Goal: Task Accomplishment & Management: Manage account settings

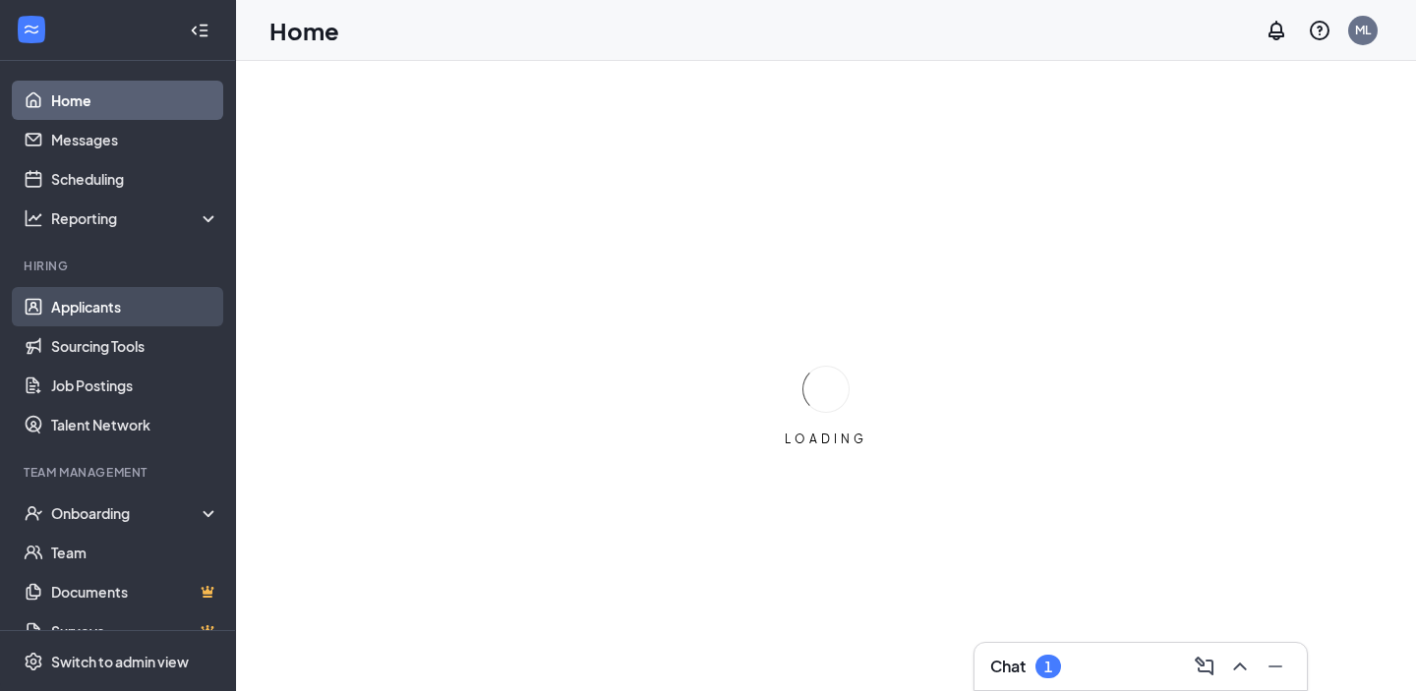
click at [117, 312] on link "Applicants" at bounding box center [135, 306] width 168 height 39
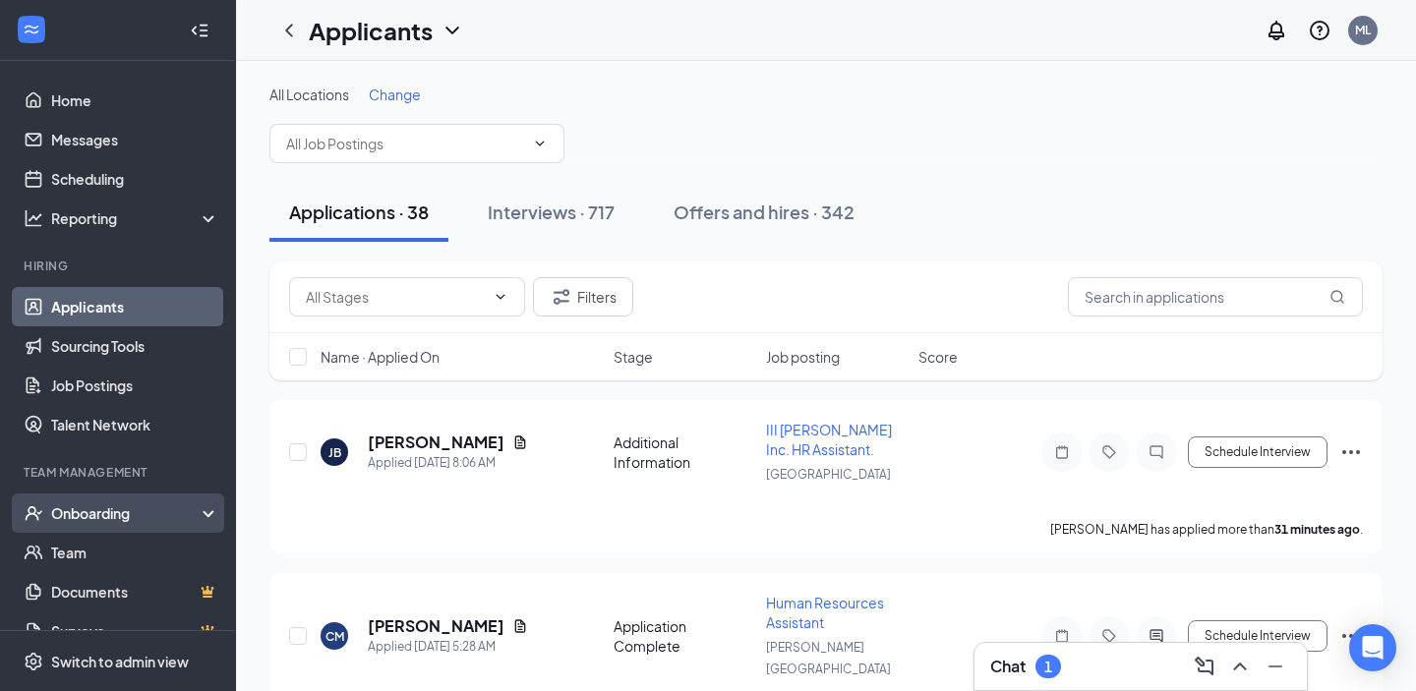
click at [102, 519] on div "Onboarding" at bounding box center [126, 513] width 151 height 20
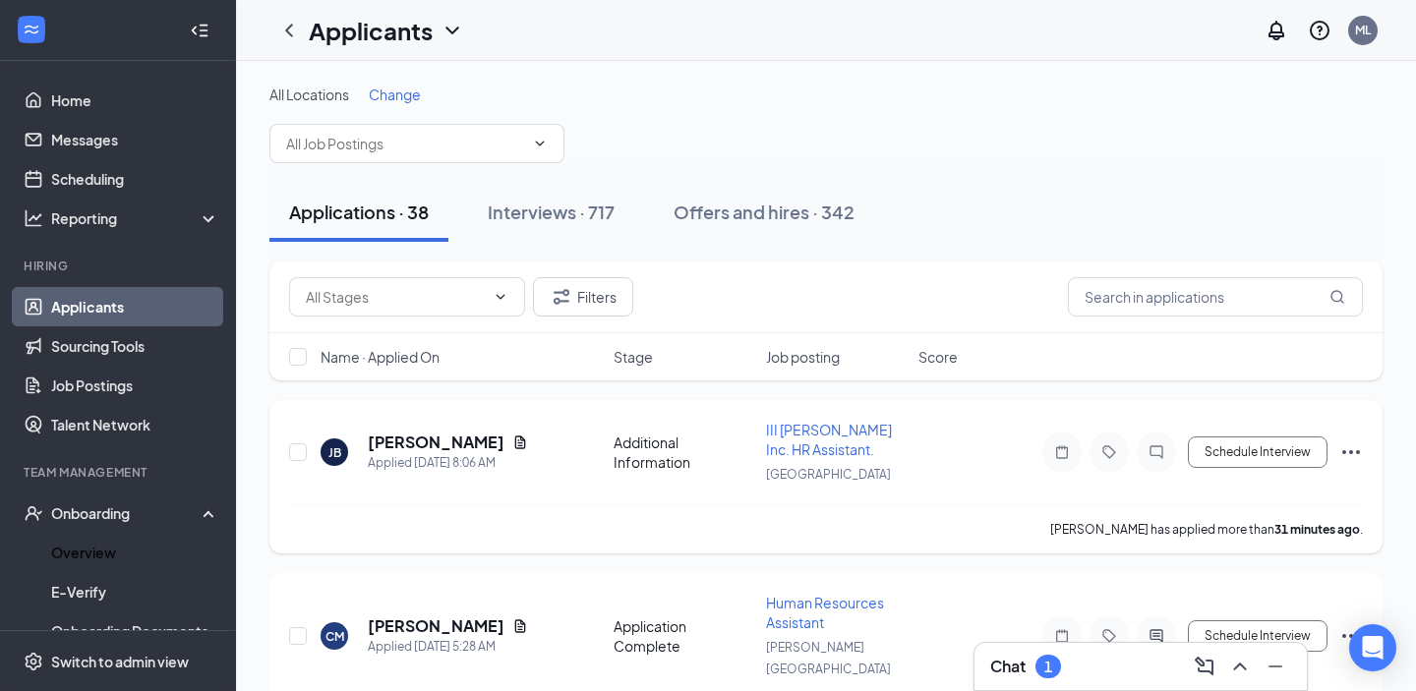
click at [114, 543] on link "Overview" at bounding box center [135, 552] width 168 height 39
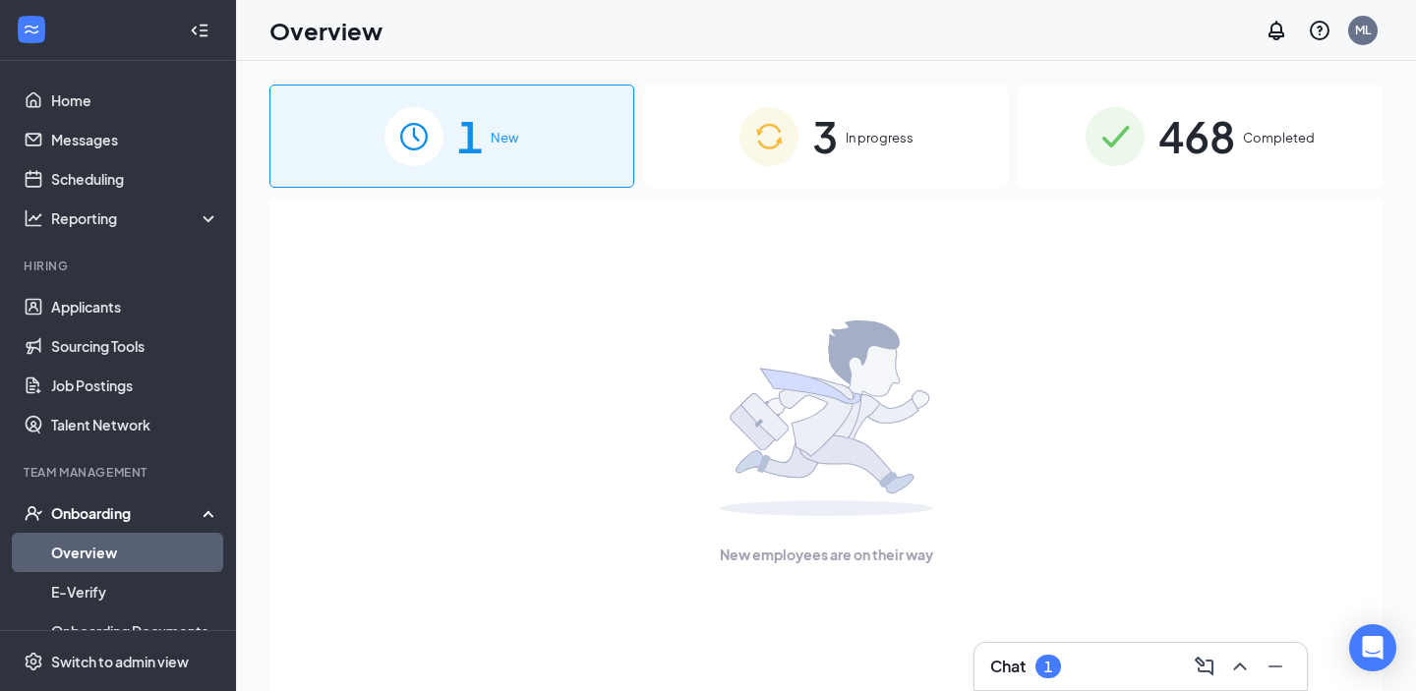
click at [918, 110] on div "3 In progress" at bounding box center [826, 136] width 365 height 103
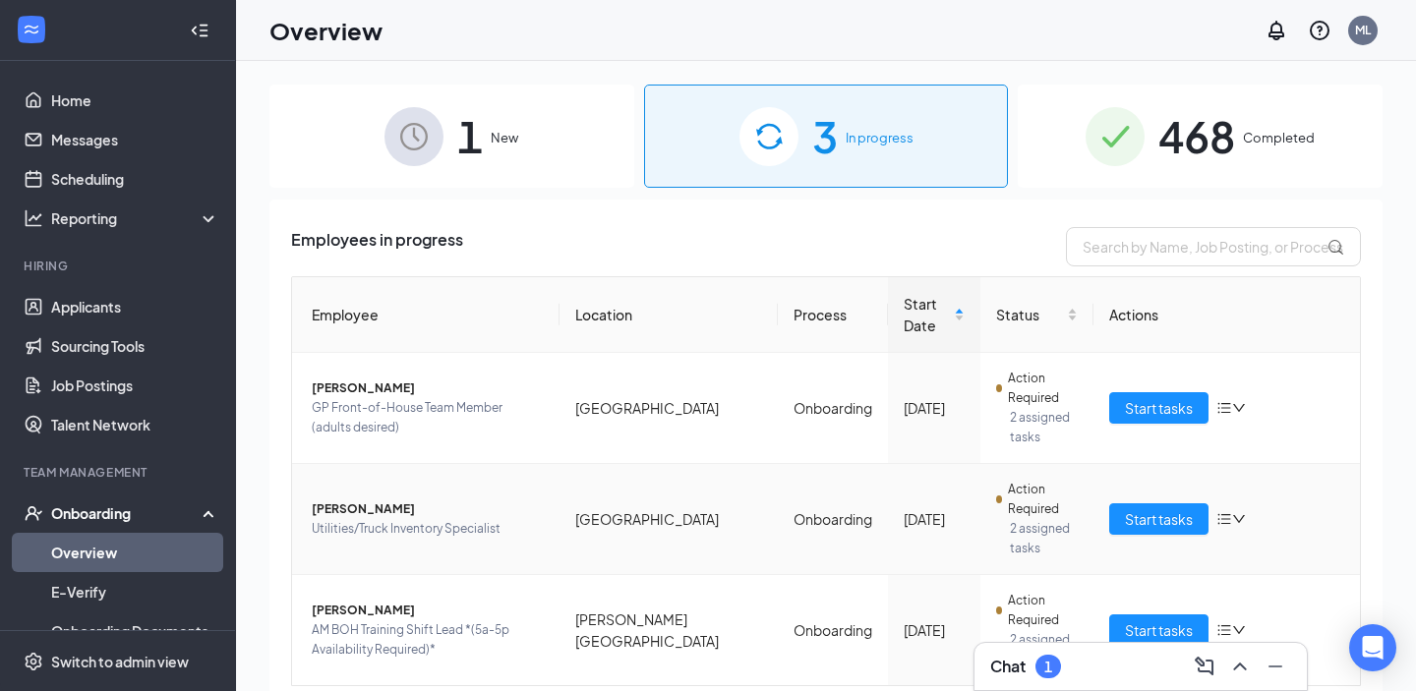
click at [1090, 464] on td "Action Required 2 assigned tasks" at bounding box center [1036, 519] width 112 height 111
click at [1123, 503] on button "Start tasks" at bounding box center [1158, 518] width 99 height 31
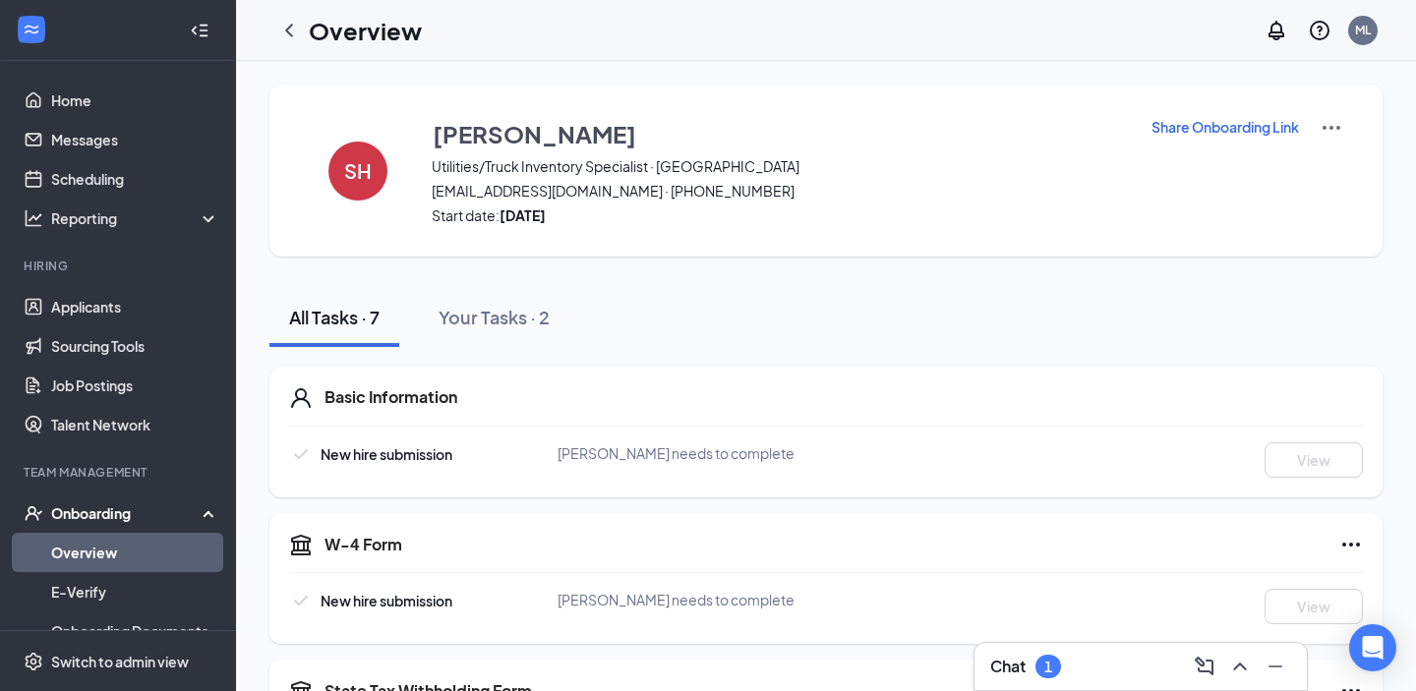
click at [1190, 124] on p "Share Onboarding Link" at bounding box center [1224, 127] width 147 height 20
type textarea "Hi Syar, This is a gentle reminder to complete your onboarding before your firs…"
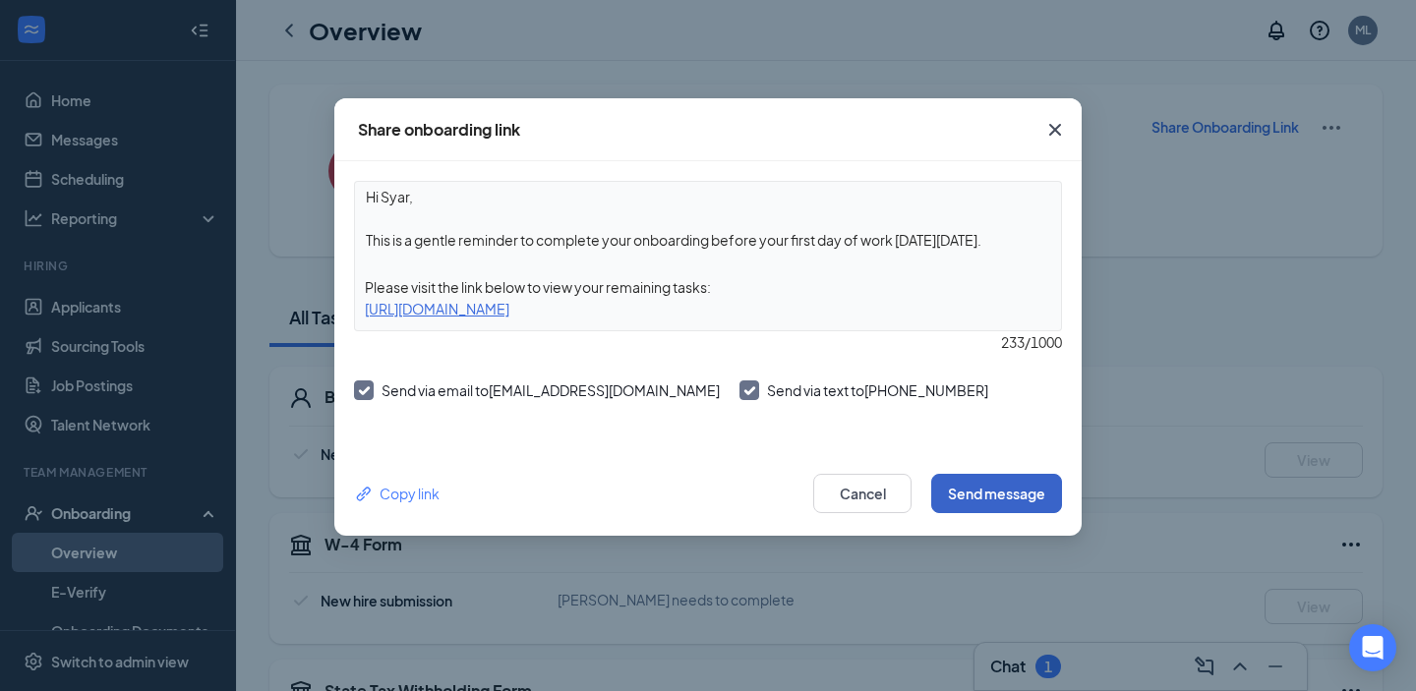
click at [1018, 491] on button "Send message" at bounding box center [996, 493] width 131 height 39
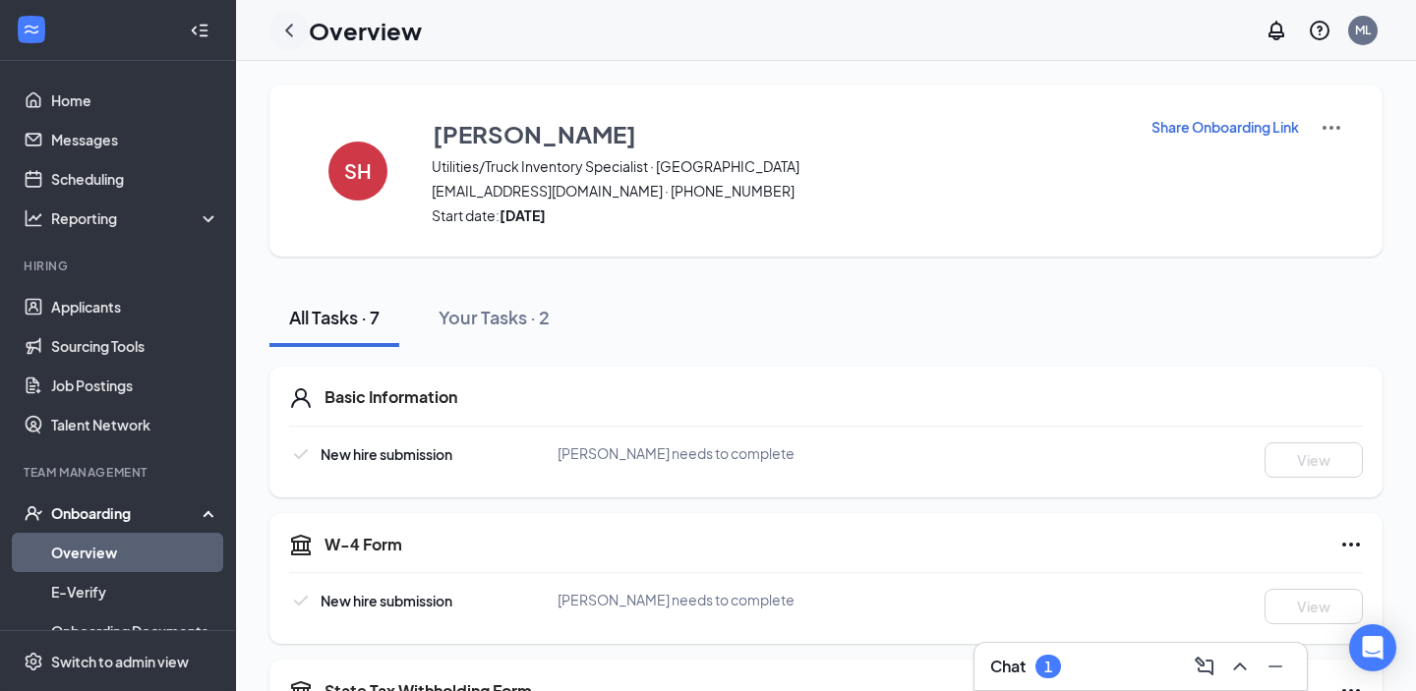
click at [293, 33] on icon "ChevronLeft" at bounding box center [289, 31] width 24 height 24
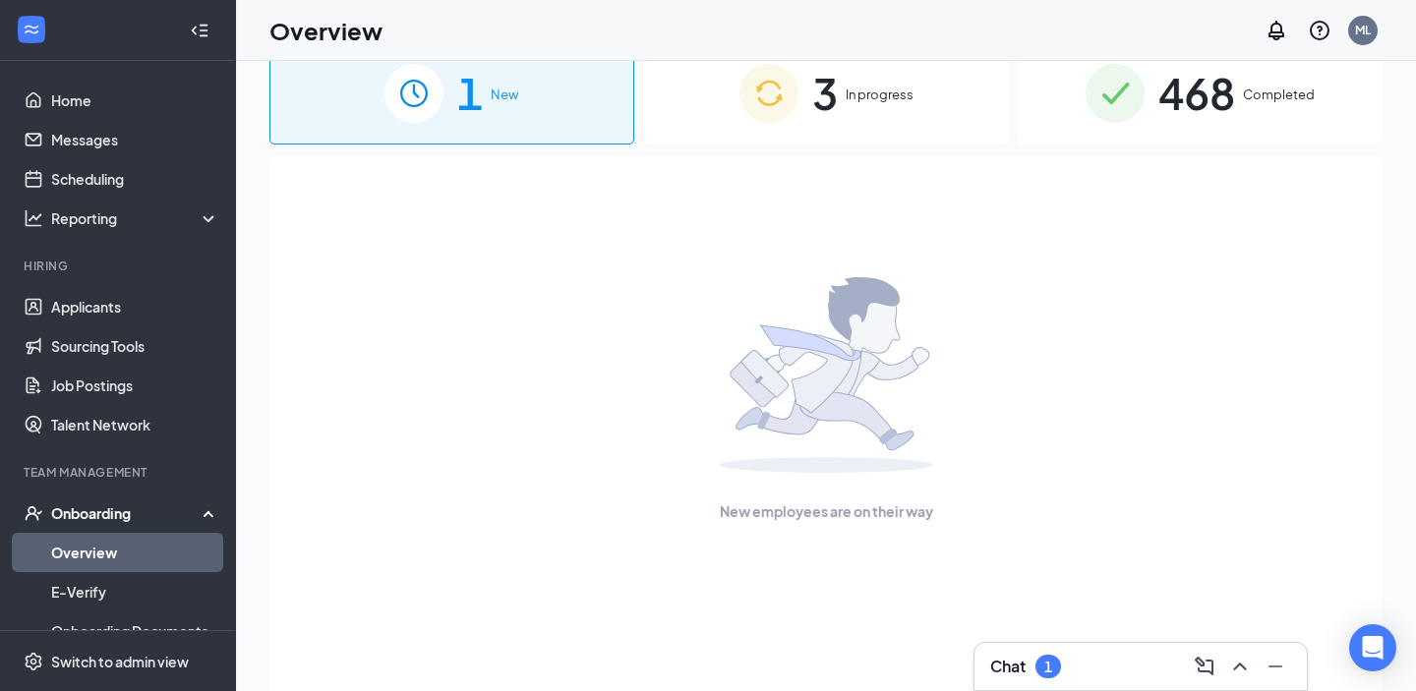
scroll to position [50, 0]
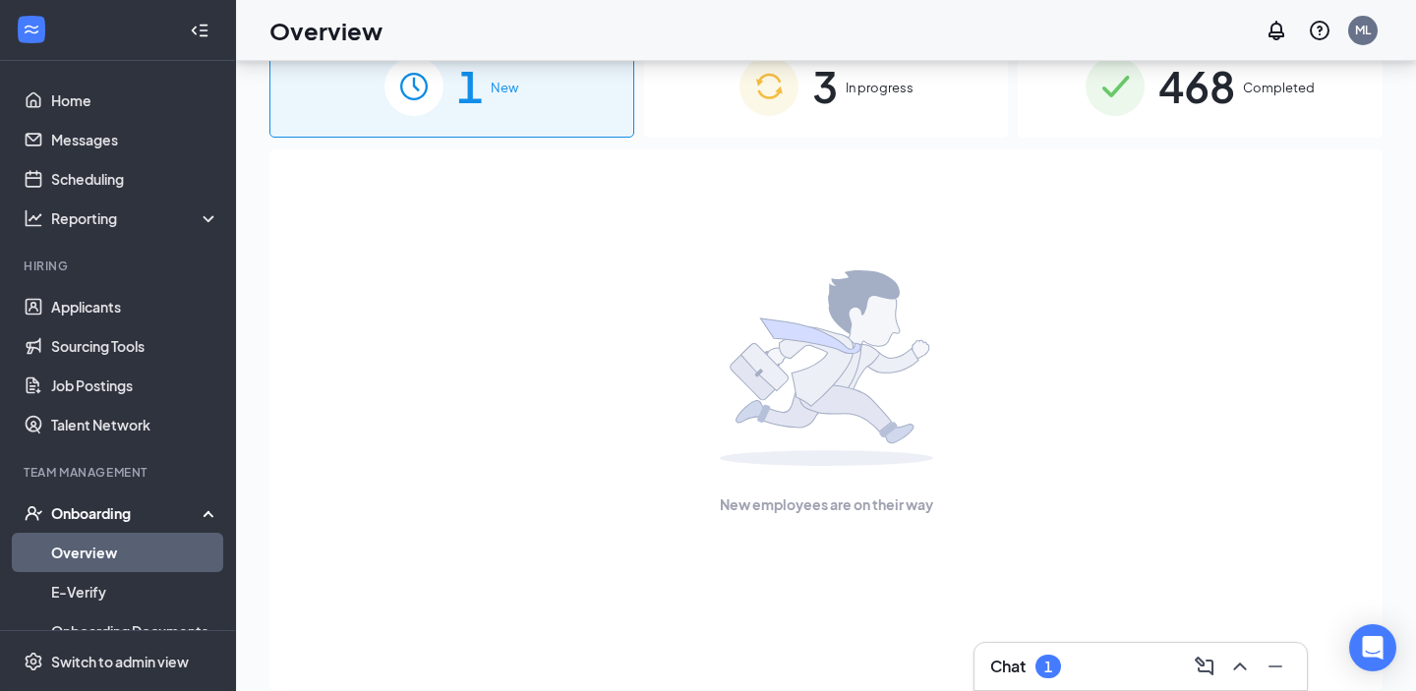
click at [885, 98] on div "3 In progress" at bounding box center [826, 85] width 365 height 103
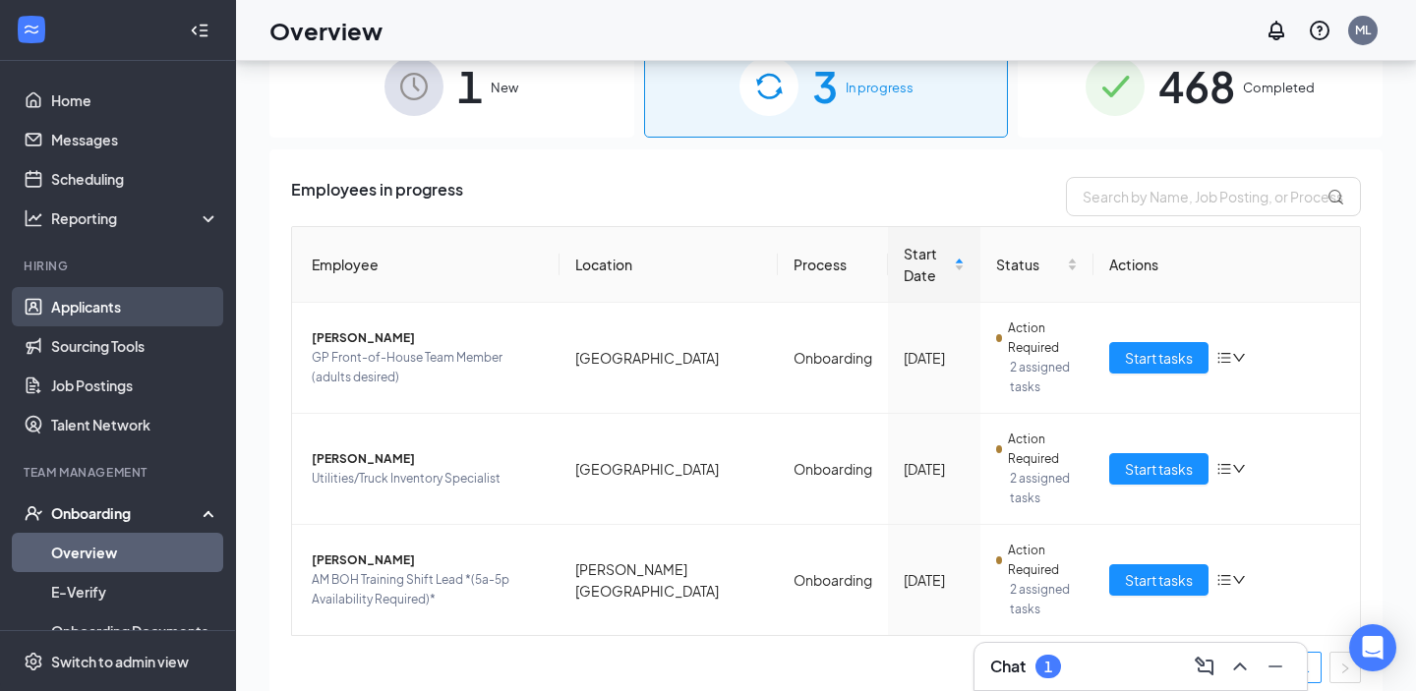
click at [88, 310] on link "Applicants" at bounding box center [135, 306] width 168 height 39
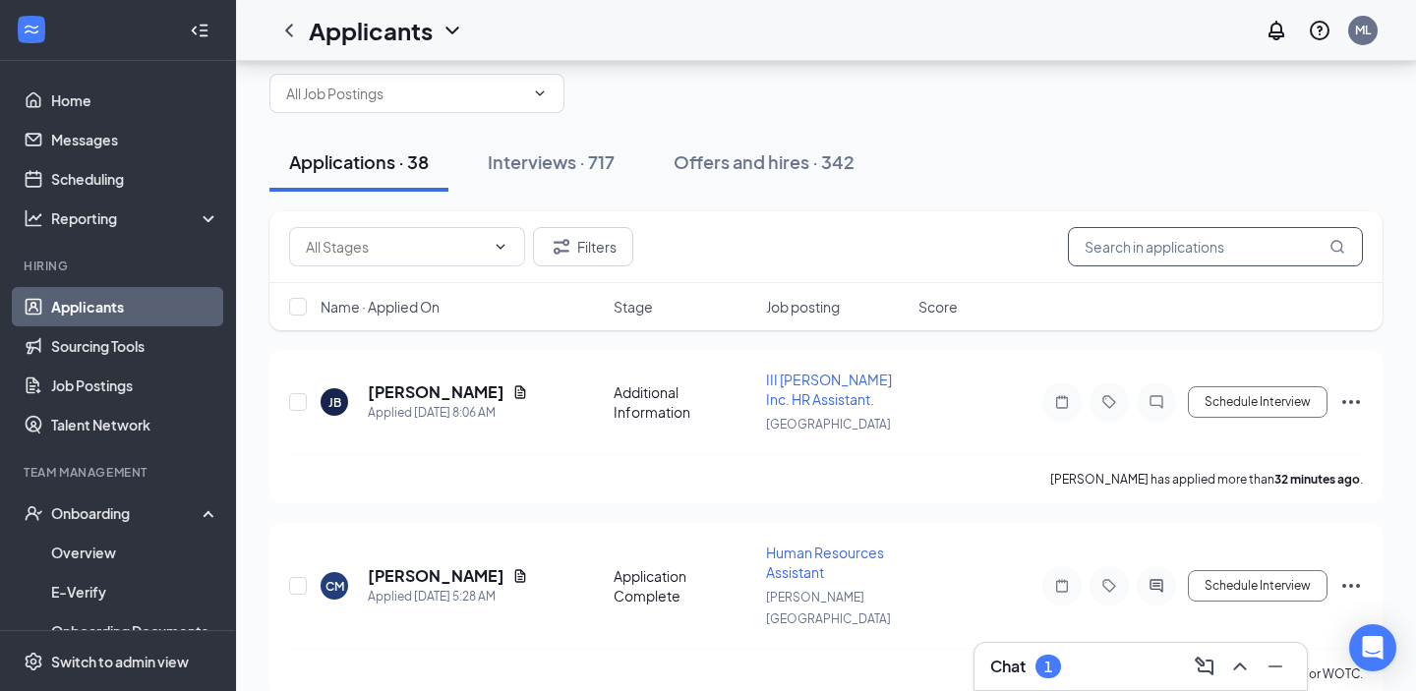
click at [1240, 254] on input "text" at bounding box center [1215, 246] width 295 height 39
paste input "[EMAIL_ADDRESS][DOMAIN_NAME]"
type input "[EMAIL_ADDRESS][DOMAIN_NAME]"
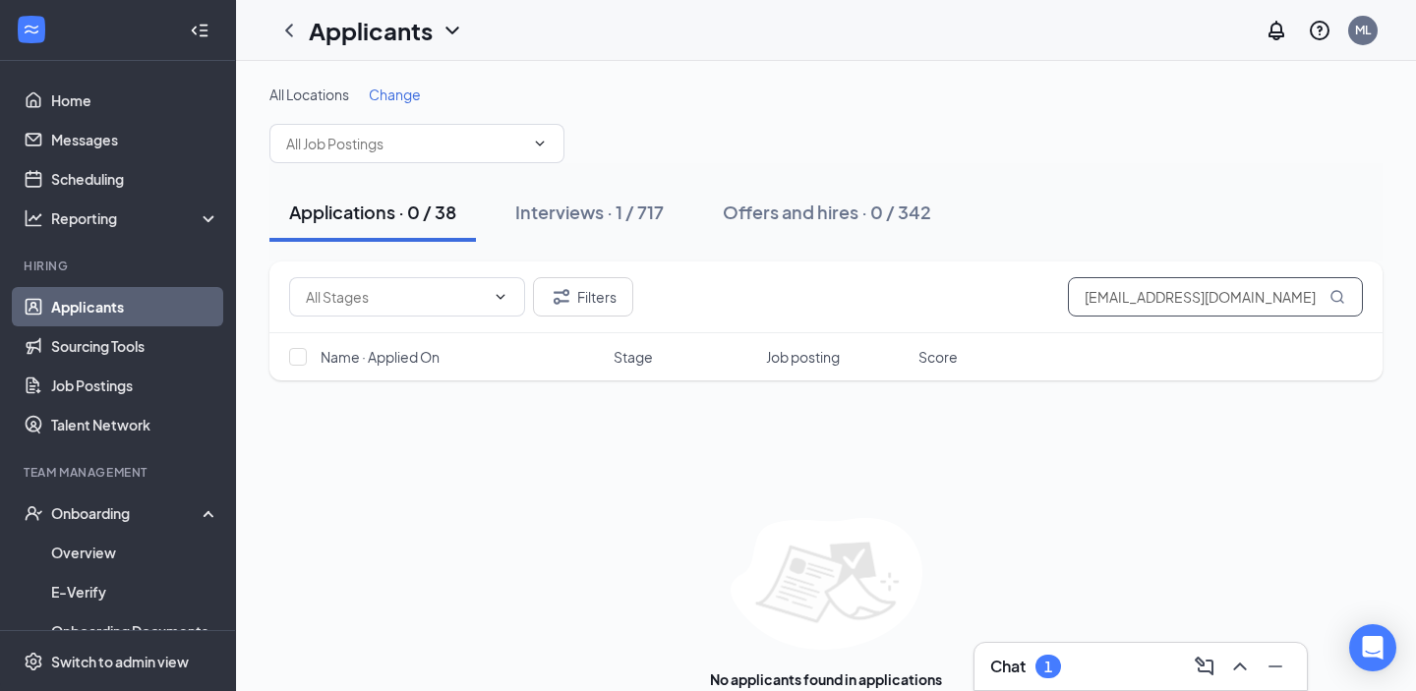
scroll to position [41, 0]
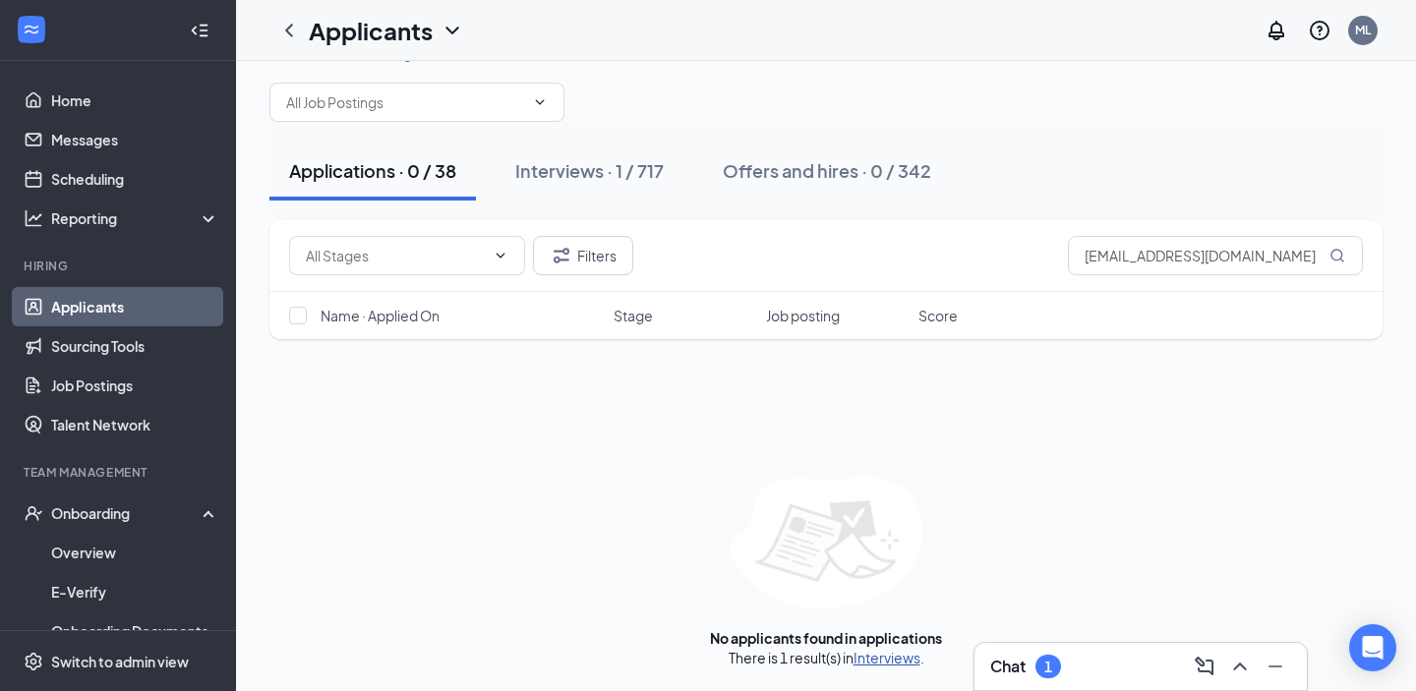
click at [885, 661] on link "Interviews" at bounding box center [887, 658] width 67 height 18
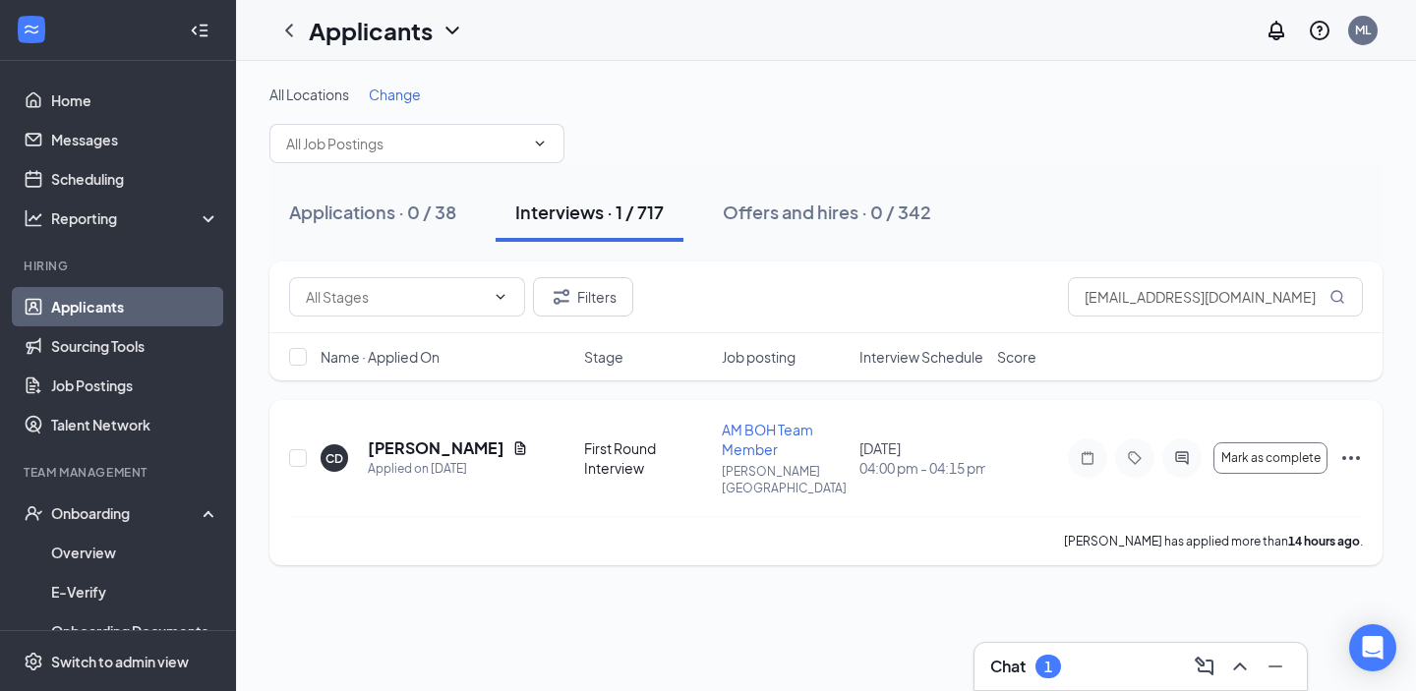
click at [1344, 447] on icon "Ellipses" at bounding box center [1351, 458] width 24 height 24
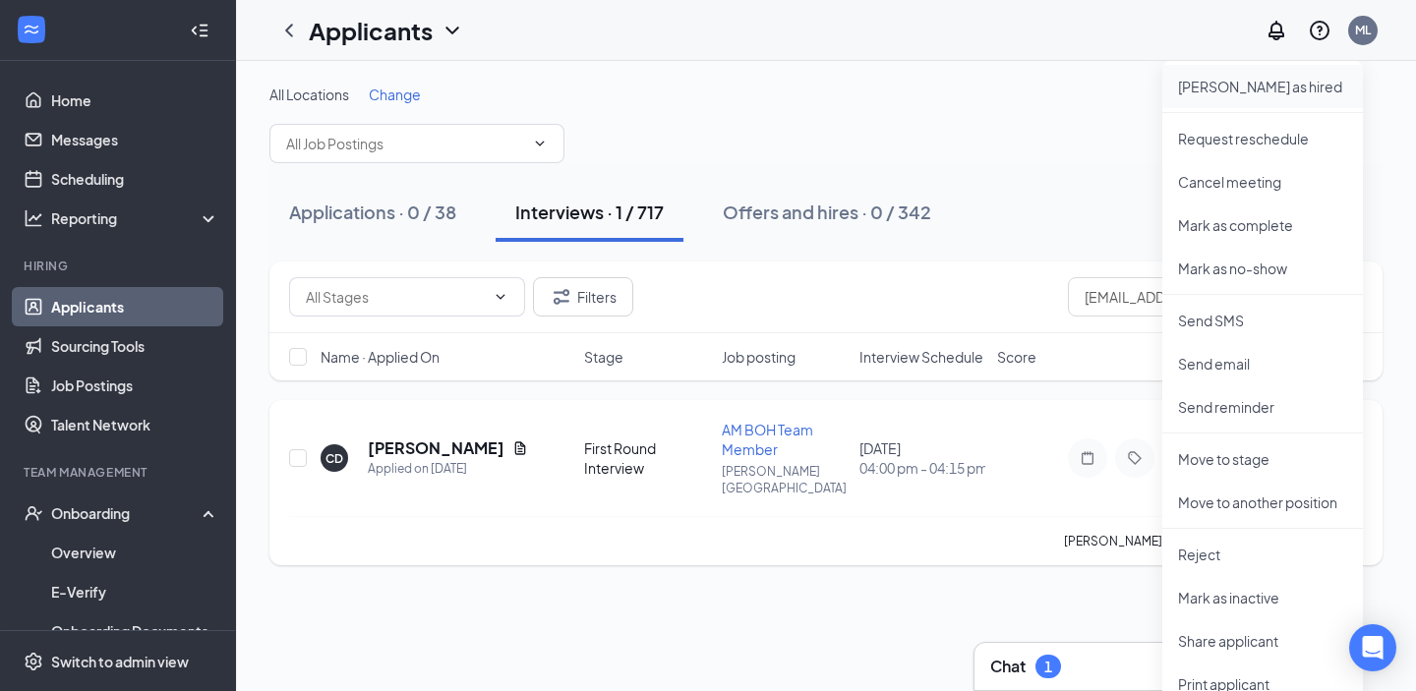
click at [1248, 84] on p "[PERSON_NAME] as hired" at bounding box center [1262, 87] width 169 height 20
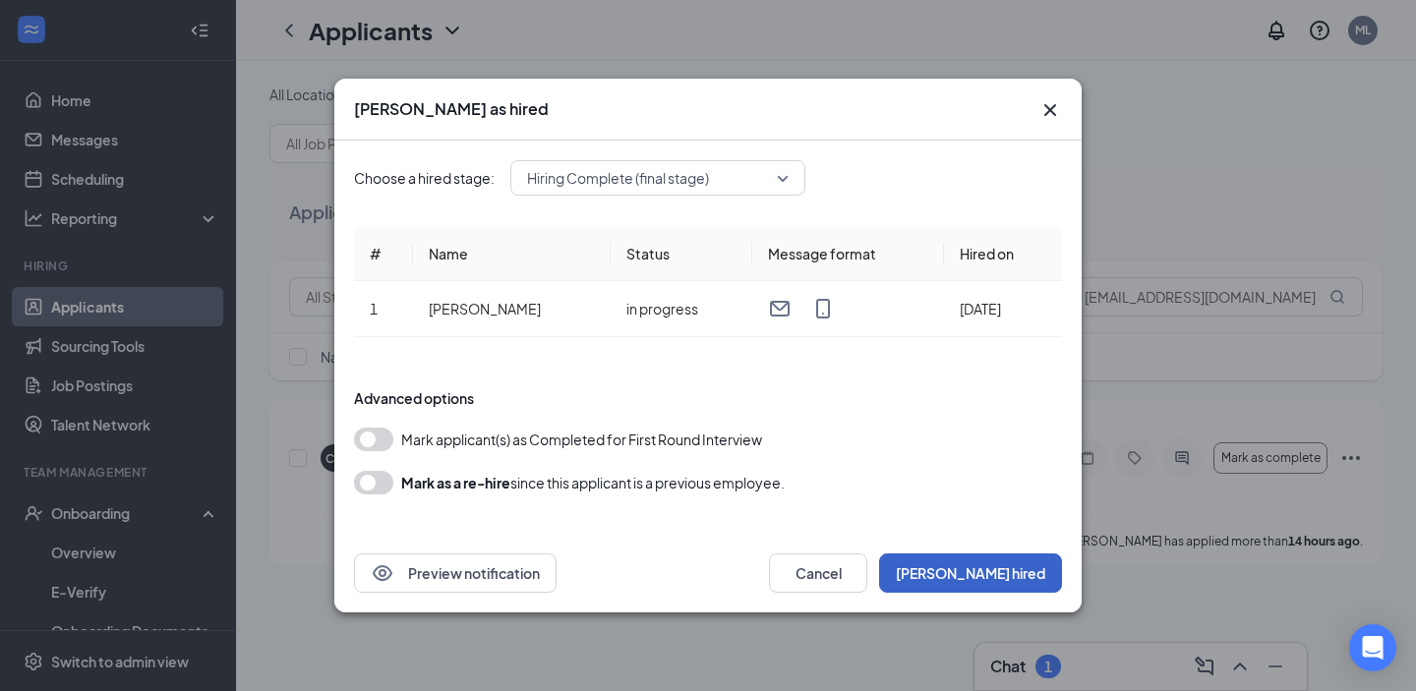
click at [1020, 583] on button "Mark hired" at bounding box center [970, 573] width 183 height 39
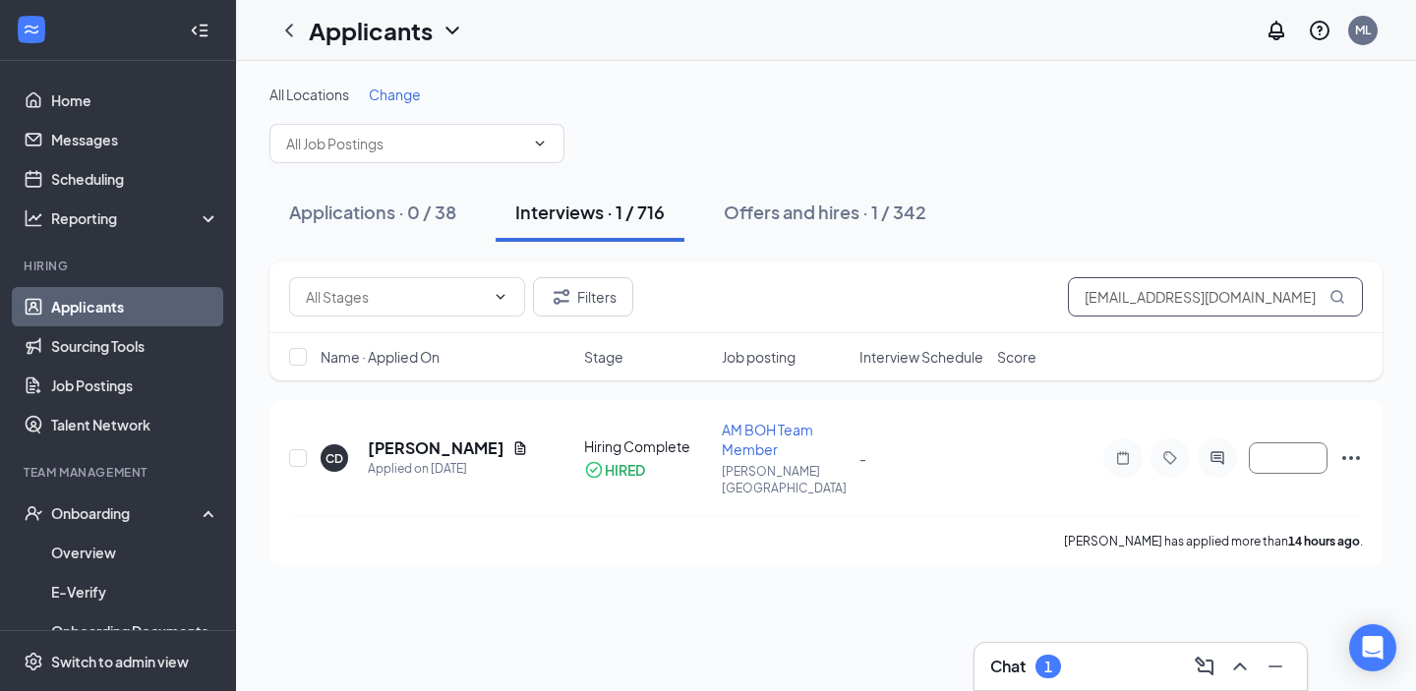
click at [1269, 287] on input "[EMAIL_ADDRESS][DOMAIN_NAME]" at bounding box center [1215, 296] width 295 height 39
click at [1253, 288] on input "[EMAIL_ADDRESS][DOMAIN_NAME]" at bounding box center [1215, 296] width 295 height 39
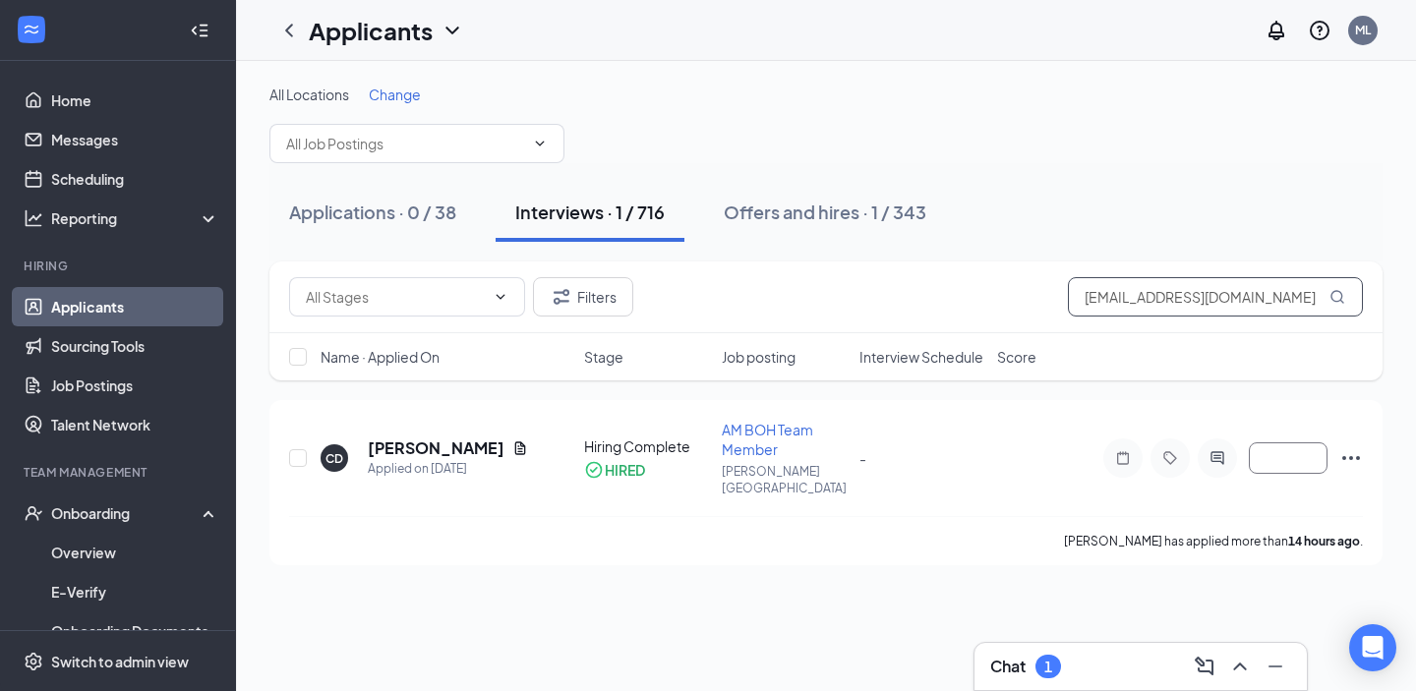
paste input "natalieneal234"
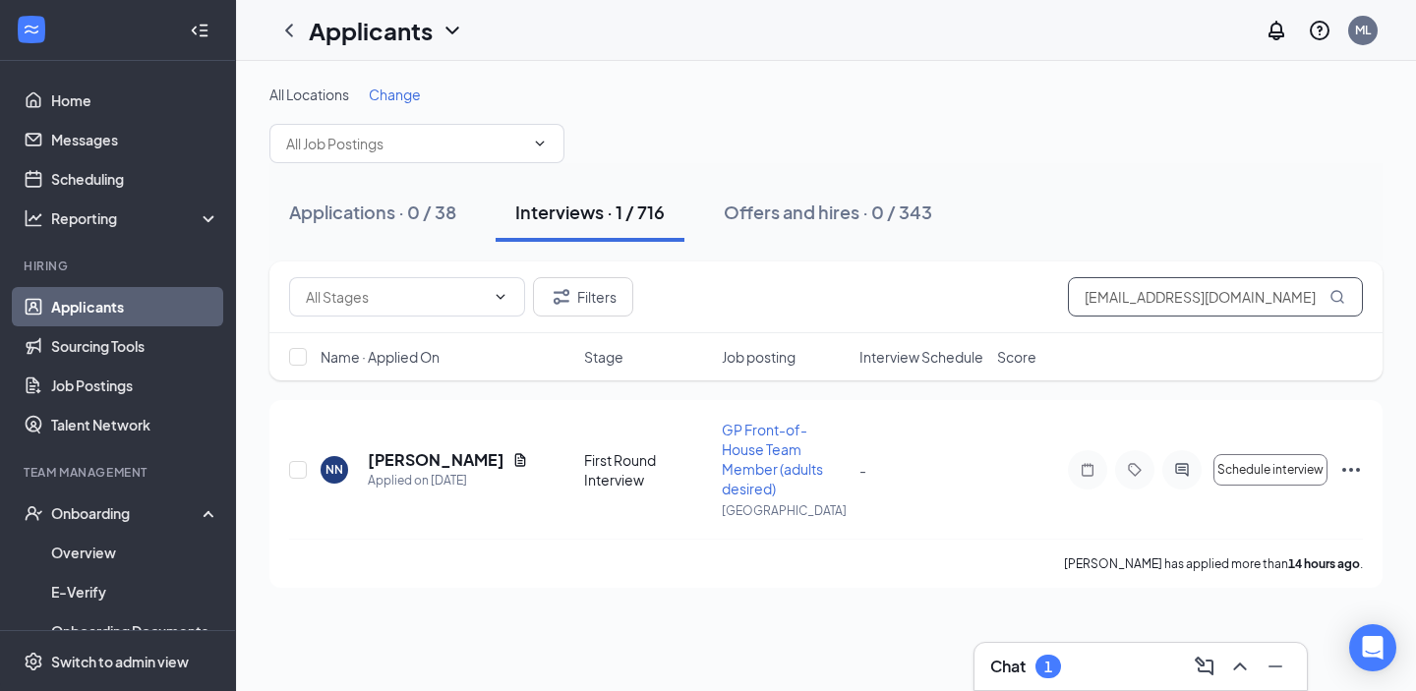
type input "[EMAIL_ADDRESS][DOMAIN_NAME]"
click at [1357, 468] on icon "Ellipses" at bounding box center [1351, 470] width 18 height 4
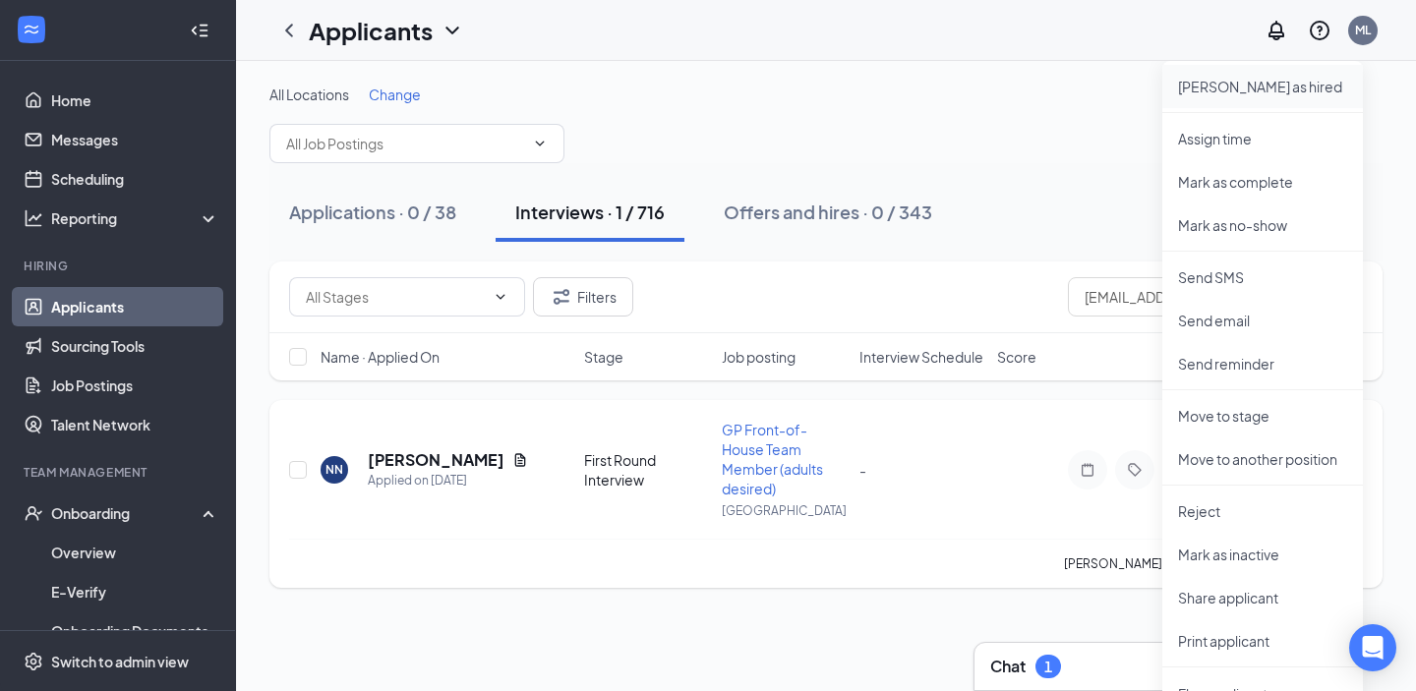
click at [1257, 97] on li "[PERSON_NAME] as hired" at bounding box center [1262, 86] width 201 height 43
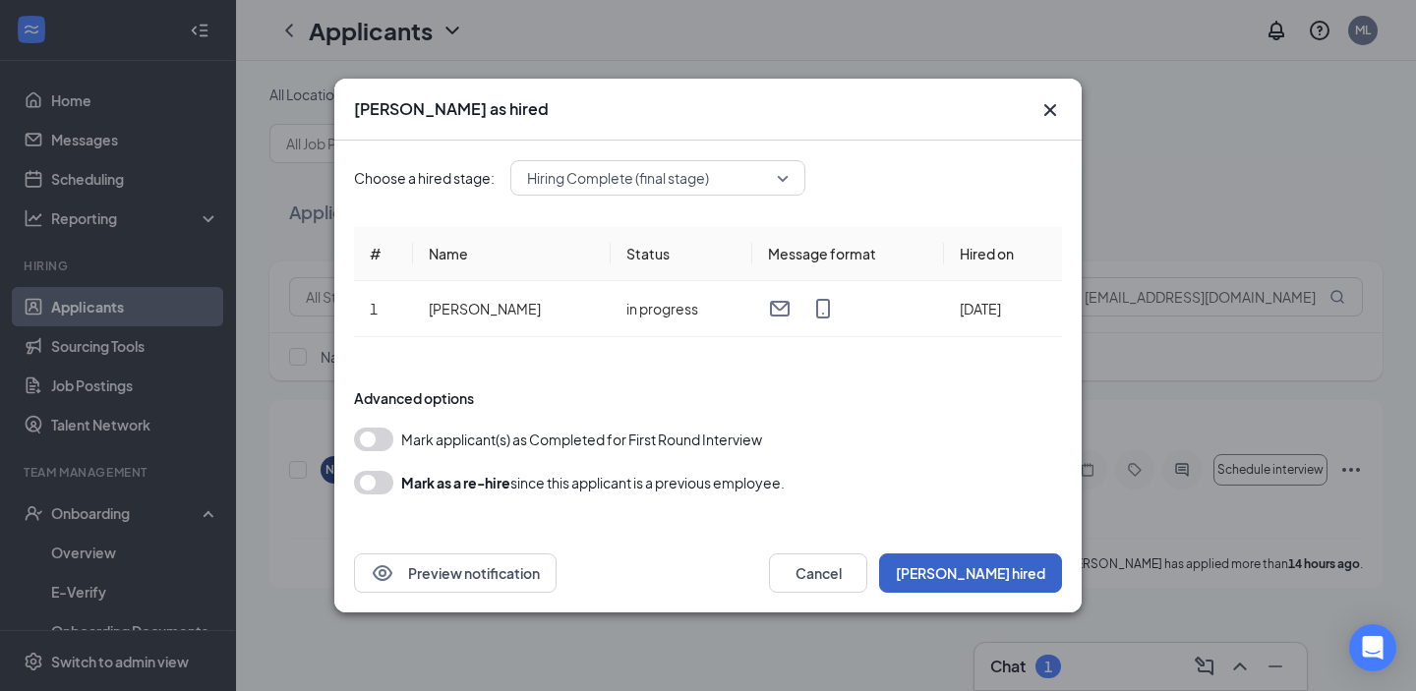
click at [1032, 566] on button "Mark hired" at bounding box center [970, 573] width 183 height 39
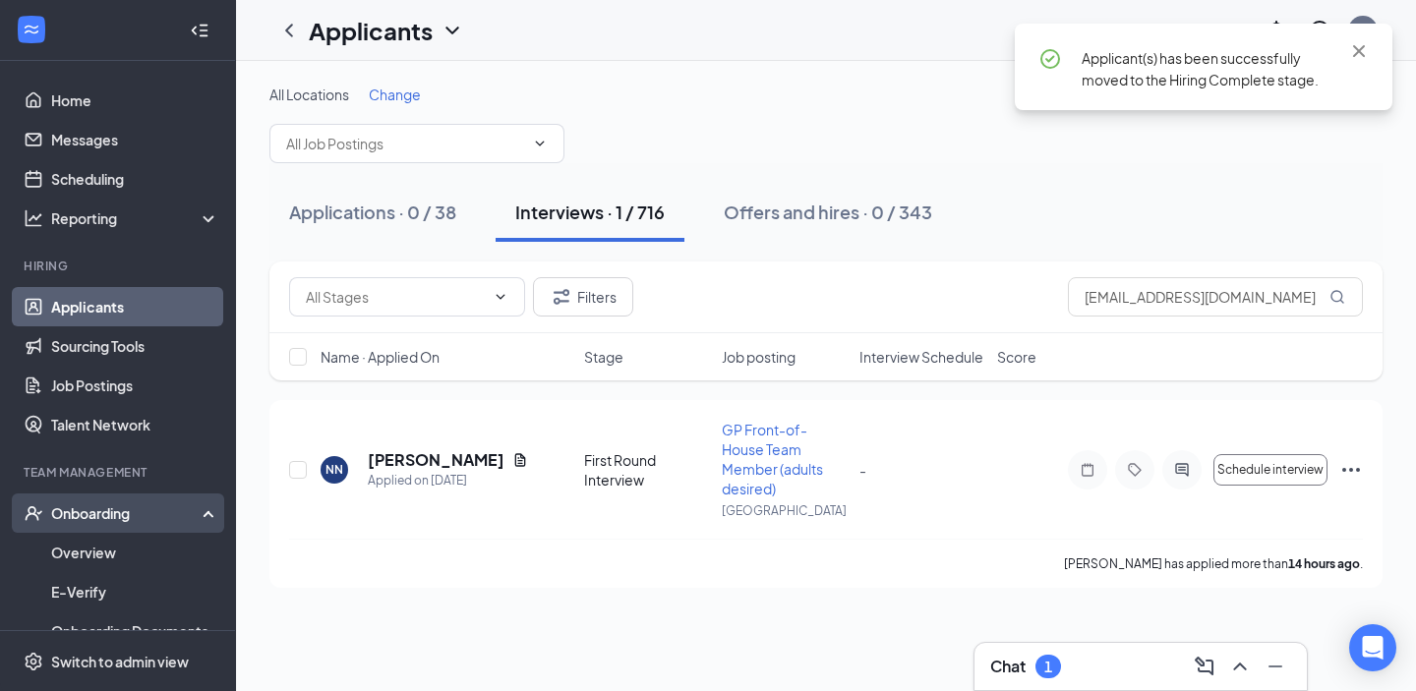
click at [131, 504] on div "Onboarding" at bounding box center [126, 513] width 151 height 20
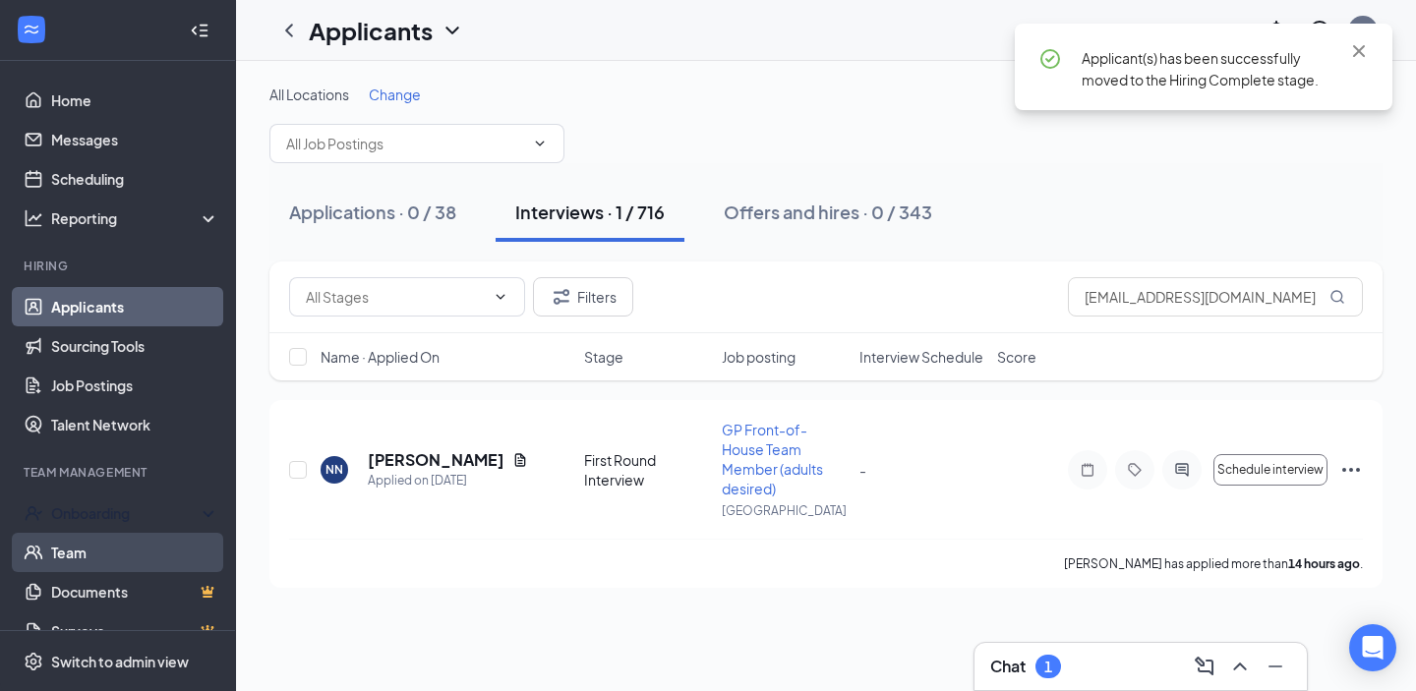
click at [116, 561] on link "Team" at bounding box center [135, 552] width 168 height 39
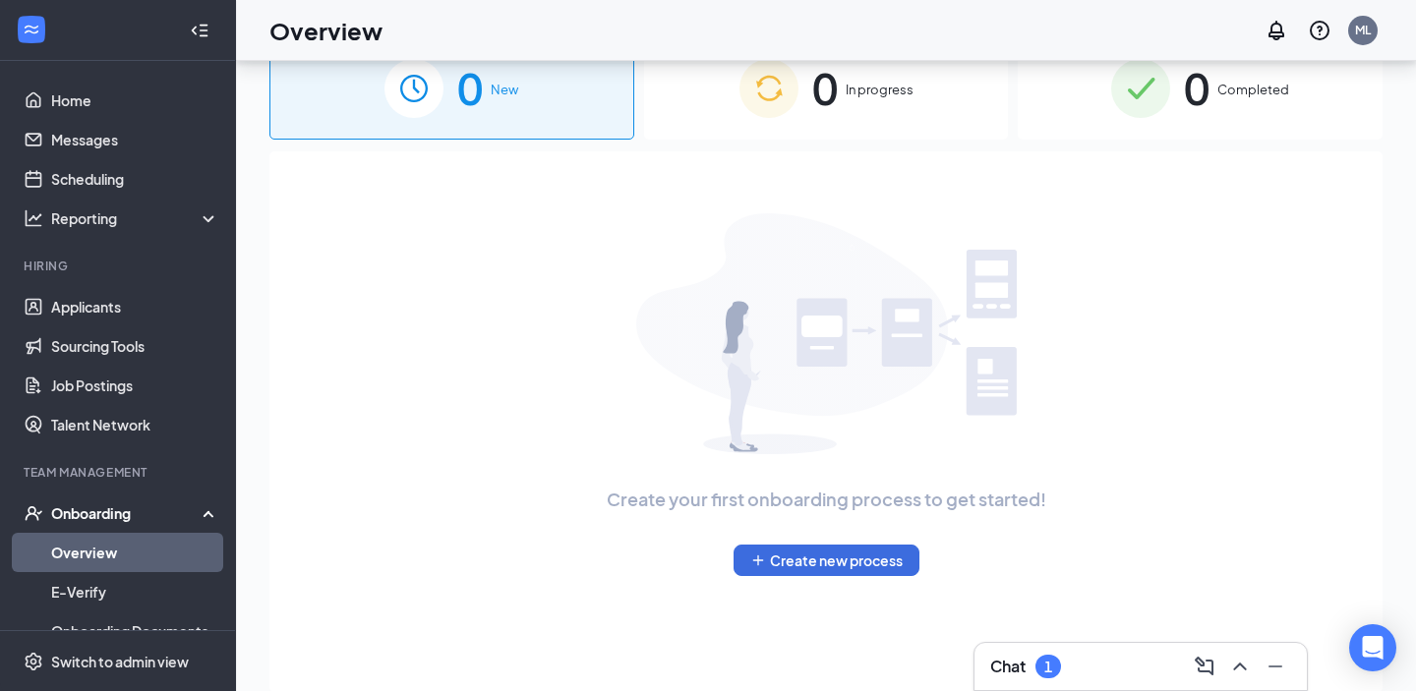
scroll to position [64, 0]
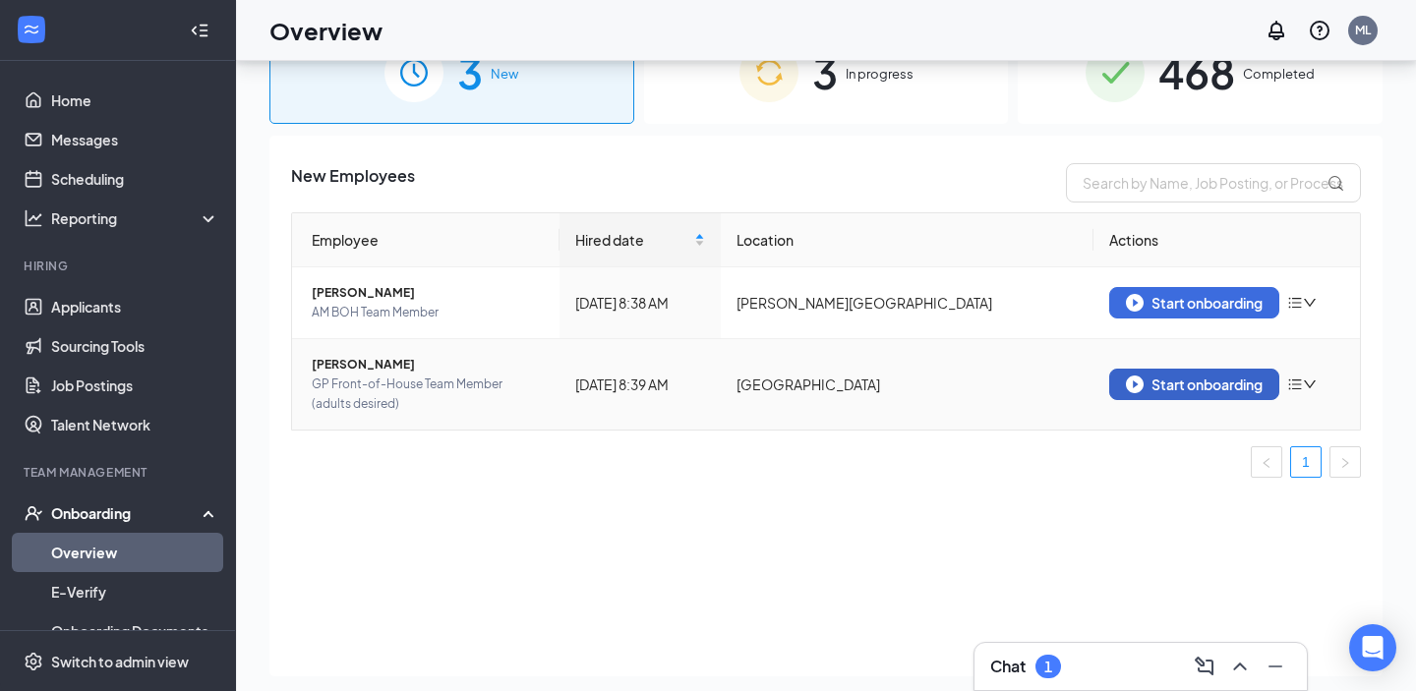
click at [1202, 396] on button "Start onboarding" at bounding box center [1194, 384] width 170 height 31
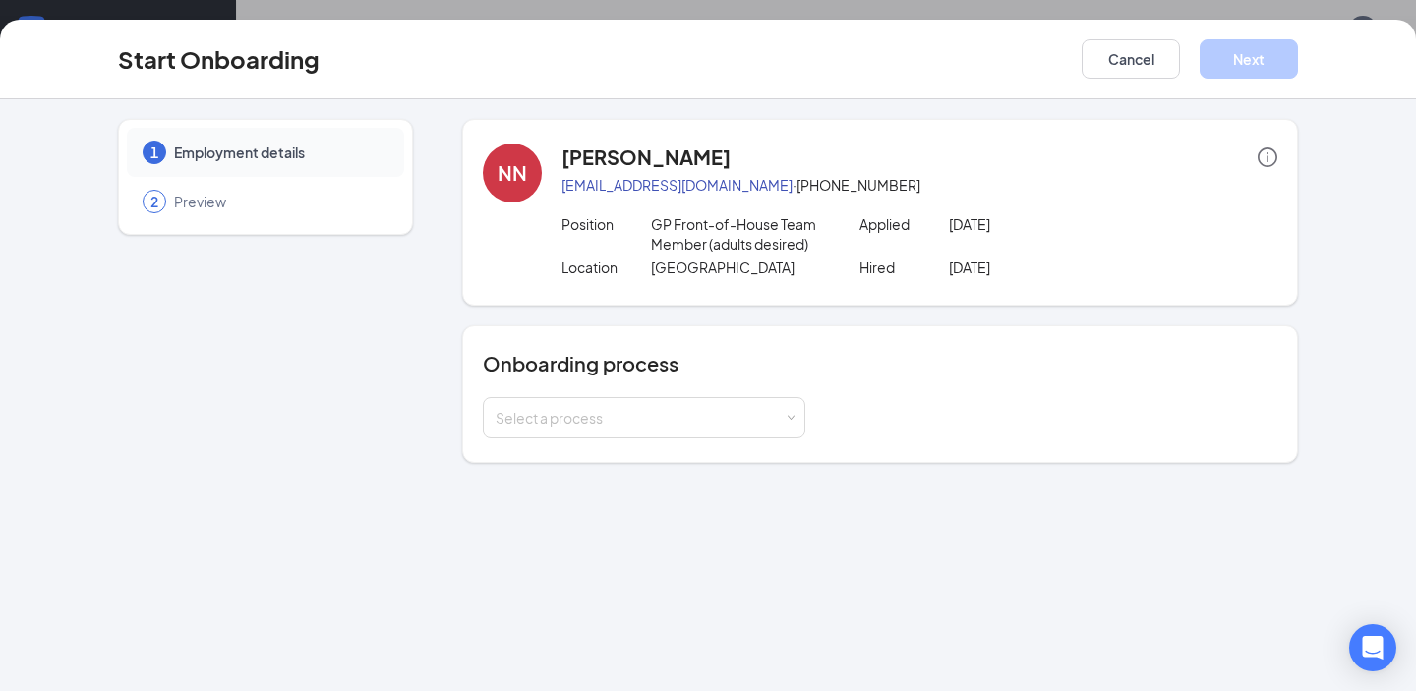
scroll to position [67, 0]
click at [762, 409] on div "Select a process" at bounding box center [640, 418] width 288 height 20
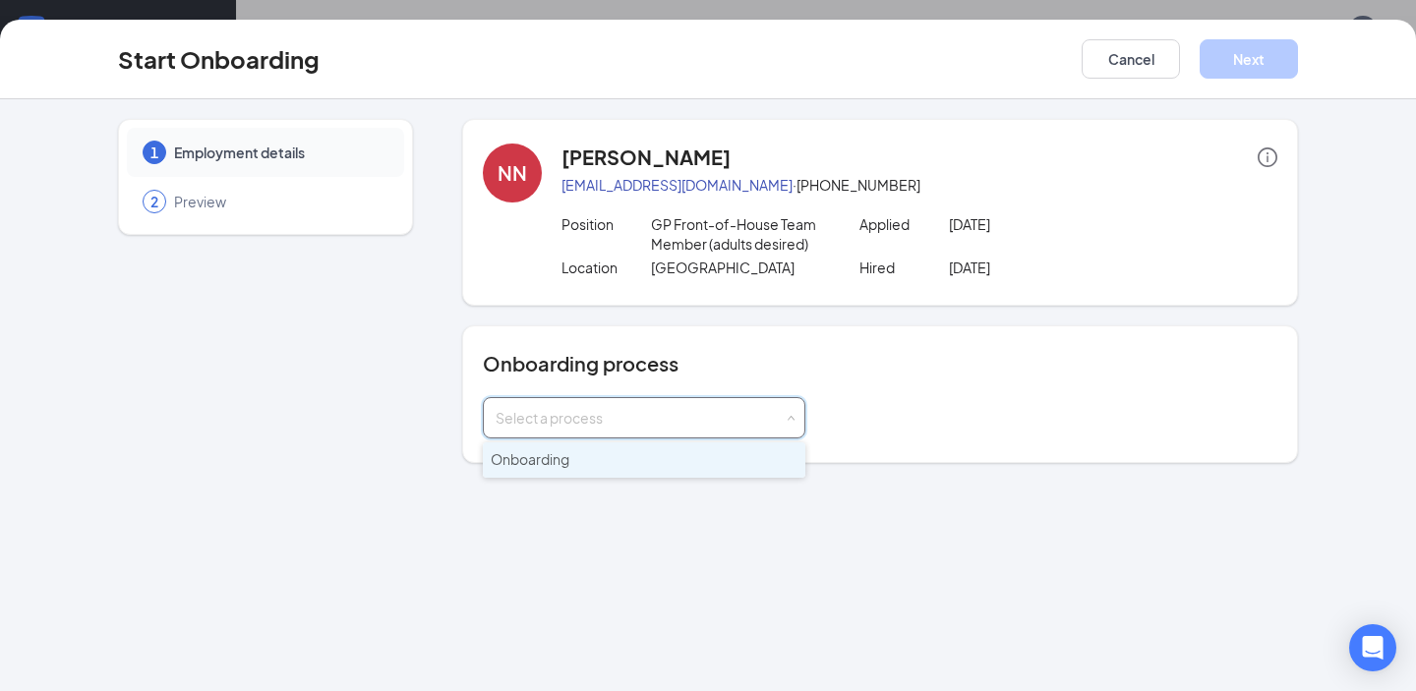
scroll to position [78, 0]
click at [761, 446] on li "Onboarding" at bounding box center [644, 449] width 323 height 35
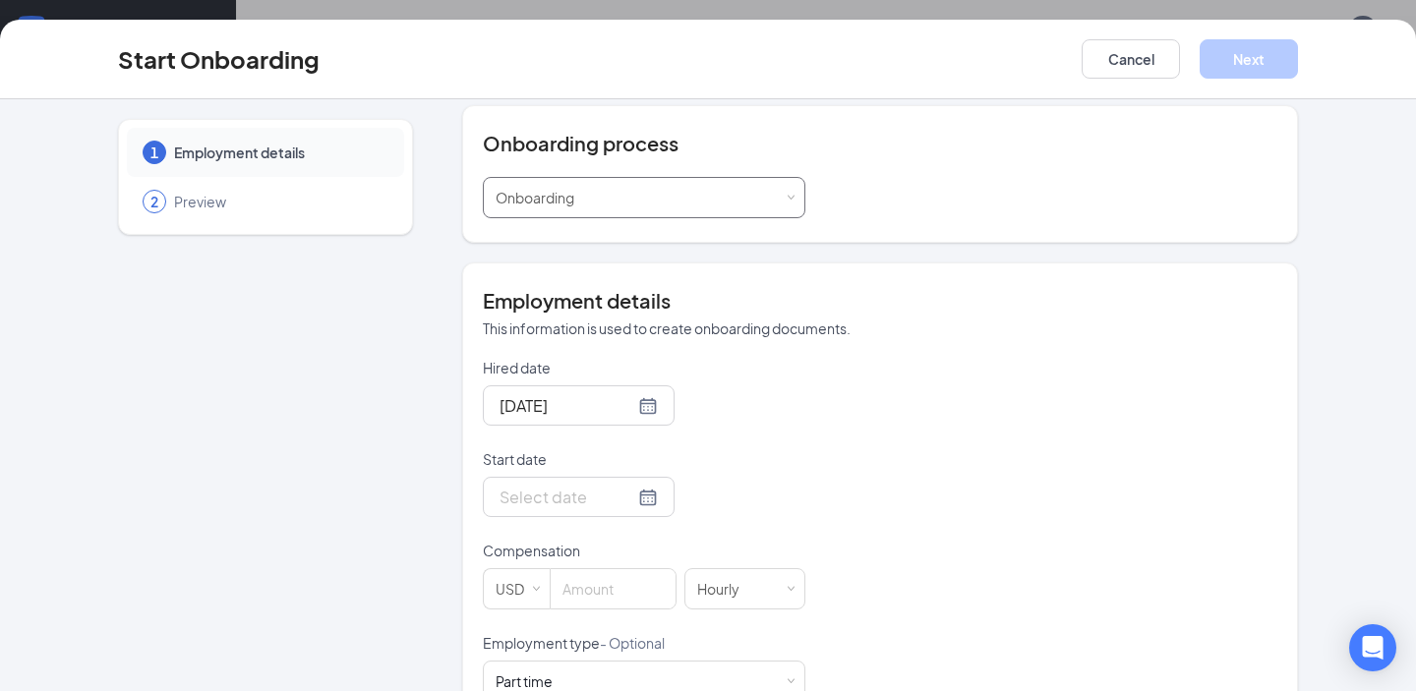
scroll to position [248, 0]
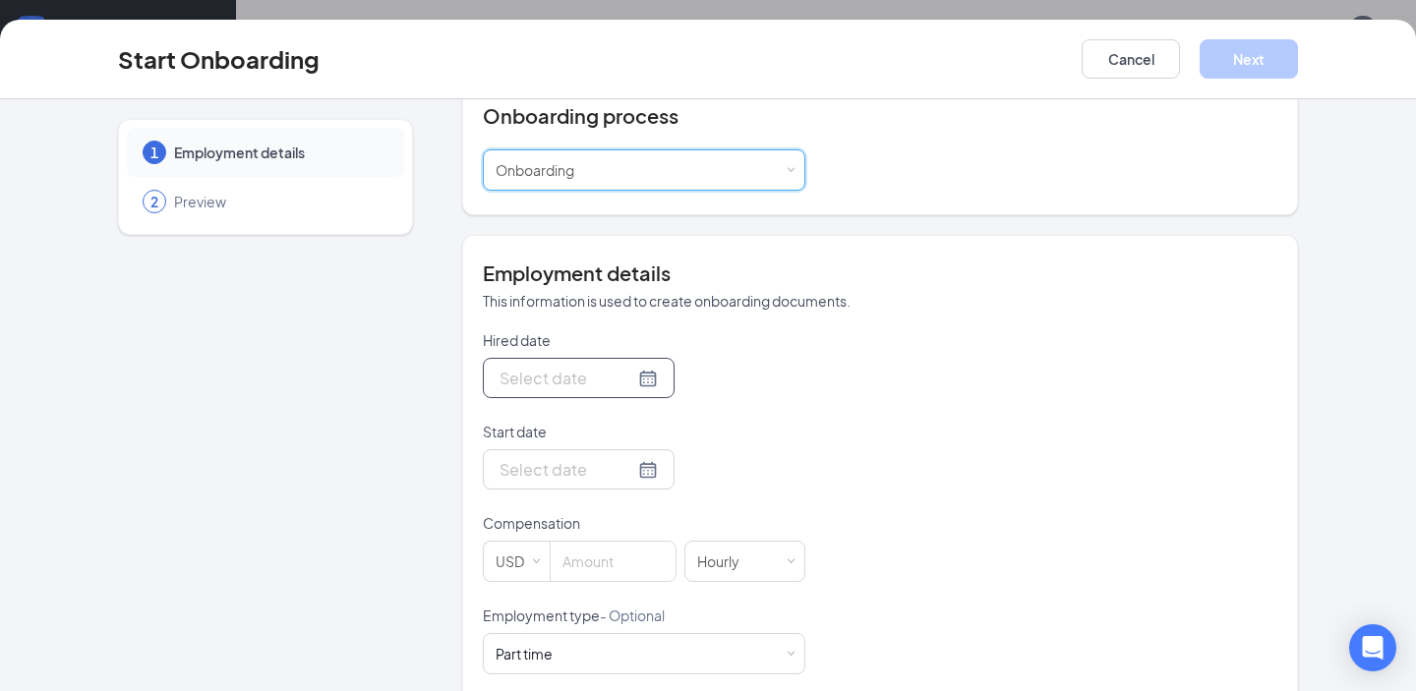
click at [622, 383] on div at bounding box center [579, 378] width 158 height 25
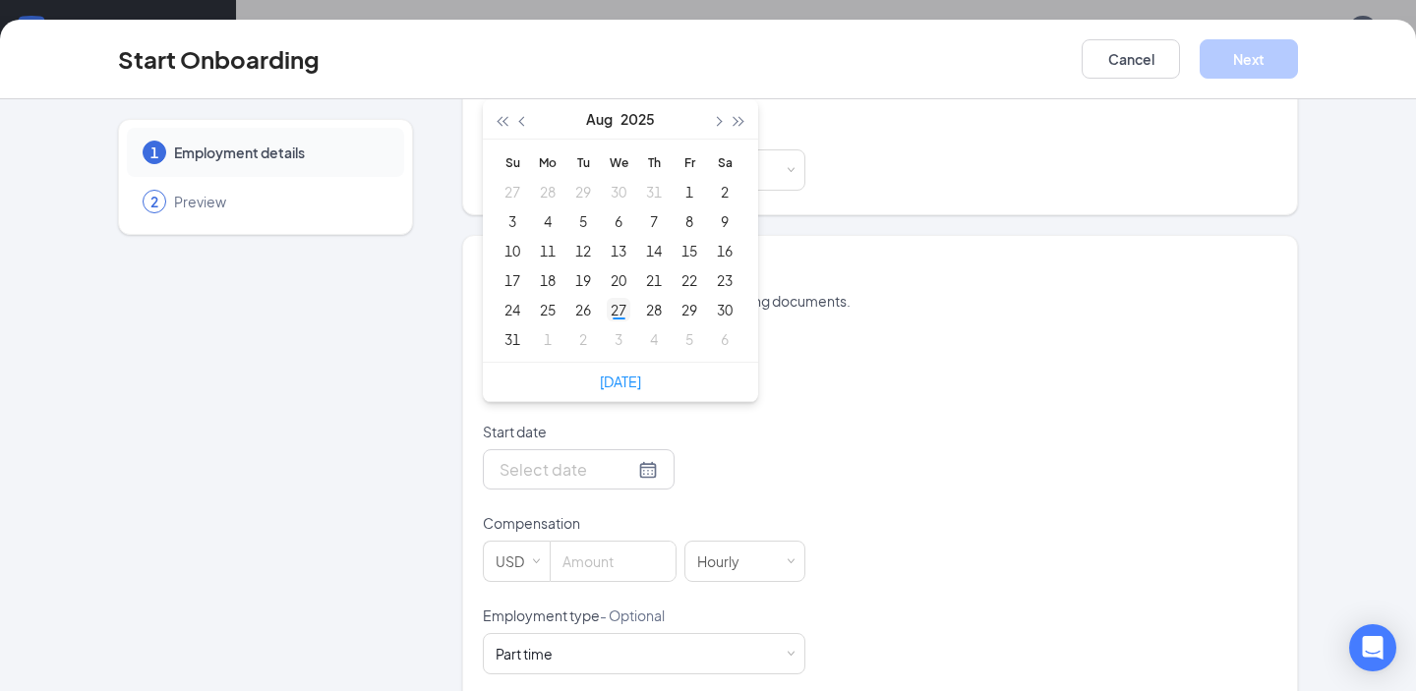
type input "[DATE]"
click at [619, 314] on div "27" at bounding box center [619, 310] width 24 height 24
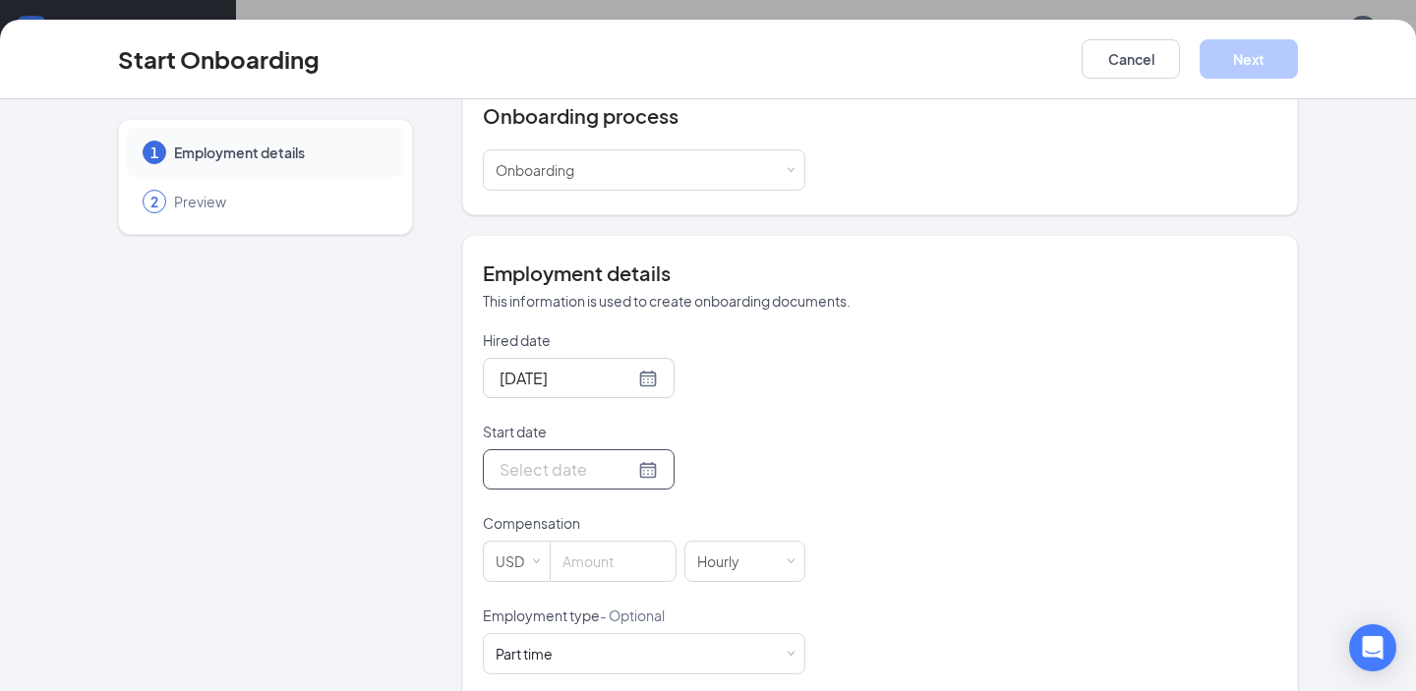
click at [621, 468] on div at bounding box center [579, 469] width 158 height 25
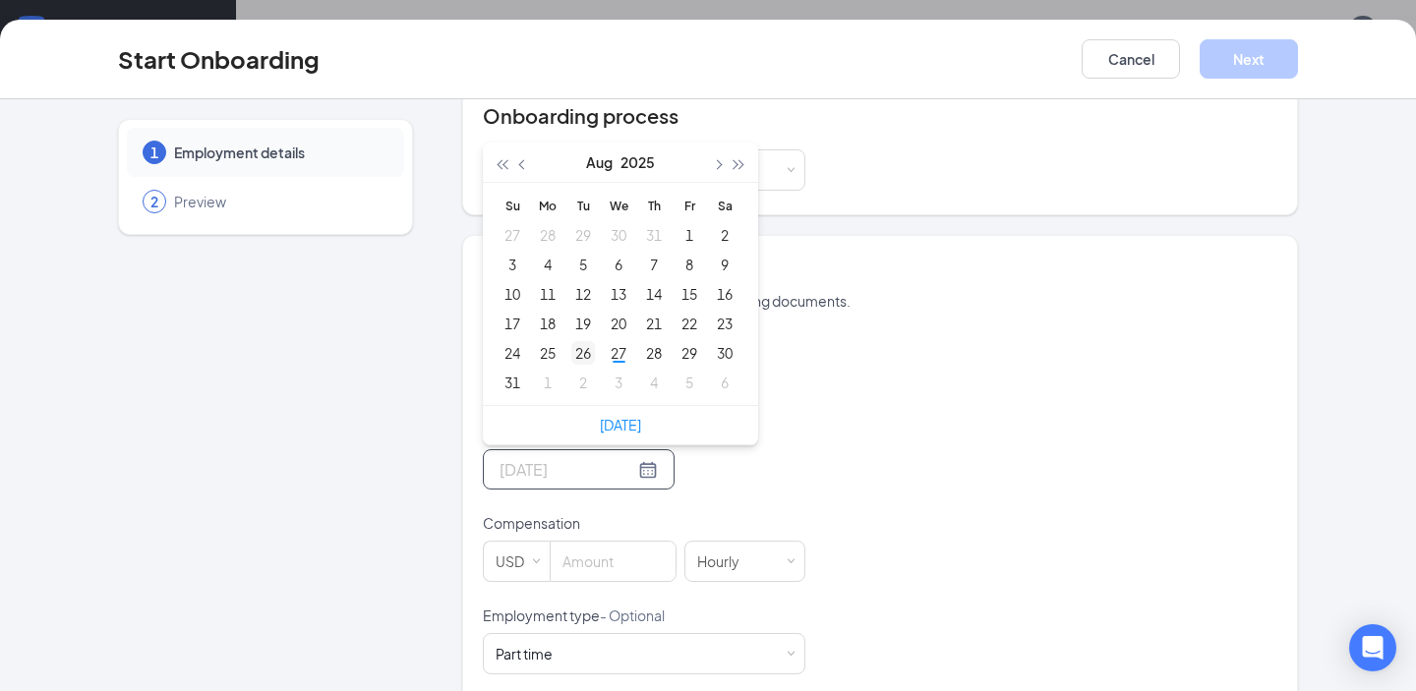
type input "[DATE]"
click at [590, 355] on div "26" at bounding box center [583, 353] width 24 height 24
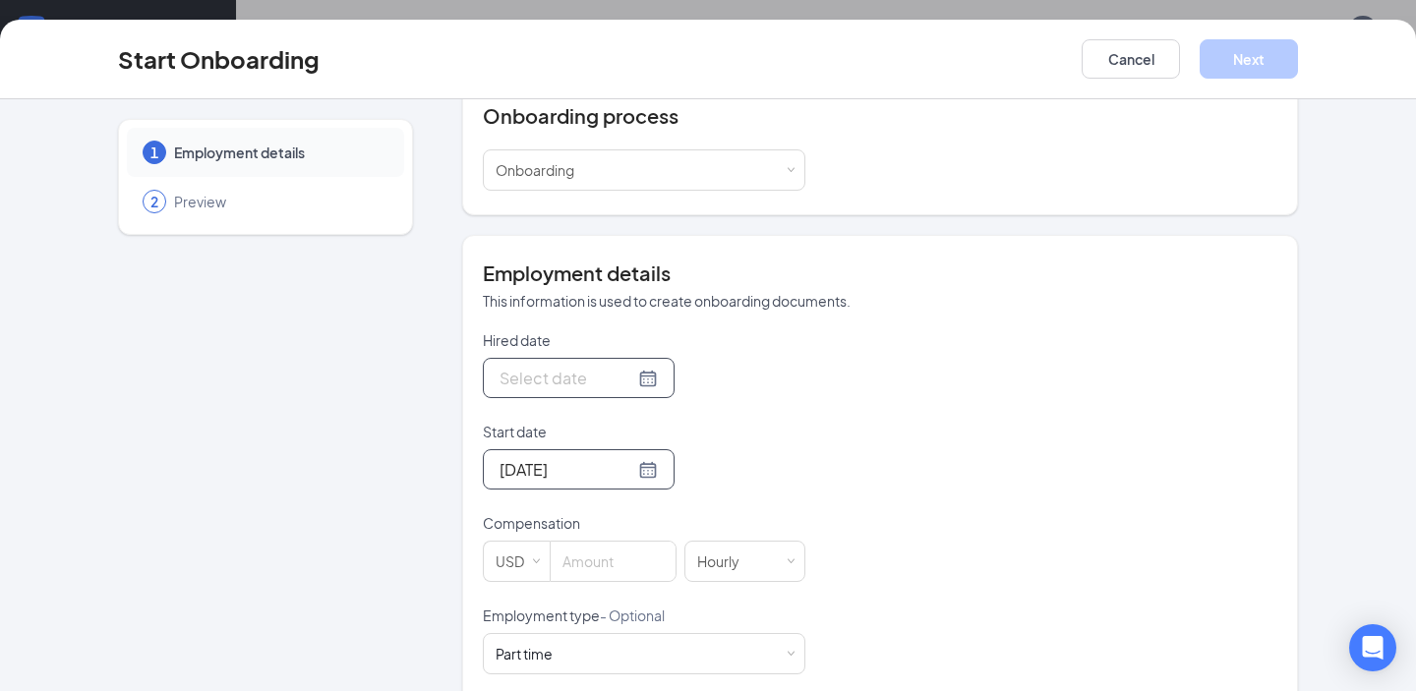
click at [621, 383] on div at bounding box center [579, 378] width 158 height 25
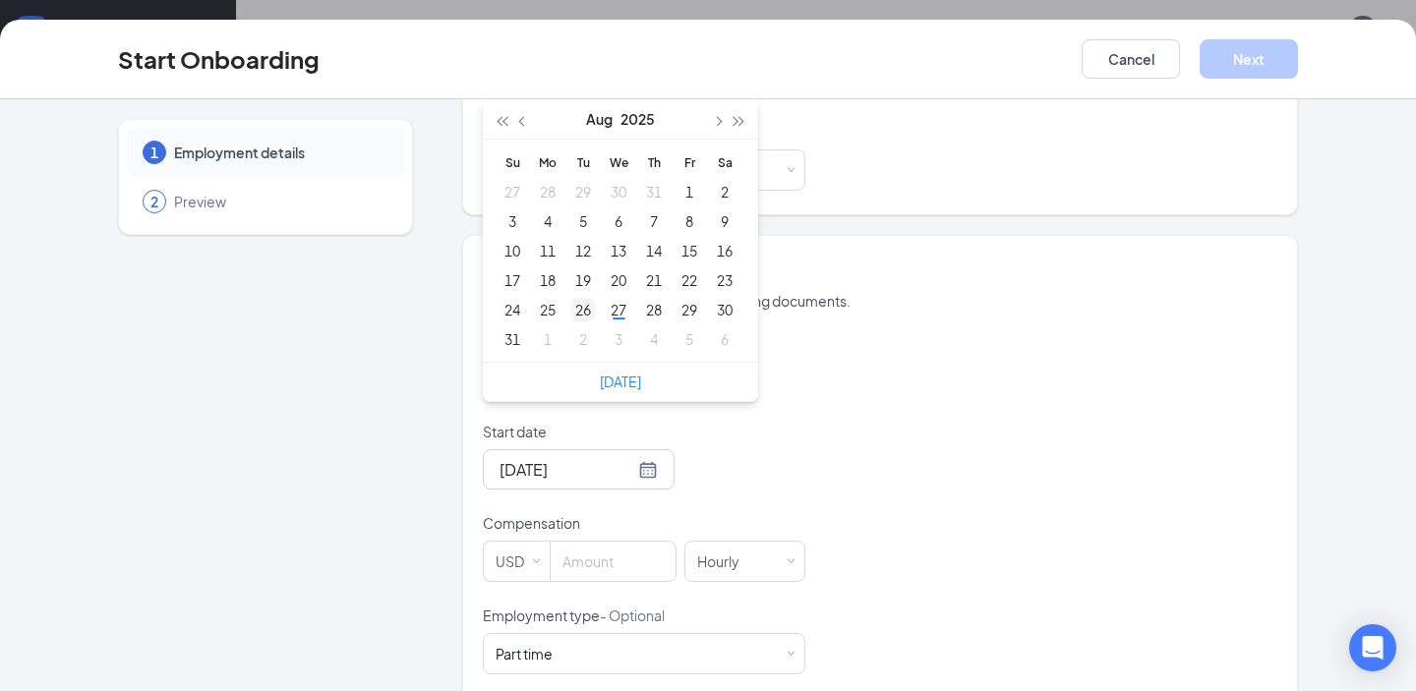
type input "[DATE]"
click at [581, 317] on div "26" at bounding box center [583, 310] width 24 height 24
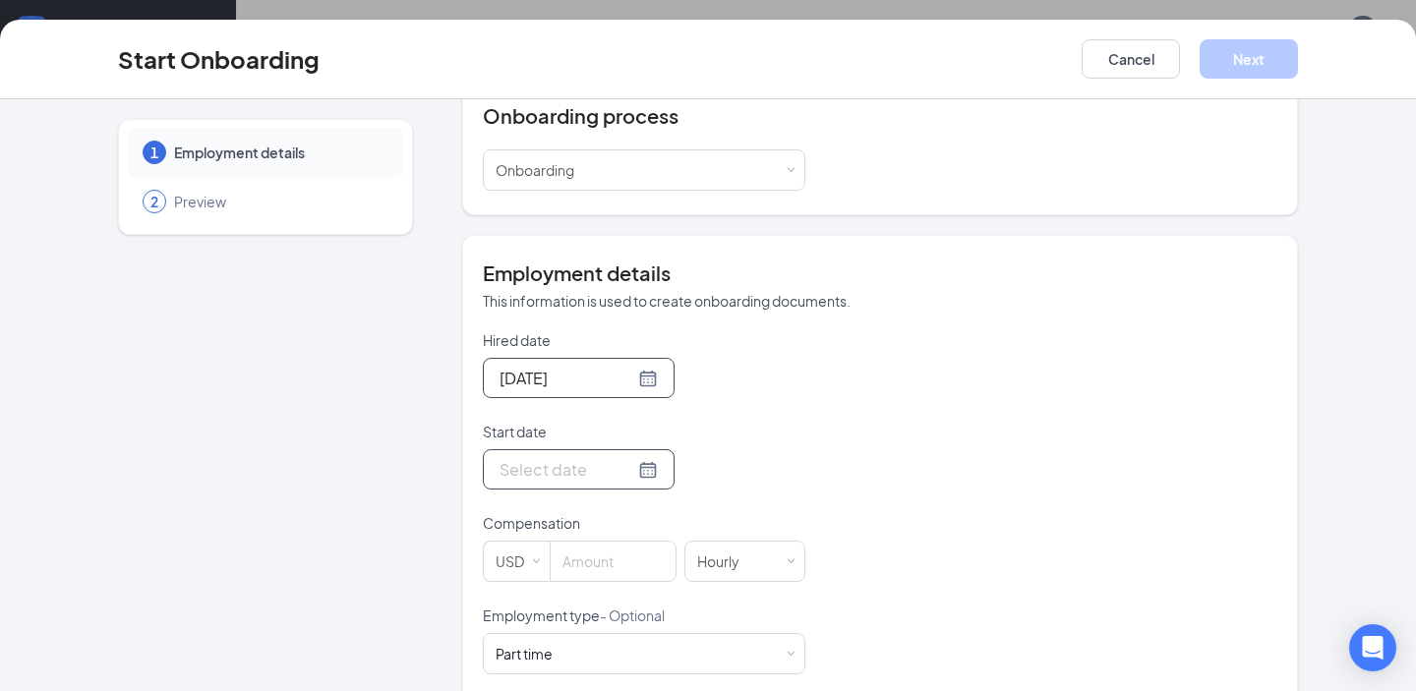
click at [622, 468] on div at bounding box center [579, 469] width 158 height 25
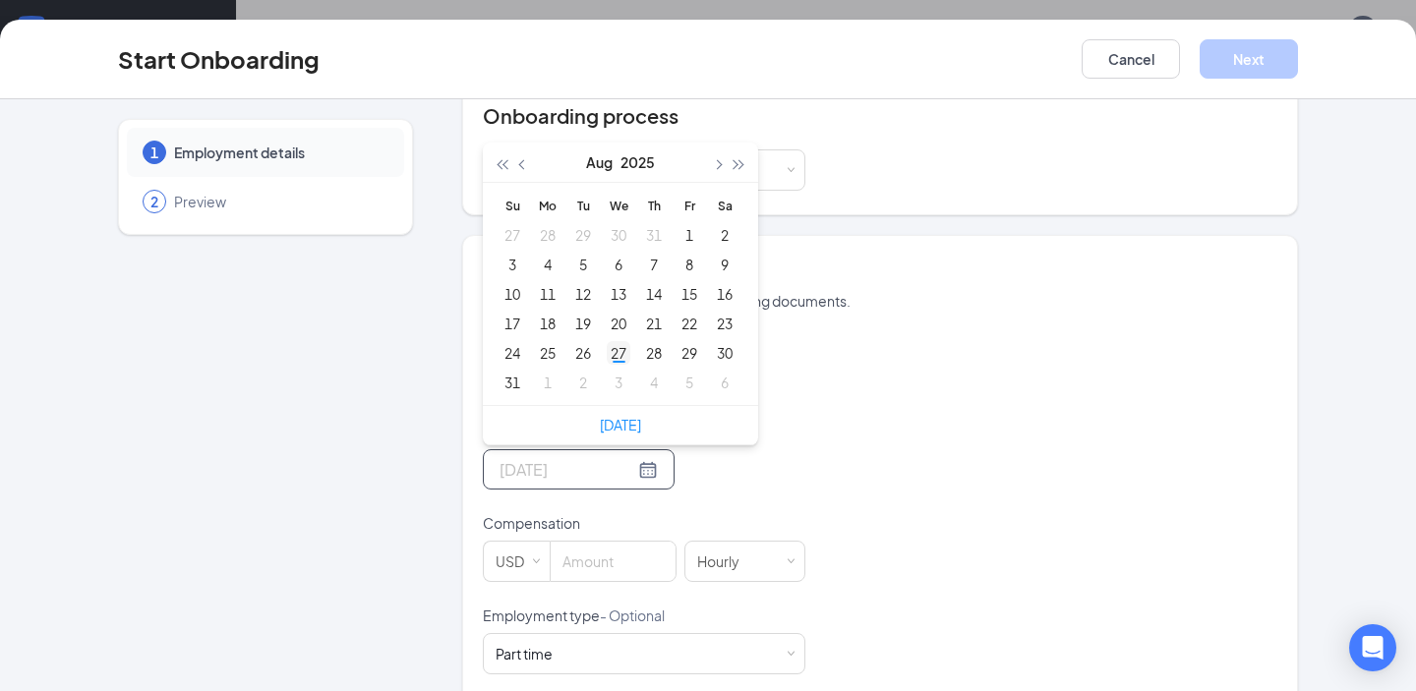
type input "[DATE]"
click at [622, 358] on div "27" at bounding box center [619, 353] width 24 height 24
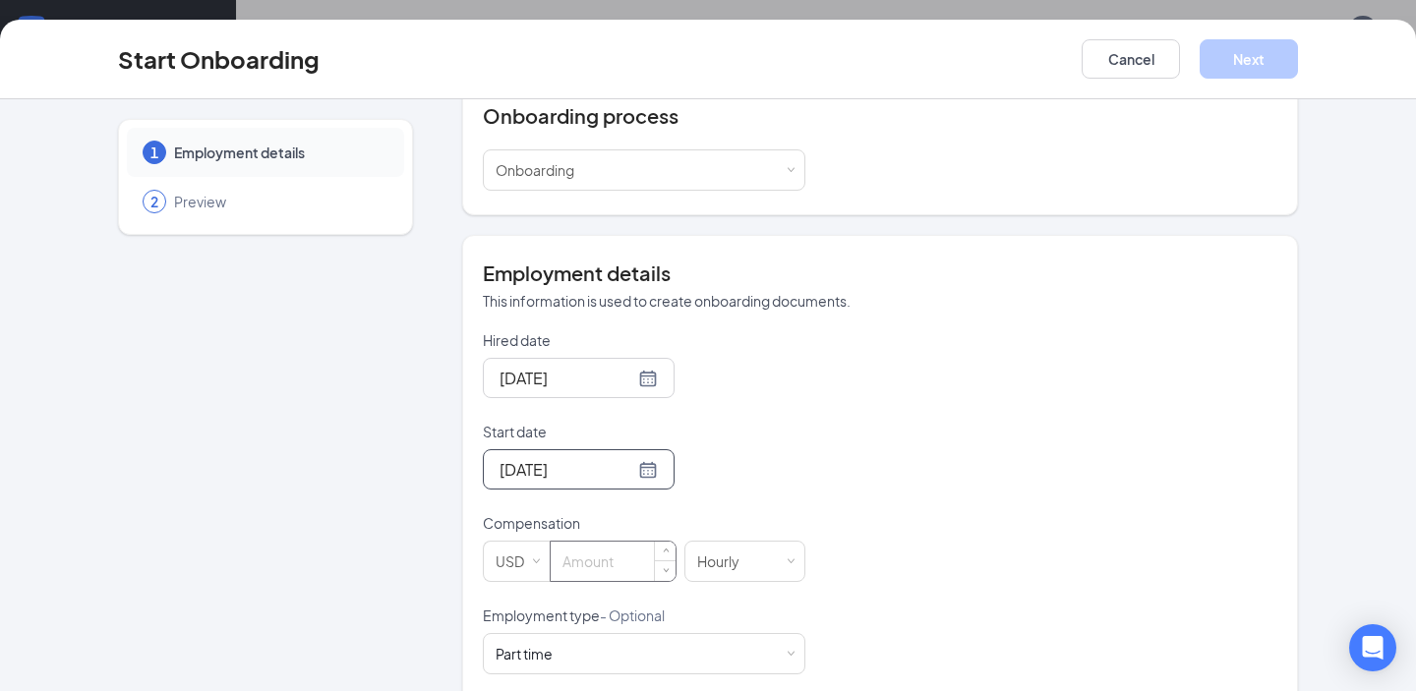
click at [614, 558] on input at bounding box center [613, 561] width 125 height 39
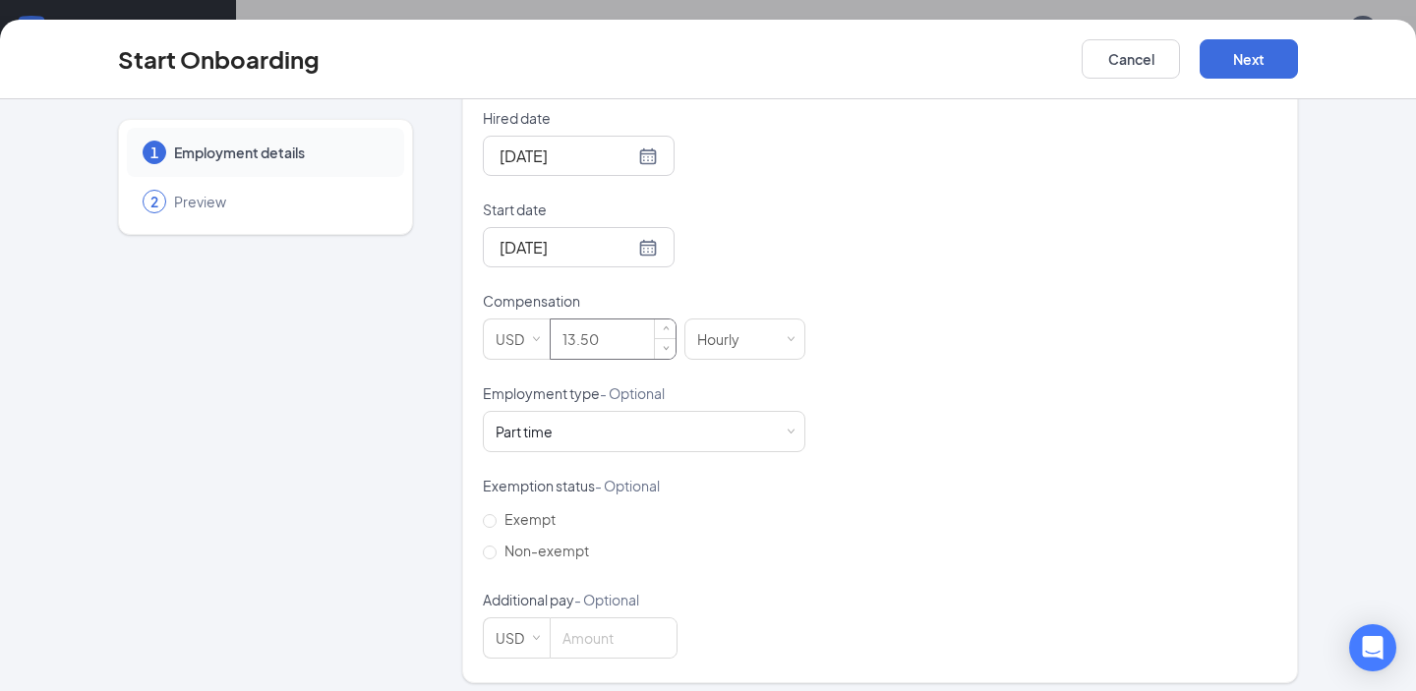
scroll to position [482, 0]
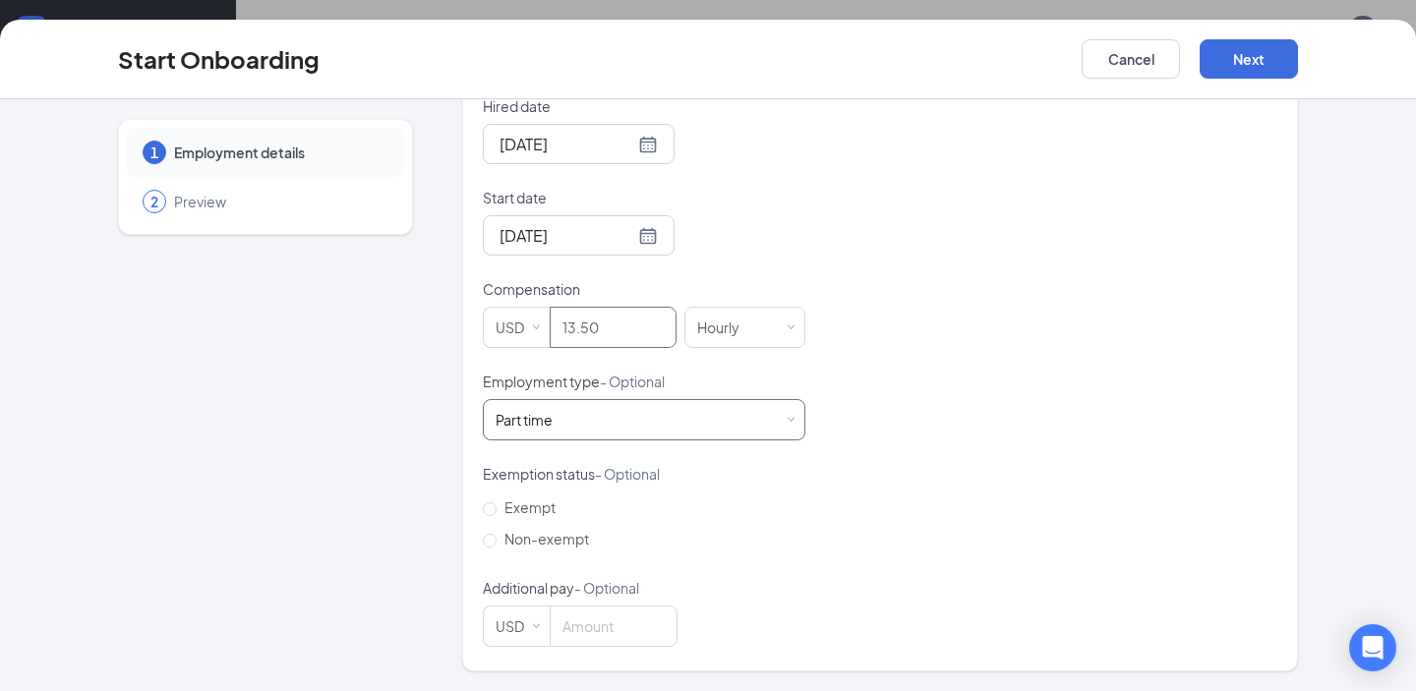
type input "13.5"
click at [601, 406] on div "Part time Works less than 30 hours per week and is reasonably expected to work" at bounding box center [644, 419] width 297 height 39
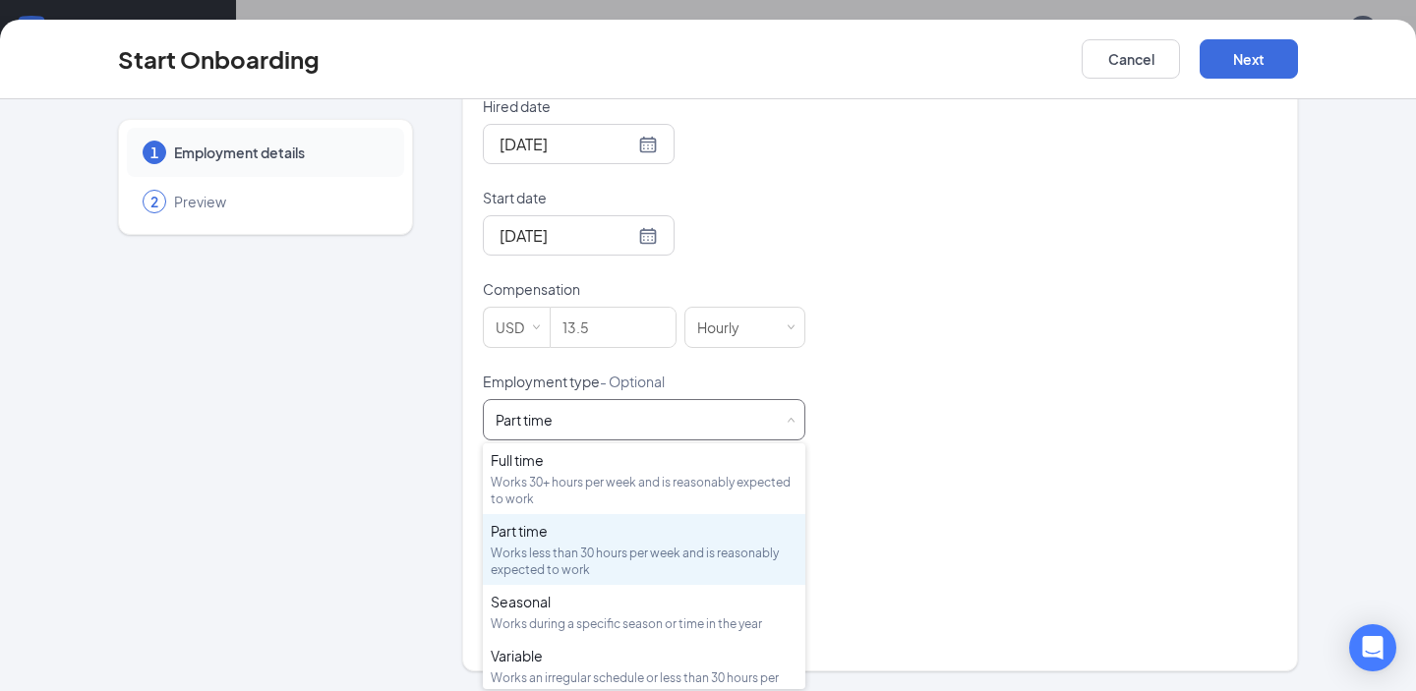
click at [601, 406] on div "Part time Works less than 30 hours per week and is reasonably expected to work" at bounding box center [644, 419] width 297 height 39
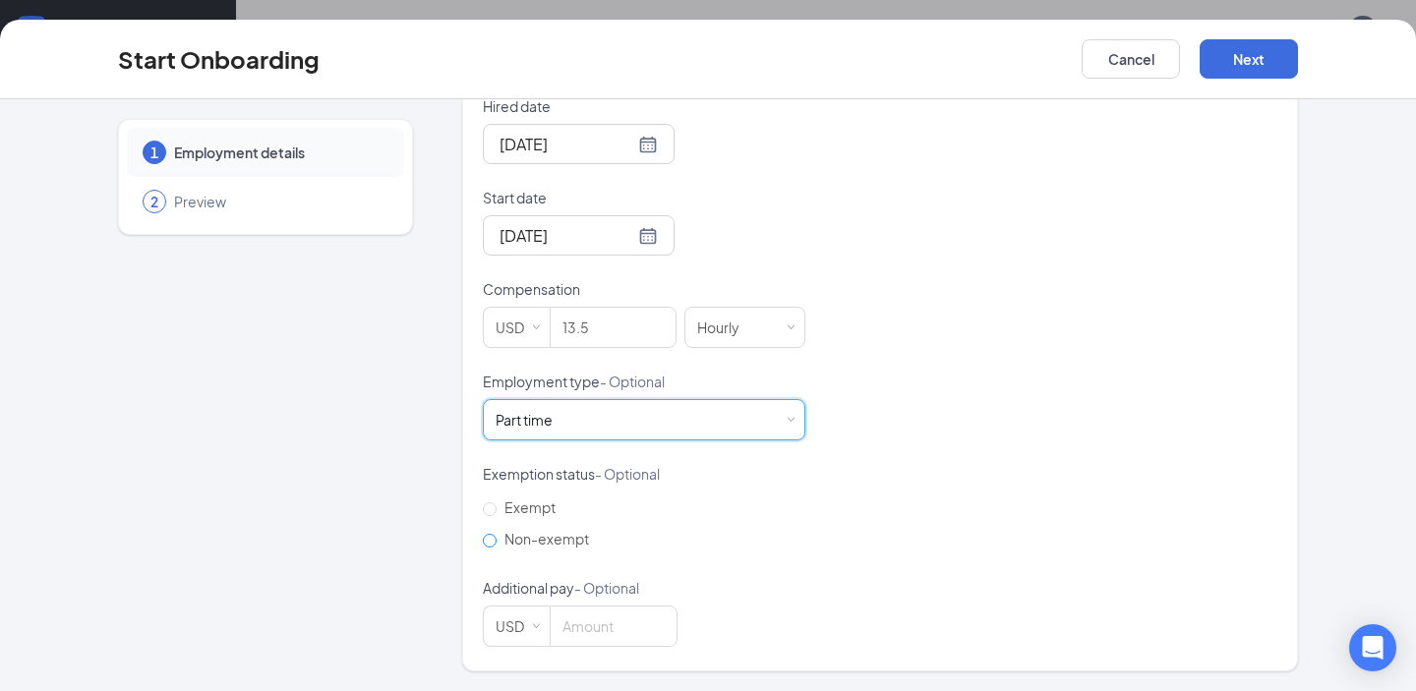
click at [555, 532] on span "Non-exempt" at bounding box center [547, 539] width 100 height 18
click at [497, 534] on input "Non-exempt" at bounding box center [490, 541] width 14 height 14
radio input "true"
click at [1223, 79] on div "Start Onboarding Cancel Next" at bounding box center [708, 60] width 1416 height 80
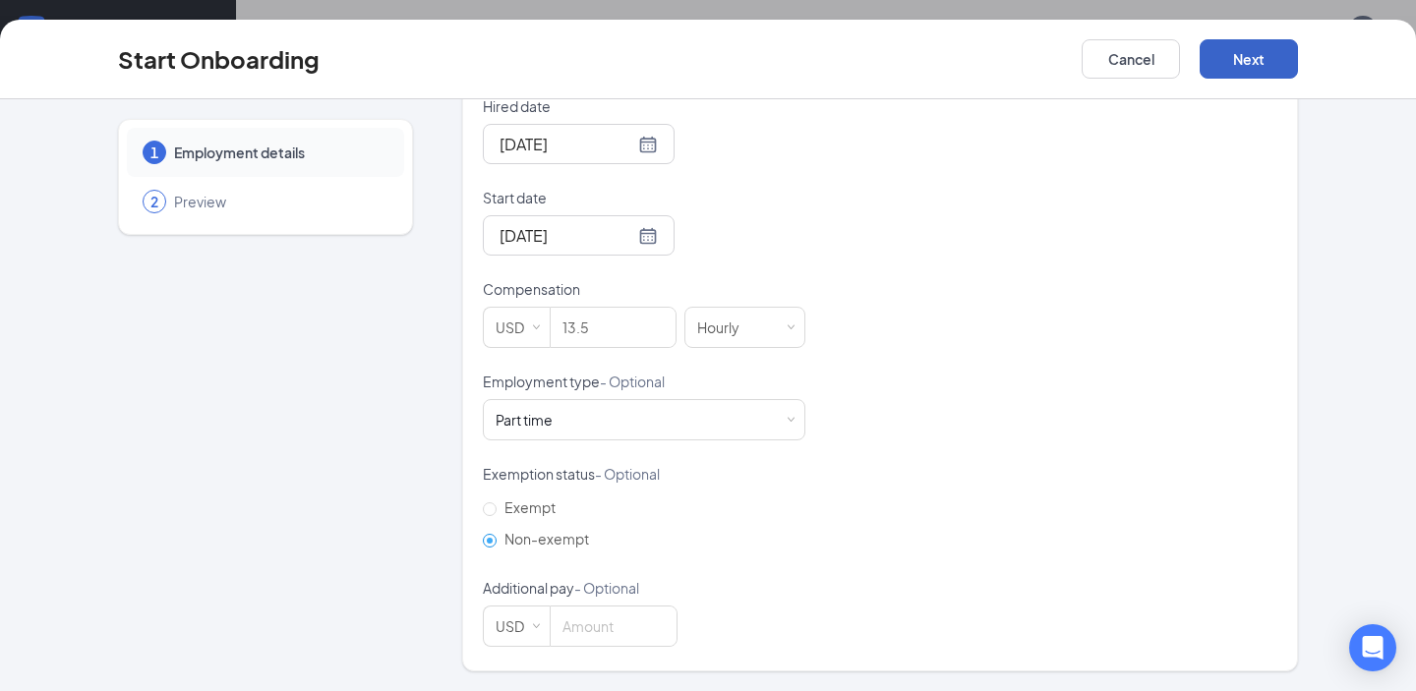
click at [1236, 50] on button "Next" at bounding box center [1249, 58] width 98 height 39
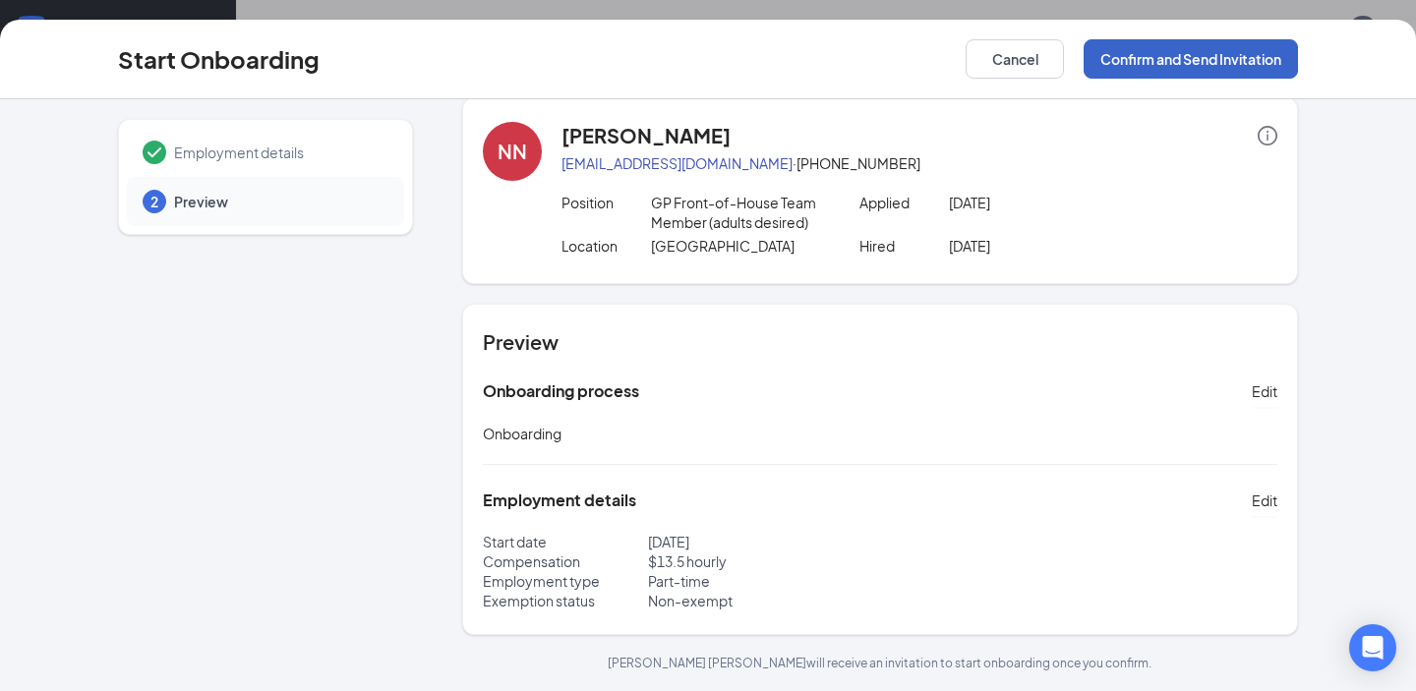
click at [1236, 50] on button "Confirm and Send Invitation" at bounding box center [1191, 58] width 214 height 39
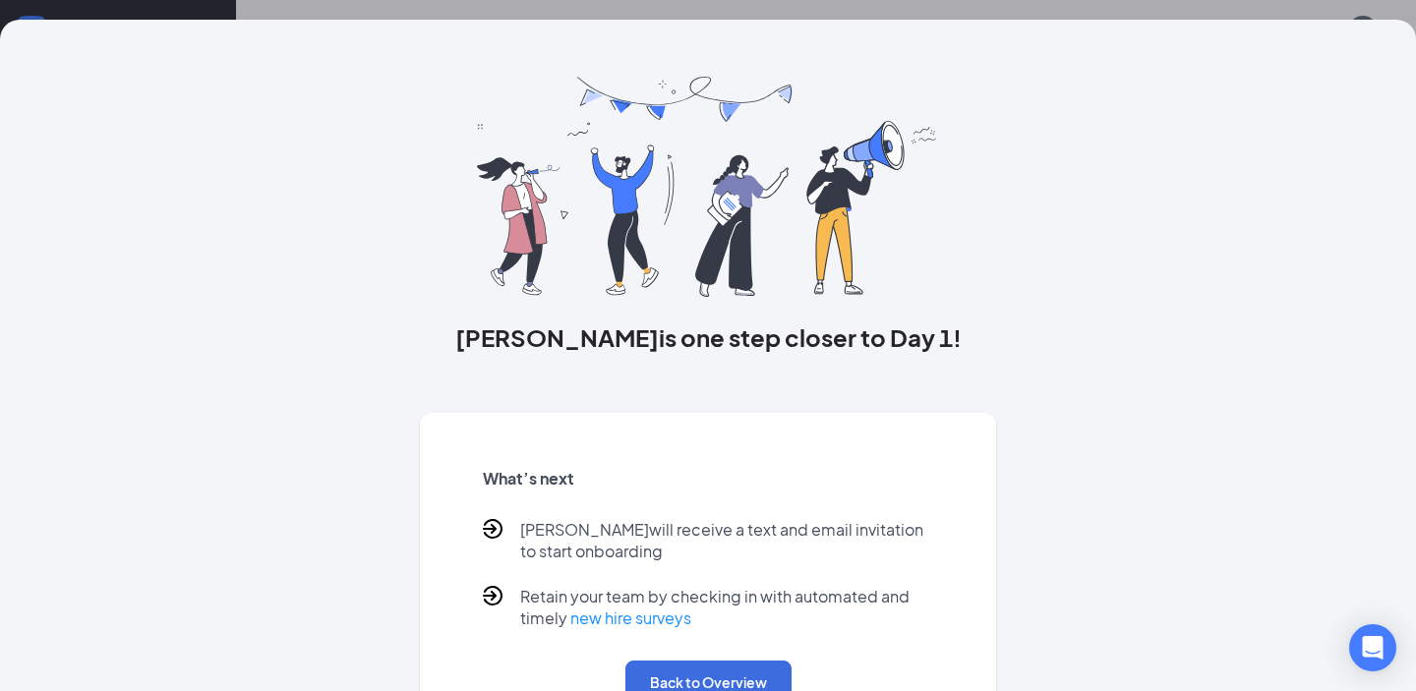
scroll to position [0, 0]
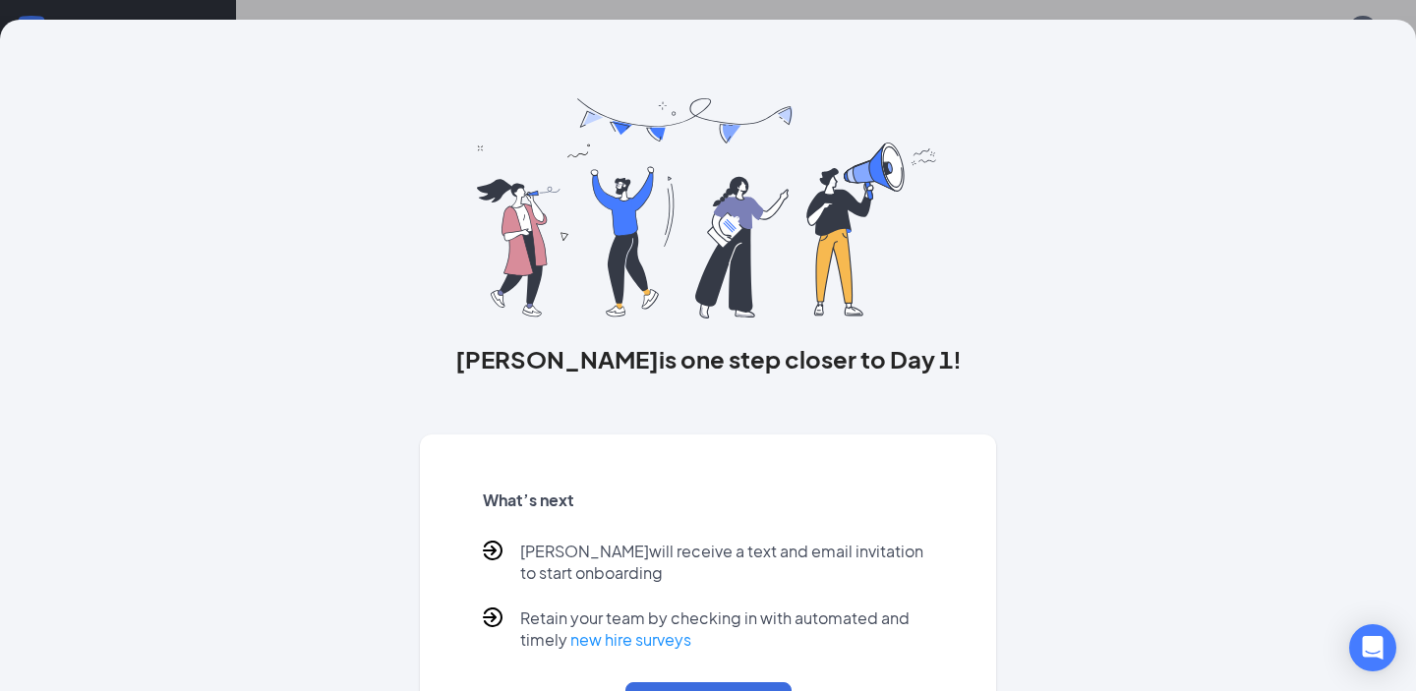
click at [1102, 12] on div "[PERSON_NAME] is one step closer to Day 1! What’s next [PERSON_NAME] will recei…" at bounding box center [708, 345] width 1416 height 691
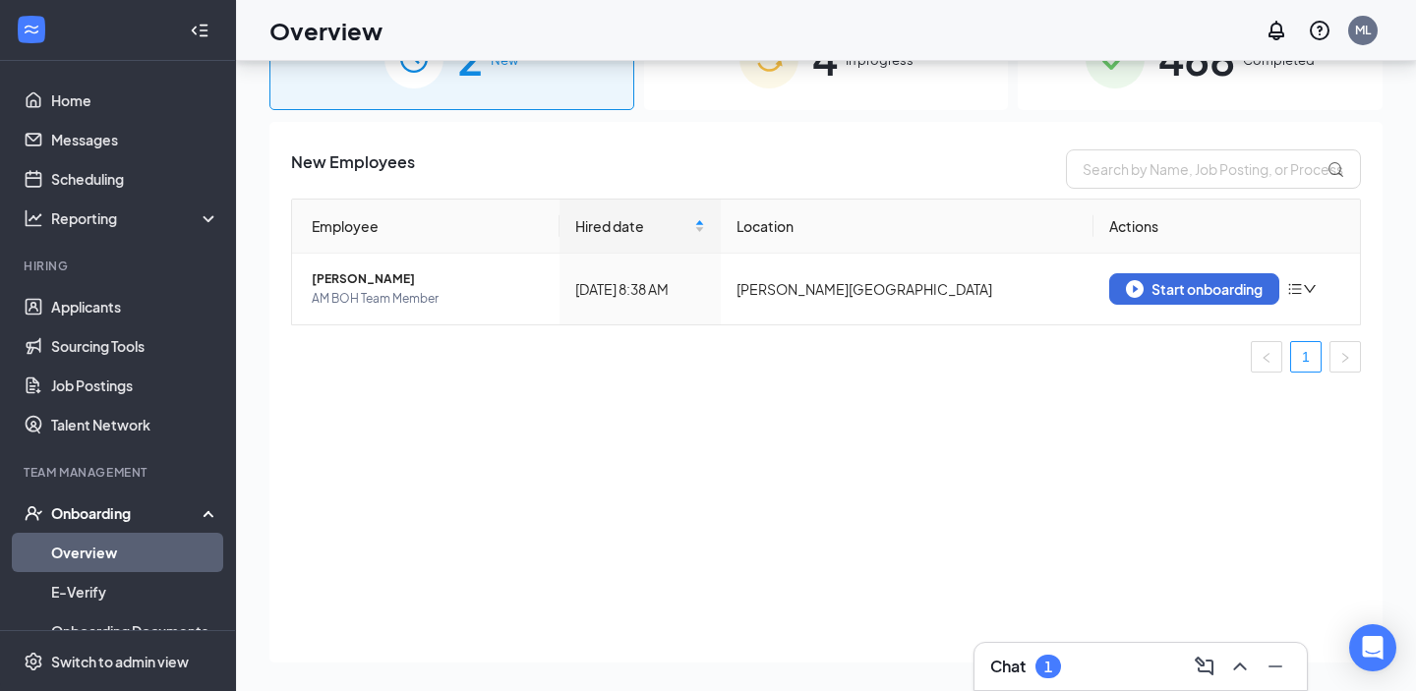
click at [953, 95] on div "4 In progress" at bounding box center [826, 58] width 365 height 103
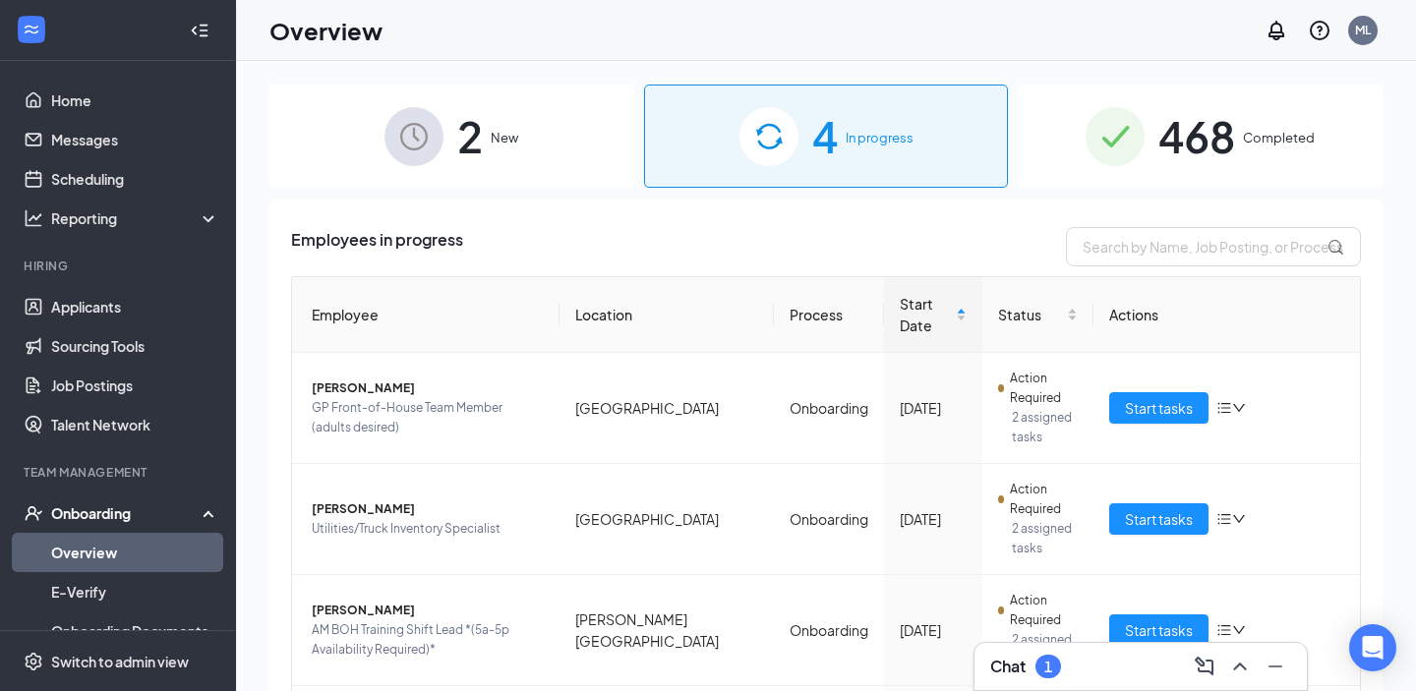
click at [536, 129] on div "2 New" at bounding box center [451, 136] width 365 height 103
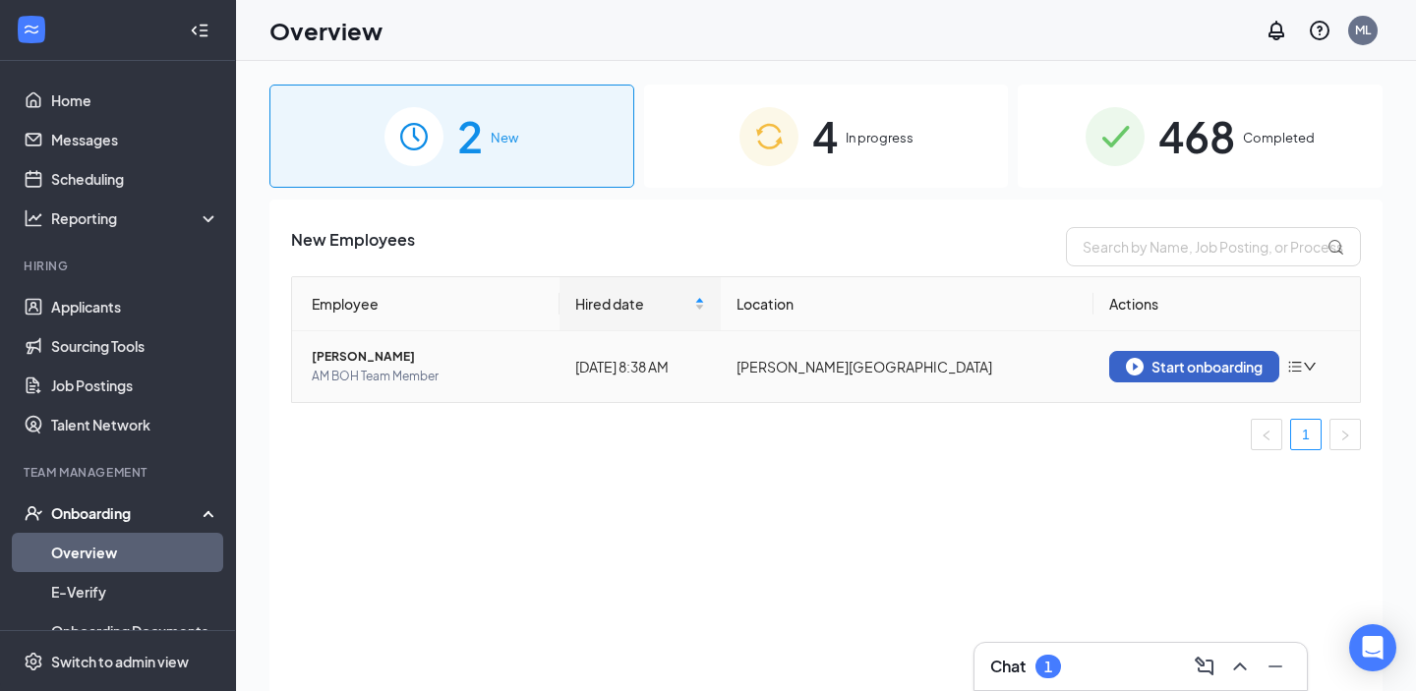
click at [1213, 375] on div "Start onboarding" at bounding box center [1194, 367] width 137 height 18
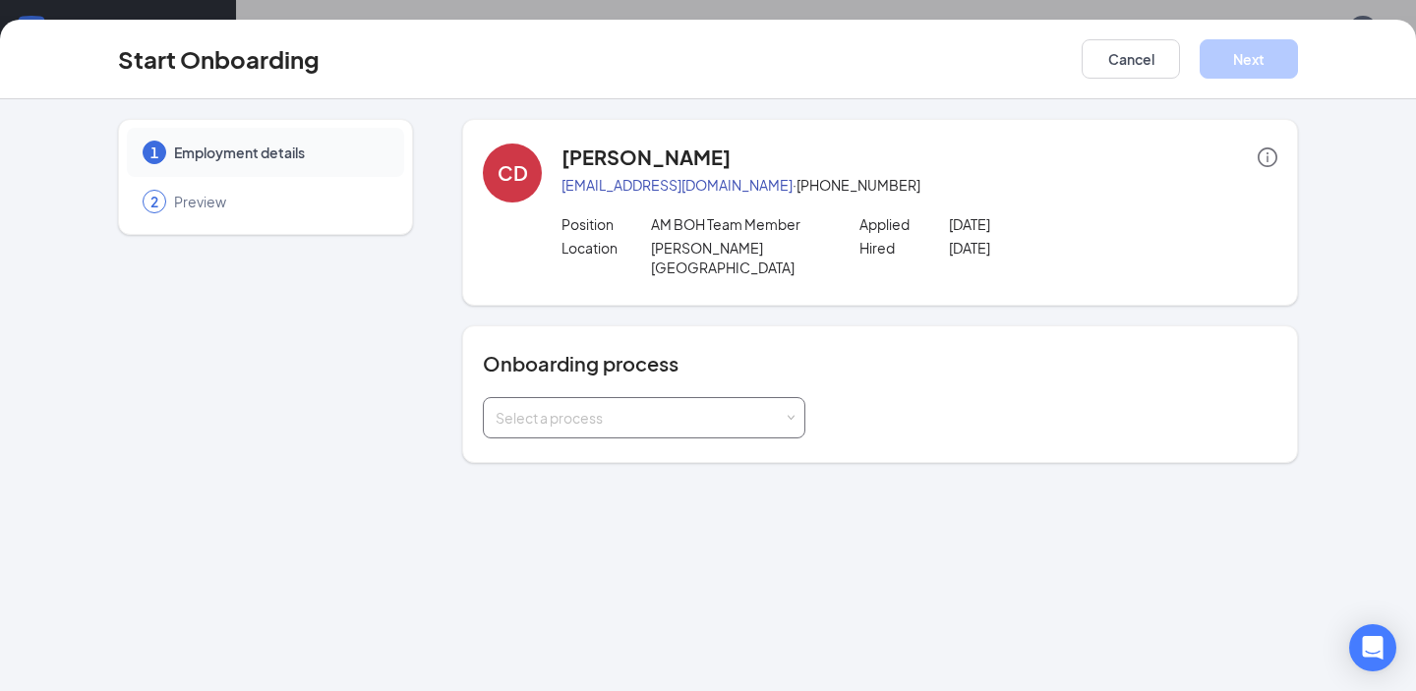
click at [717, 408] on div "Select a process" at bounding box center [640, 418] width 288 height 20
click at [663, 442] on li "Onboarding" at bounding box center [644, 440] width 323 height 35
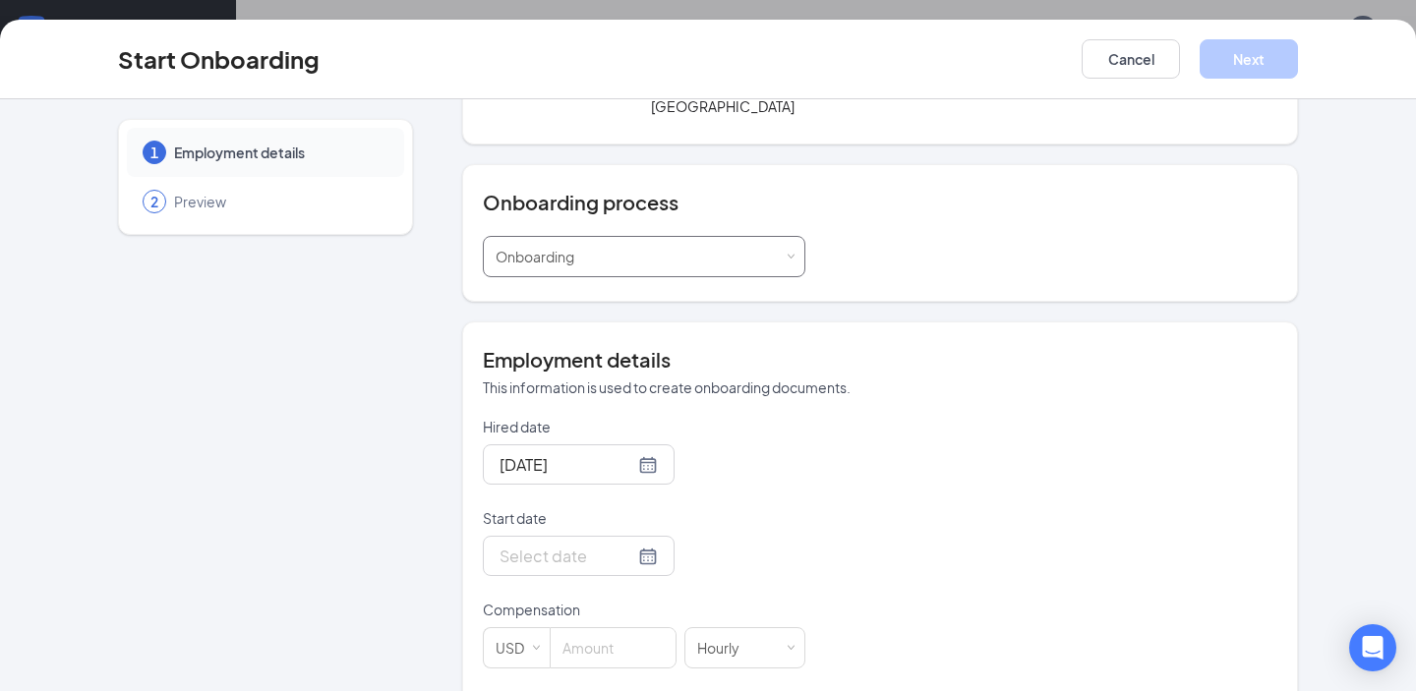
scroll to position [185, 0]
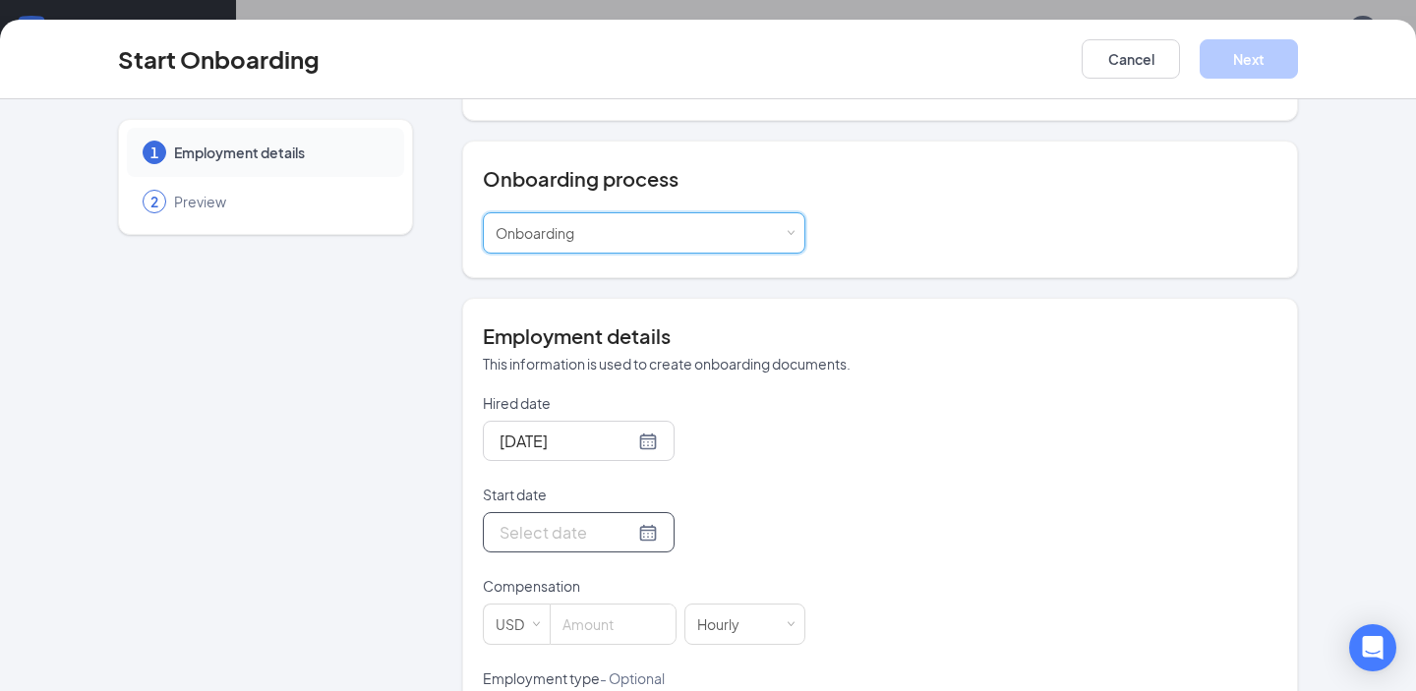
click at [628, 520] on div at bounding box center [579, 532] width 158 height 25
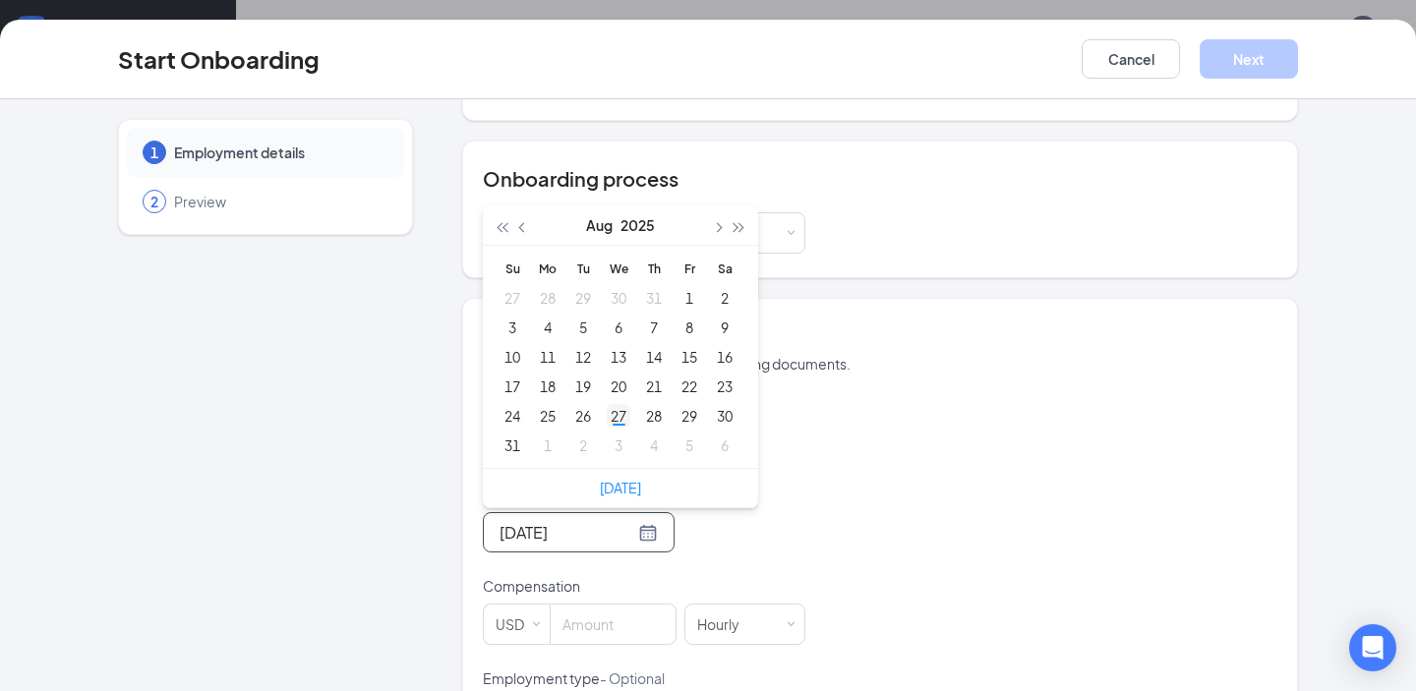
type input "[DATE]"
click at [621, 404] on div "27" at bounding box center [619, 416] width 24 height 24
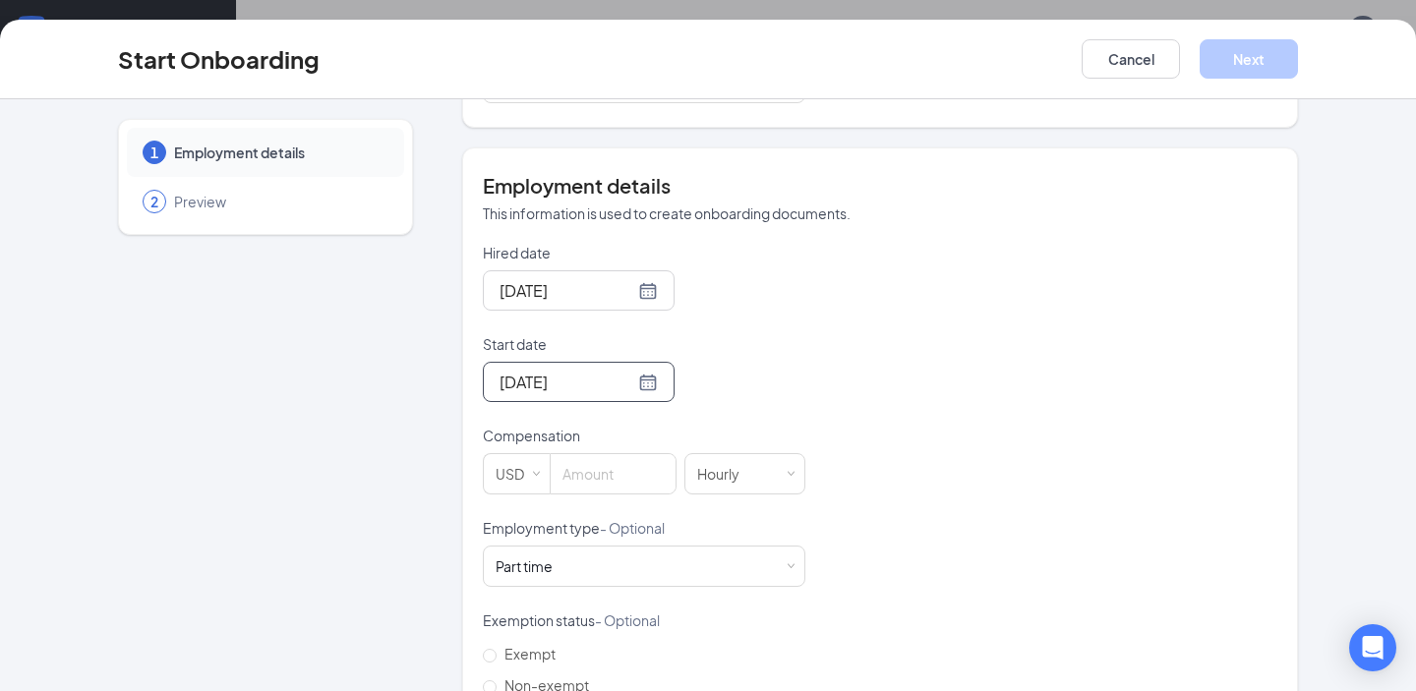
scroll to position [336, 0]
click at [611, 454] on input at bounding box center [613, 472] width 125 height 39
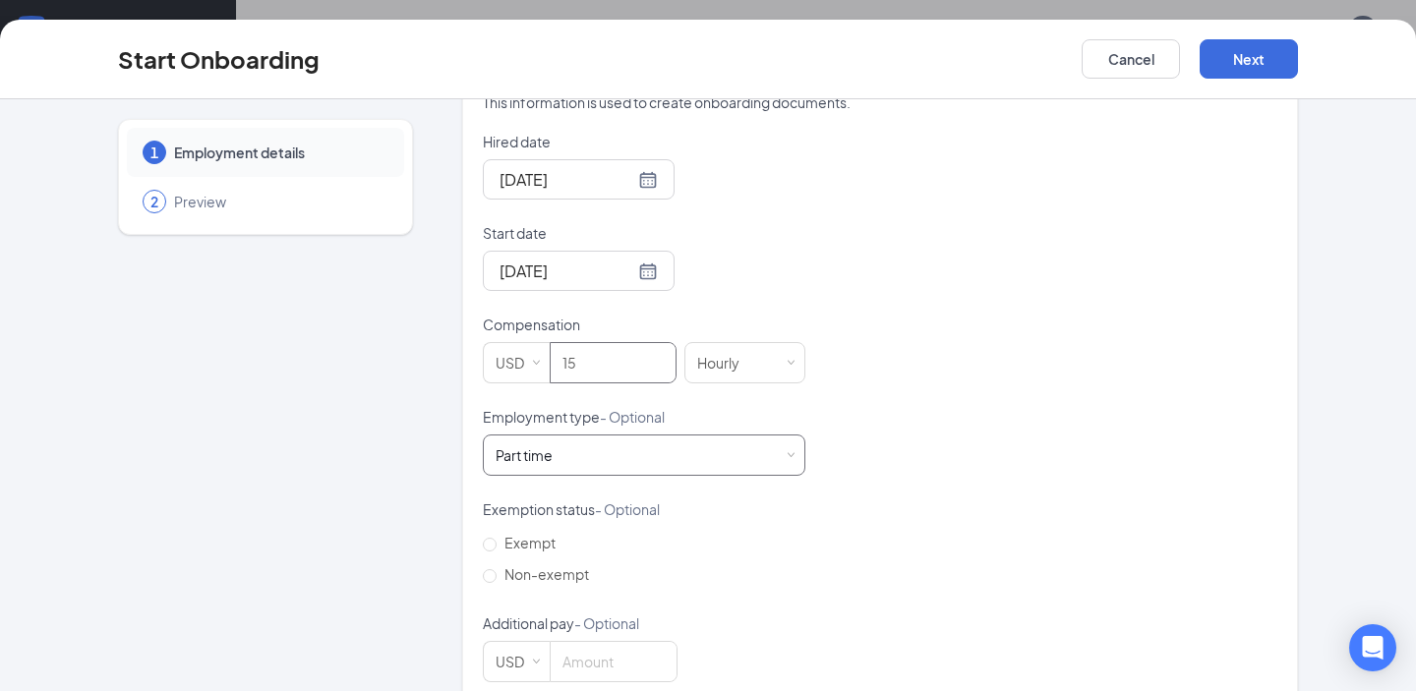
scroll to position [457, 0]
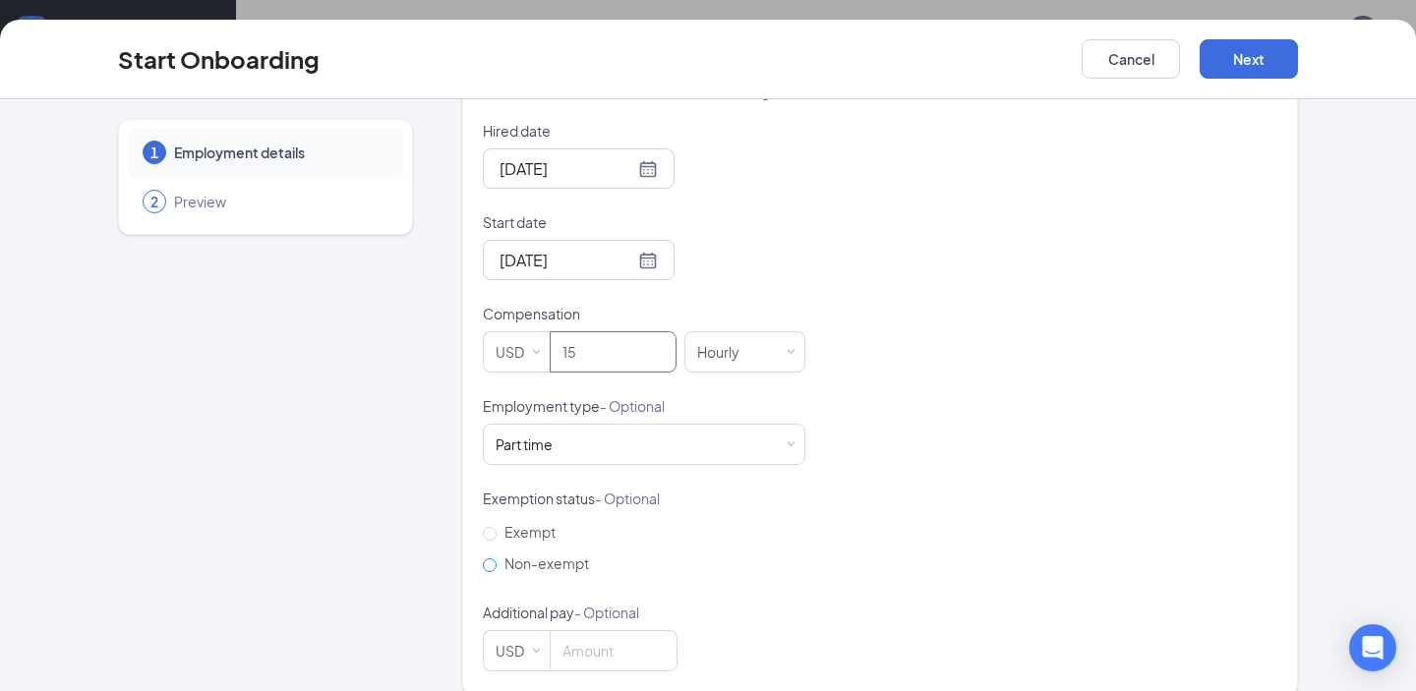
type input "15"
click at [573, 555] on span "Non-exempt" at bounding box center [547, 564] width 100 height 18
click at [497, 559] on input "Non-exempt" at bounding box center [490, 566] width 14 height 14
radio input "true"
click at [1255, 62] on button "Next" at bounding box center [1249, 58] width 98 height 39
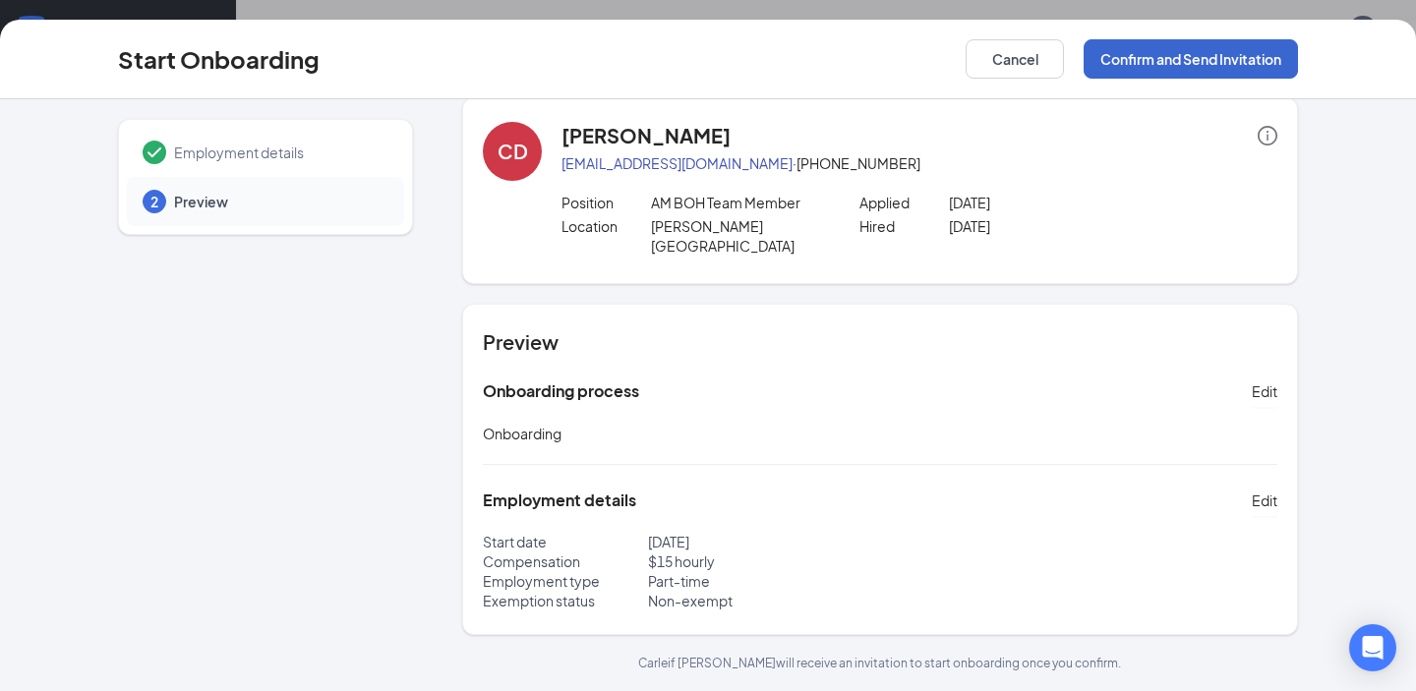
scroll to position [2, 0]
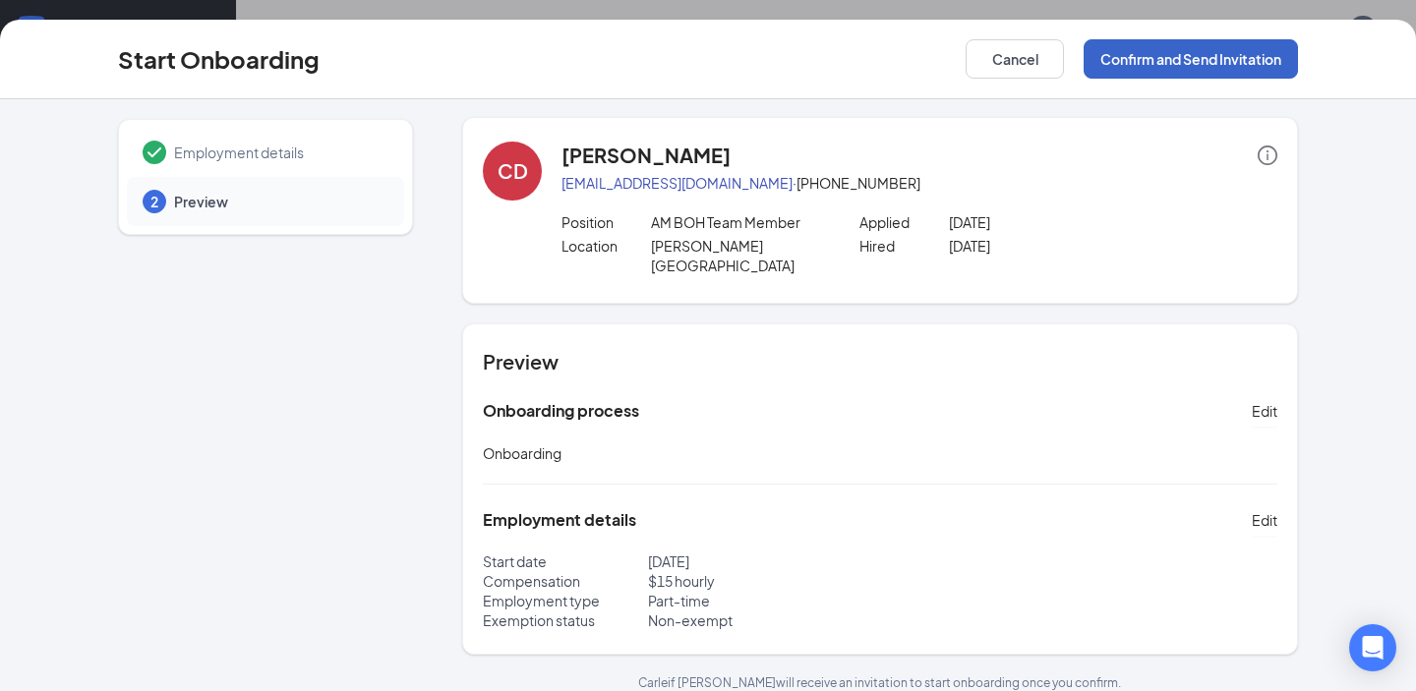
click at [1255, 62] on button "Confirm and Send Invitation" at bounding box center [1191, 58] width 214 height 39
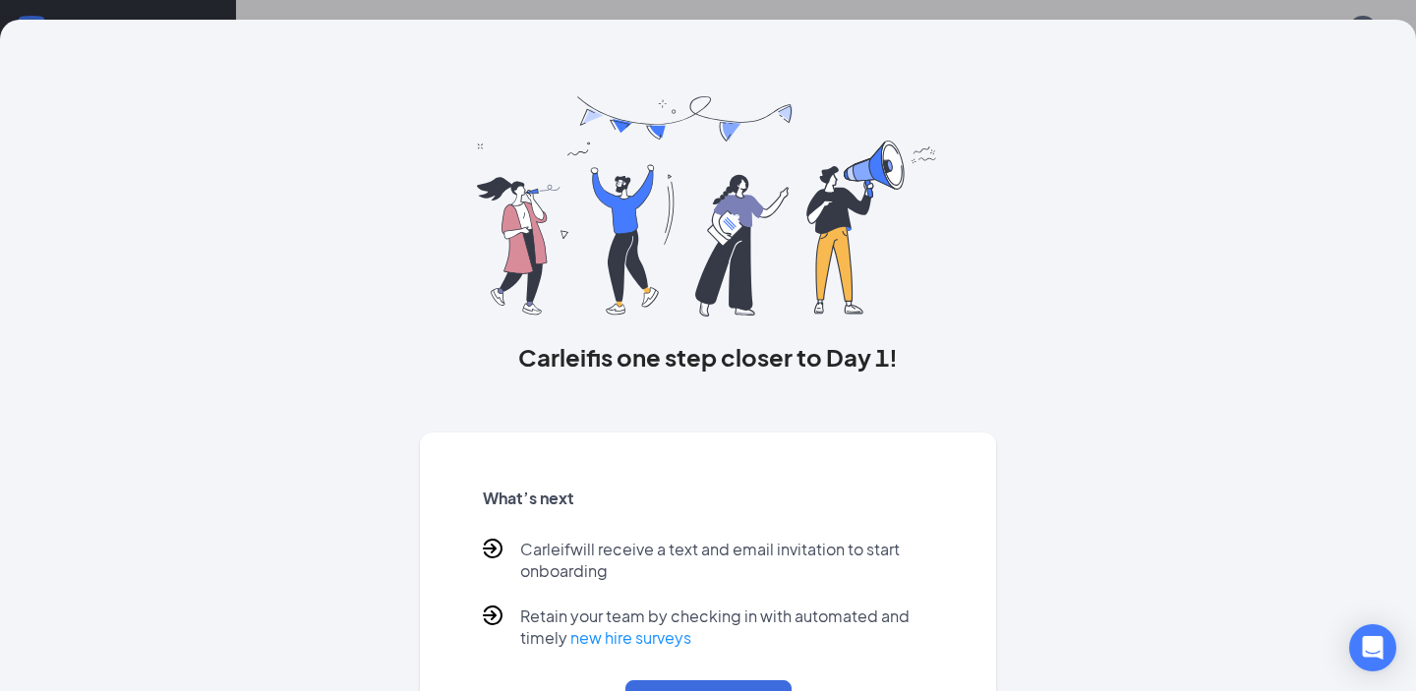
scroll to position [0, 0]
click at [525, 8] on div "Carleif is one step closer to Day 1! What’s next [PERSON_NAME] will receive a t…" at bounding box center [708, 345] width 1416 height 691
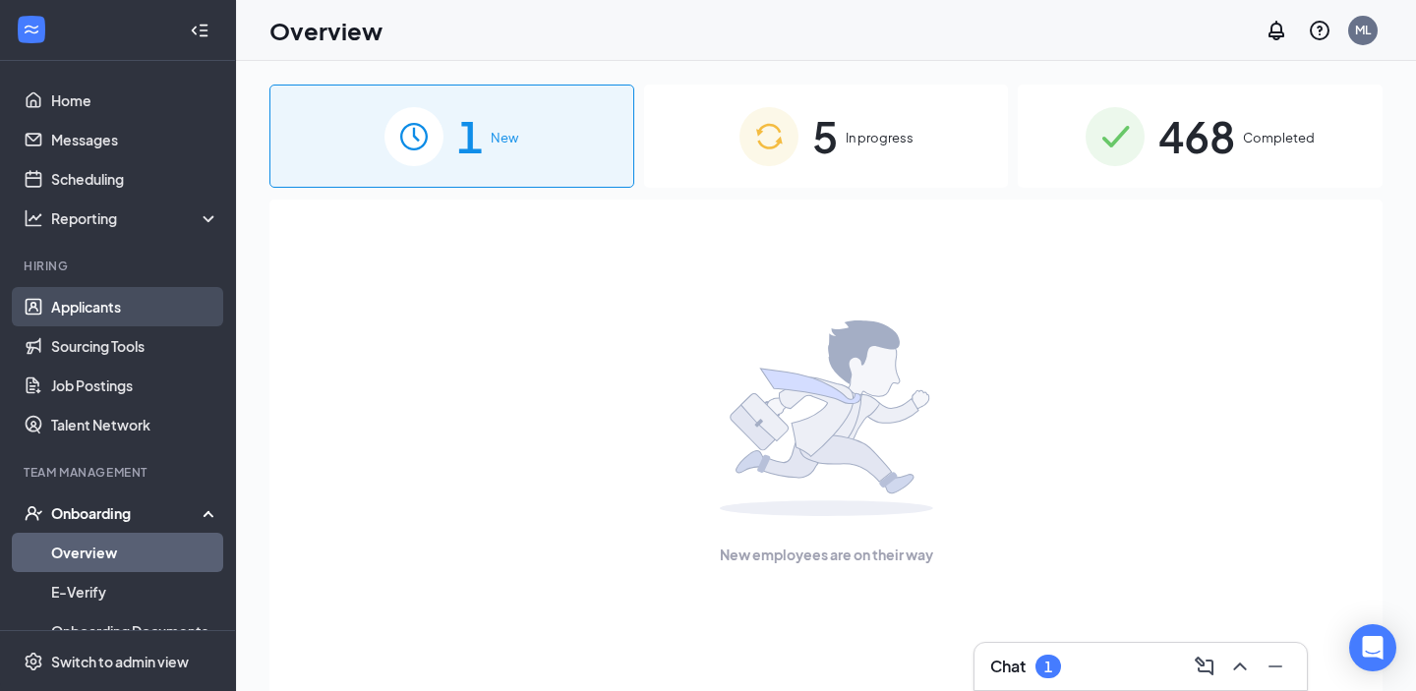
click at [160, 316] on link "Applicants" at bounding box center [135, 306] width 168 height 39
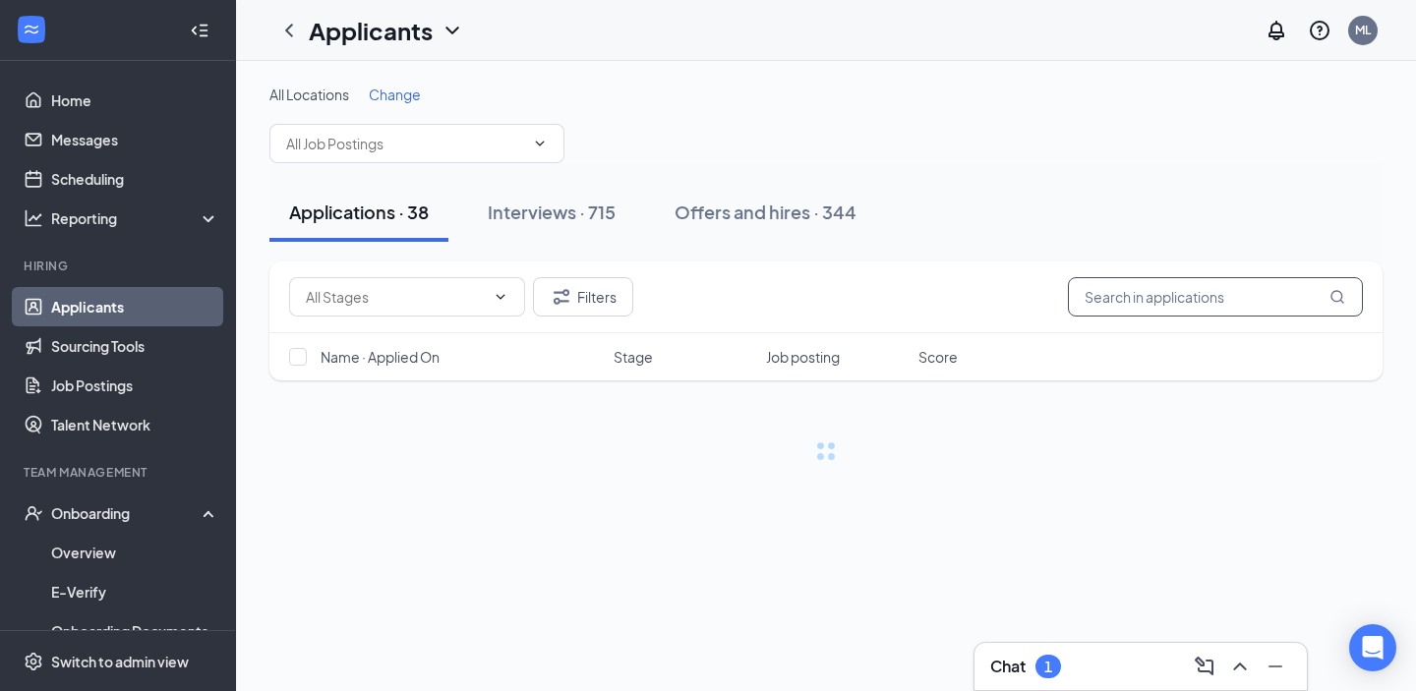
click at [1200, 315] on input "text" at bounding box center [1215, 296] width 295 height 39
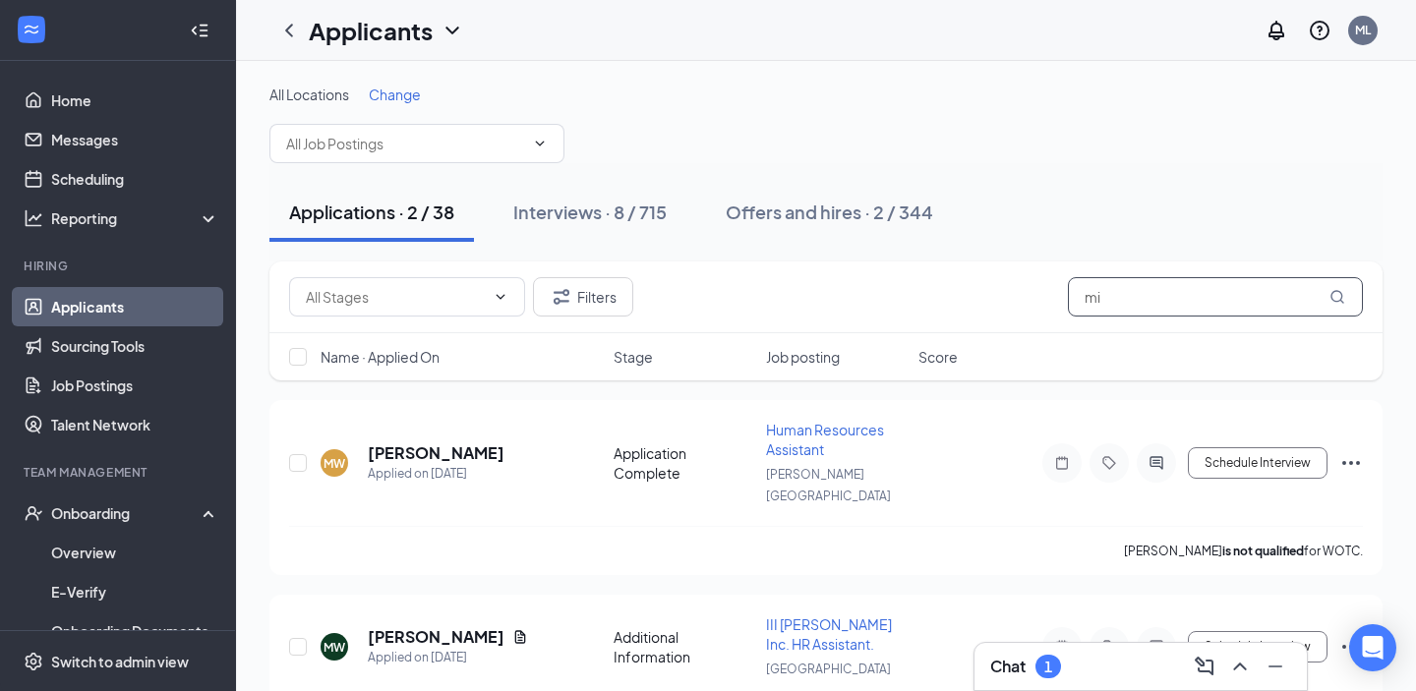
type input "m"
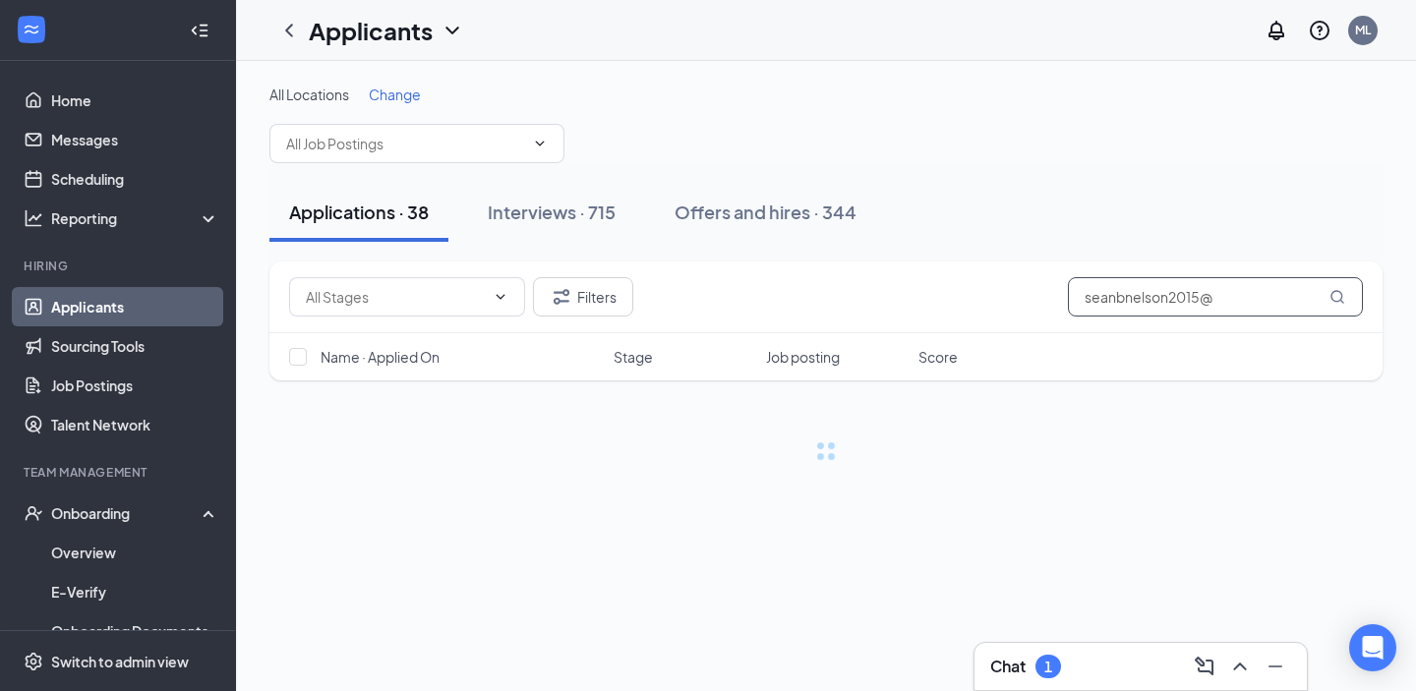
scroll to position [41, 0]
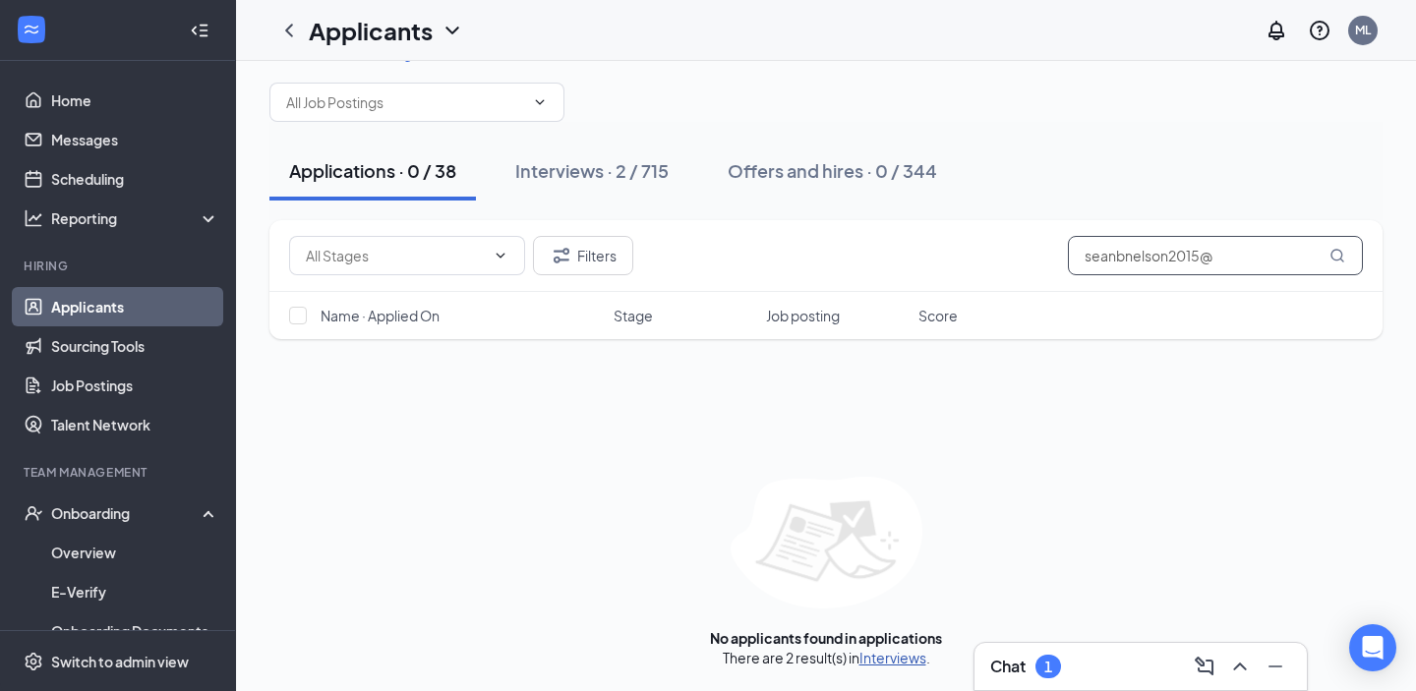
type input "seanbnelson2015@"
click at [906, 665] on link "Interviews" at bounding box center [892, 658] width 67 height 18
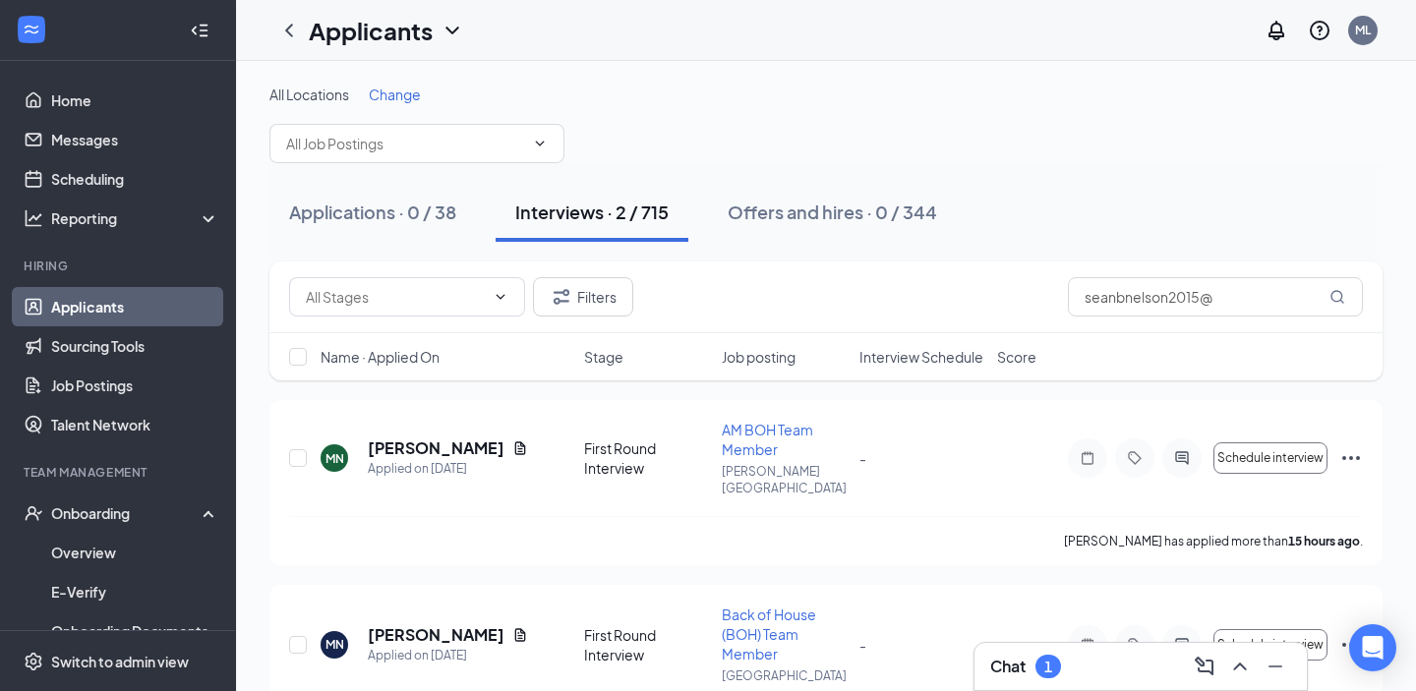
scroll to position [69, 0]
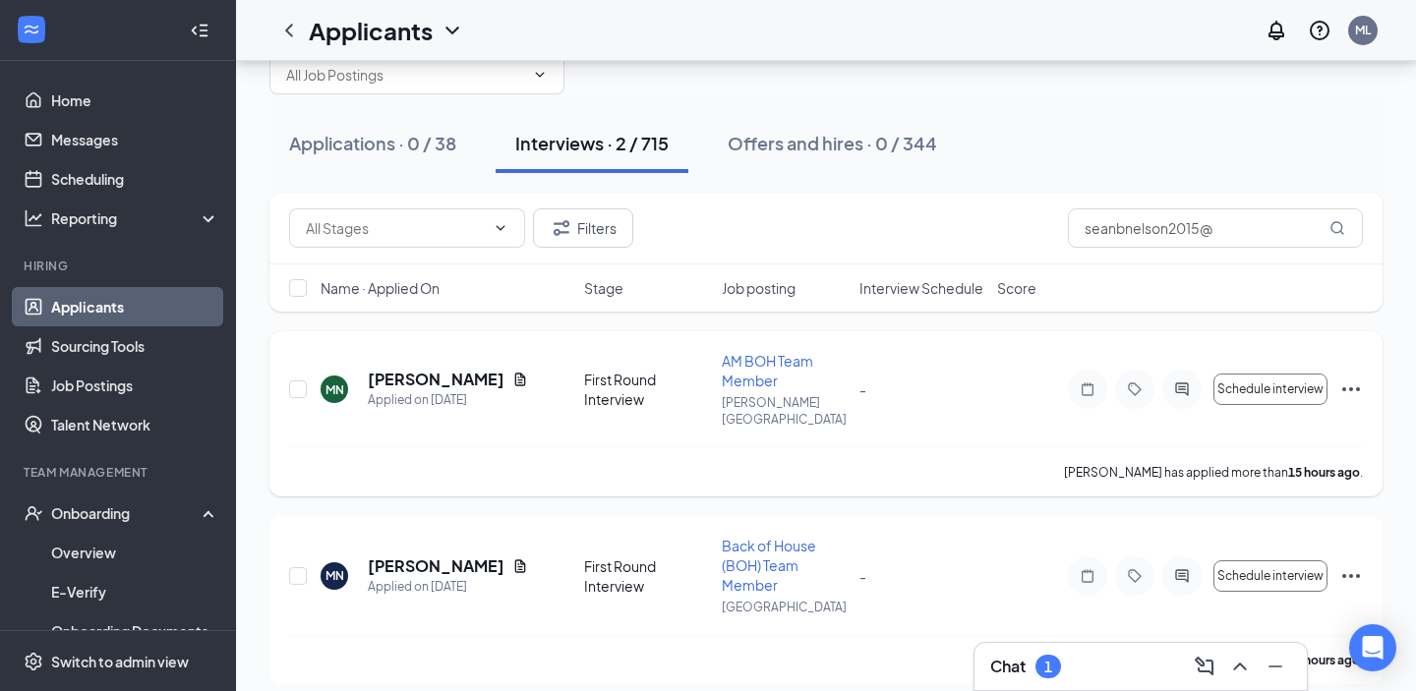
click at [1348, 378] on icon "Ellipses" at bounding box center [1351, 390] width 24 height 24
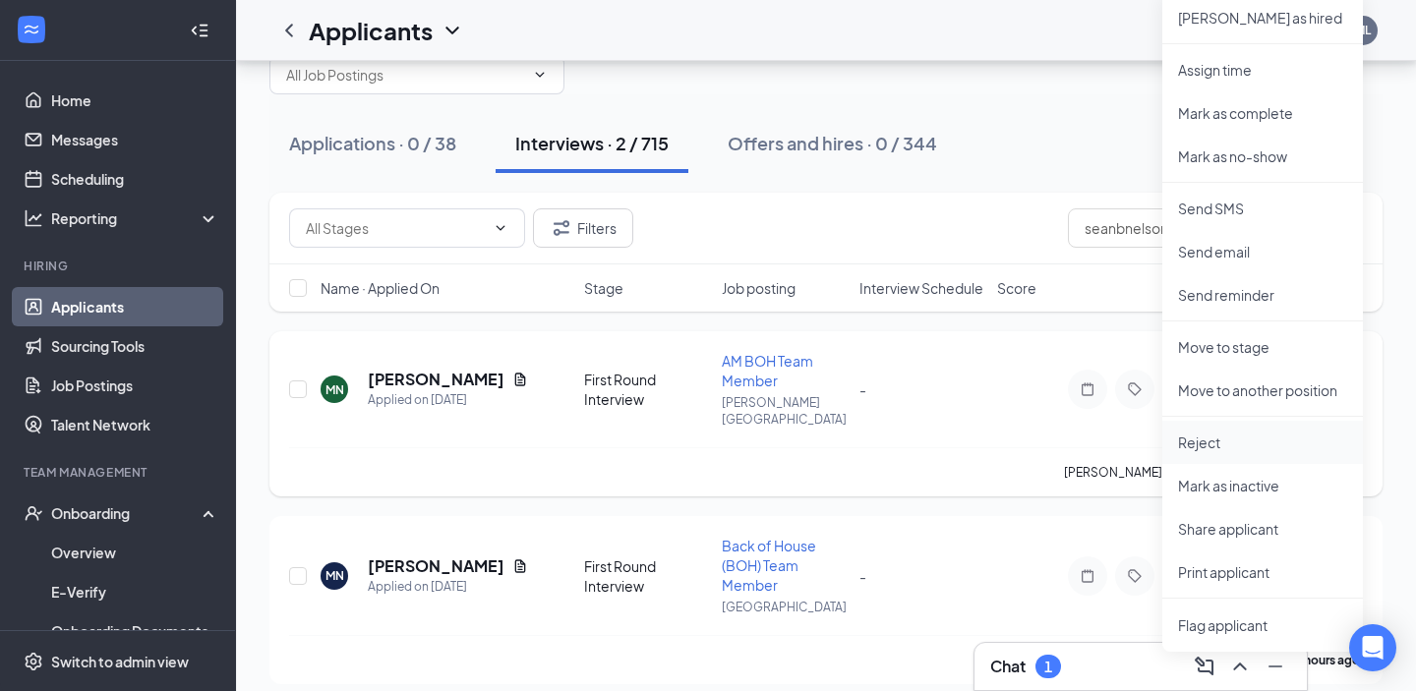
click at [1231, 440] on p "Reject" at bounding box center [1262, 443] width 169 height 20
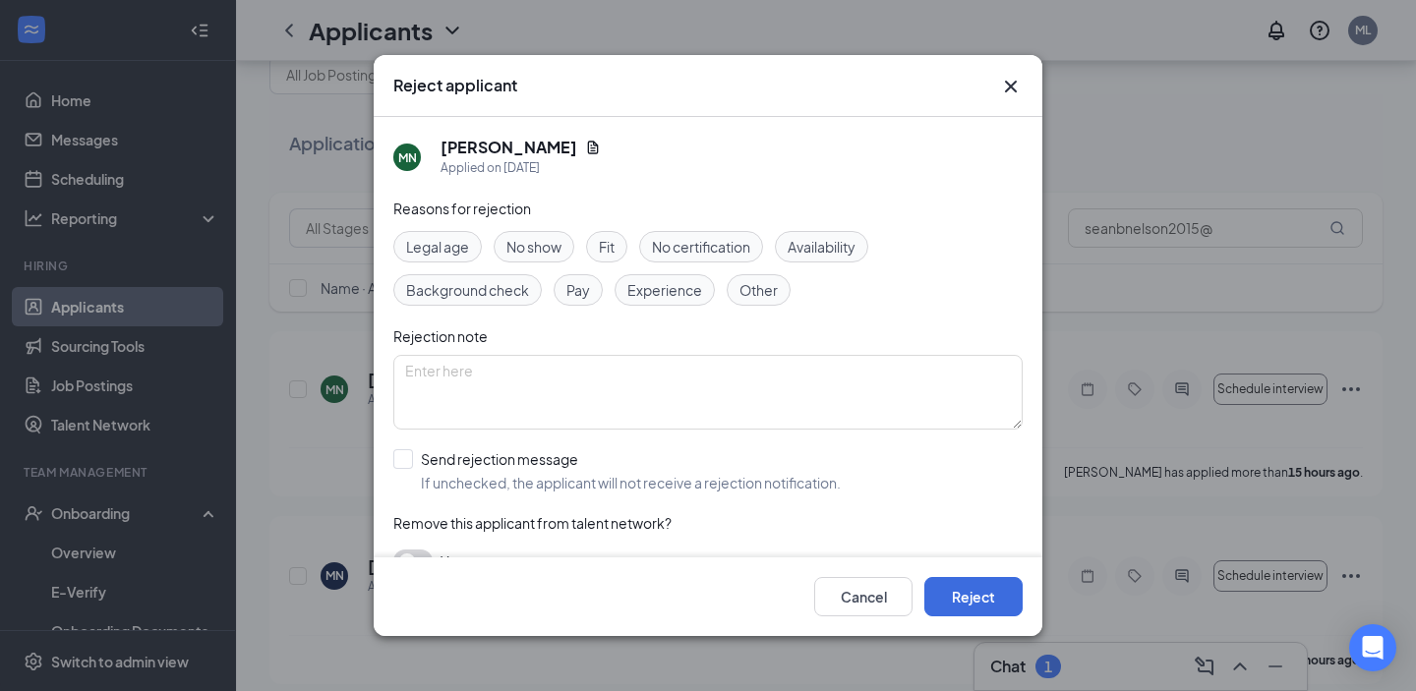
click at [601, 250] on span "Fit" at bounding box center [607, 247] width 16 height 22
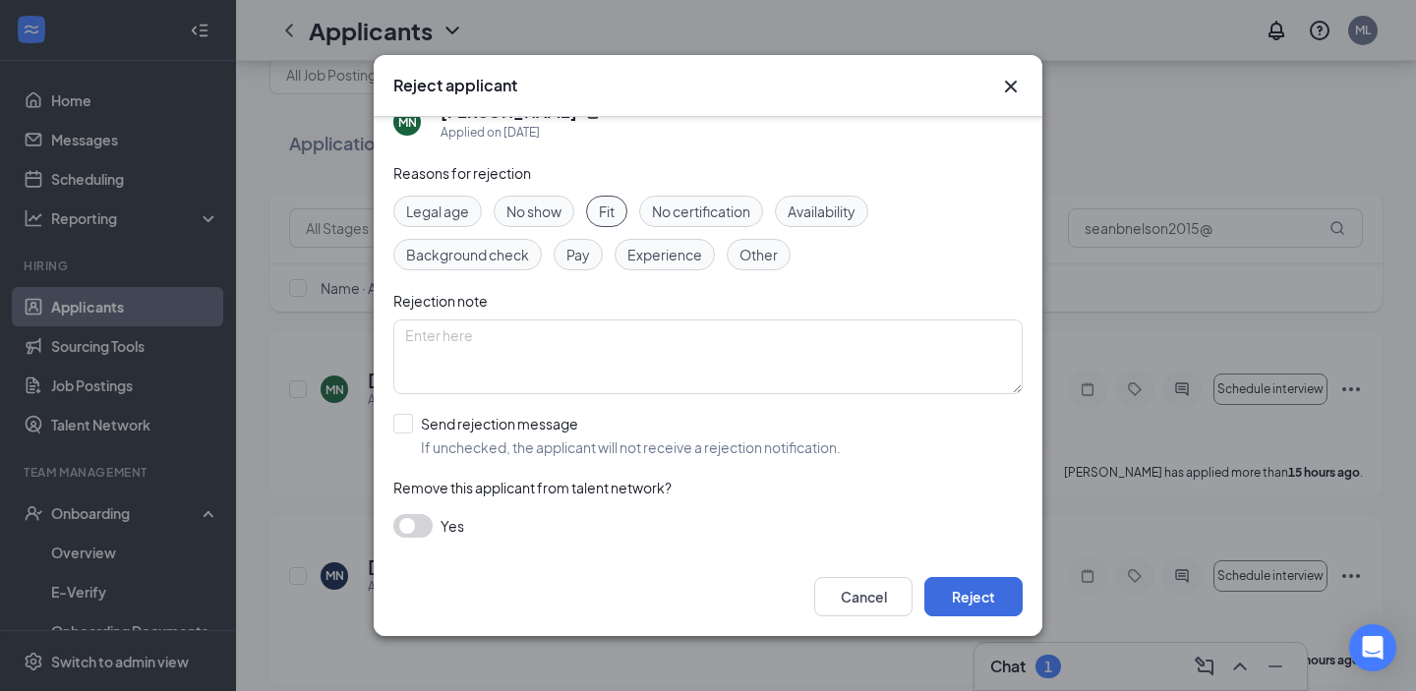
click at [418, 517] on button "button" at bounding box center [412, 526] width 39 height 24
click at [982, 585] on button "Reject" at bounding box center [973, 596] width 98 height 39
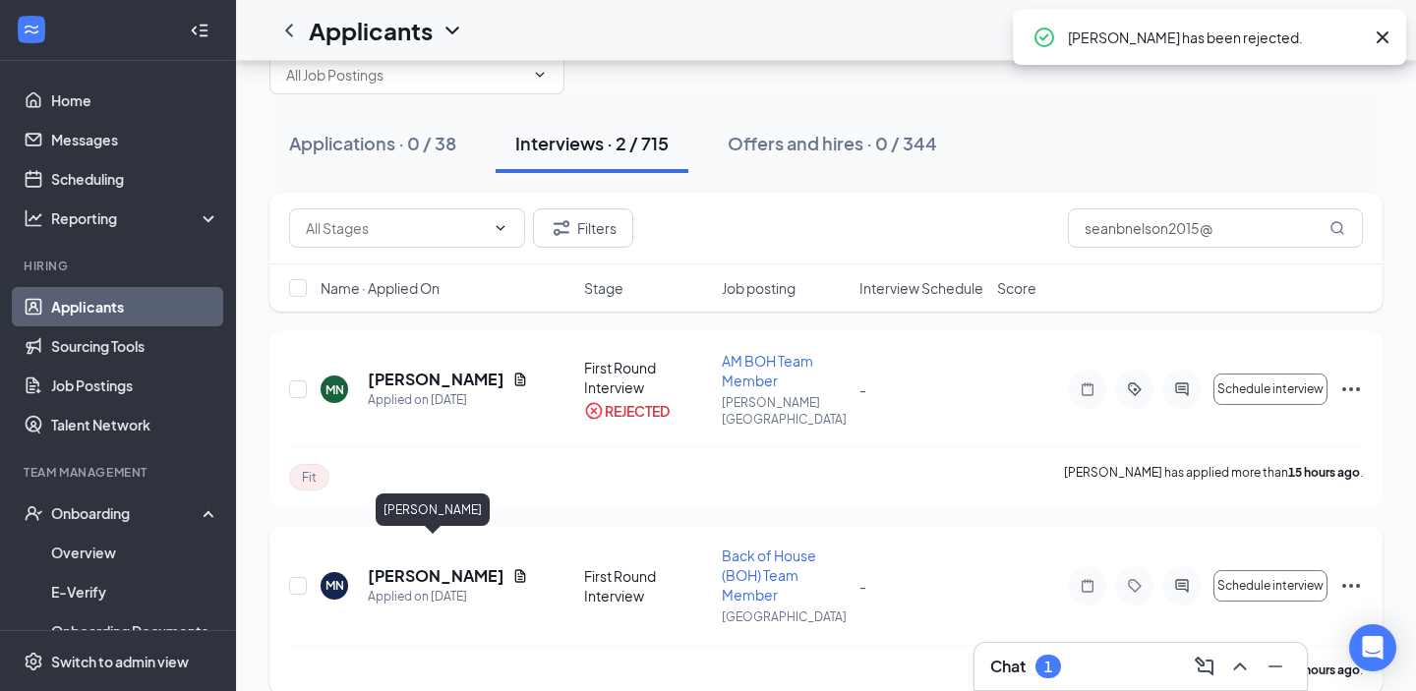
click at [454, 565] on h5 "[PERSON_NAME]" at bounding box center [436, 576] width 137 height 22
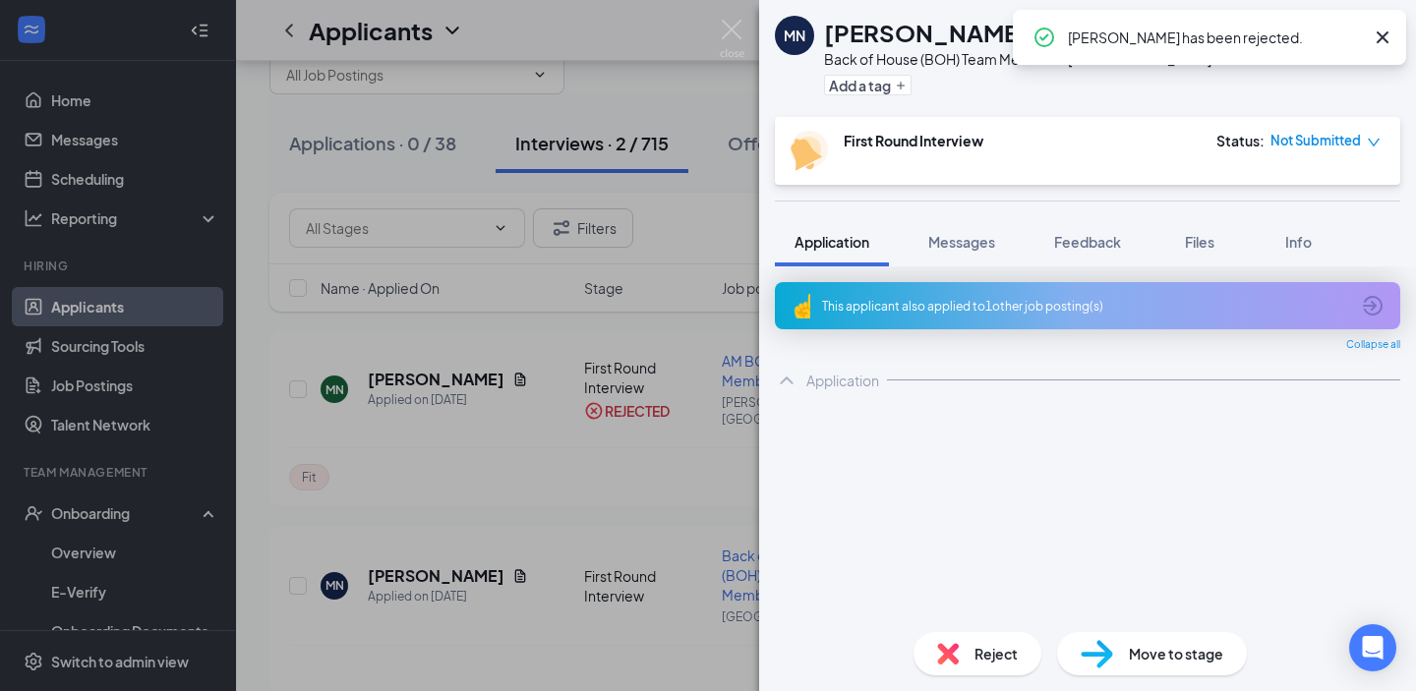
click at [995, 644] on span "Reject" at bounding box center [995, 654] width 43 height 22
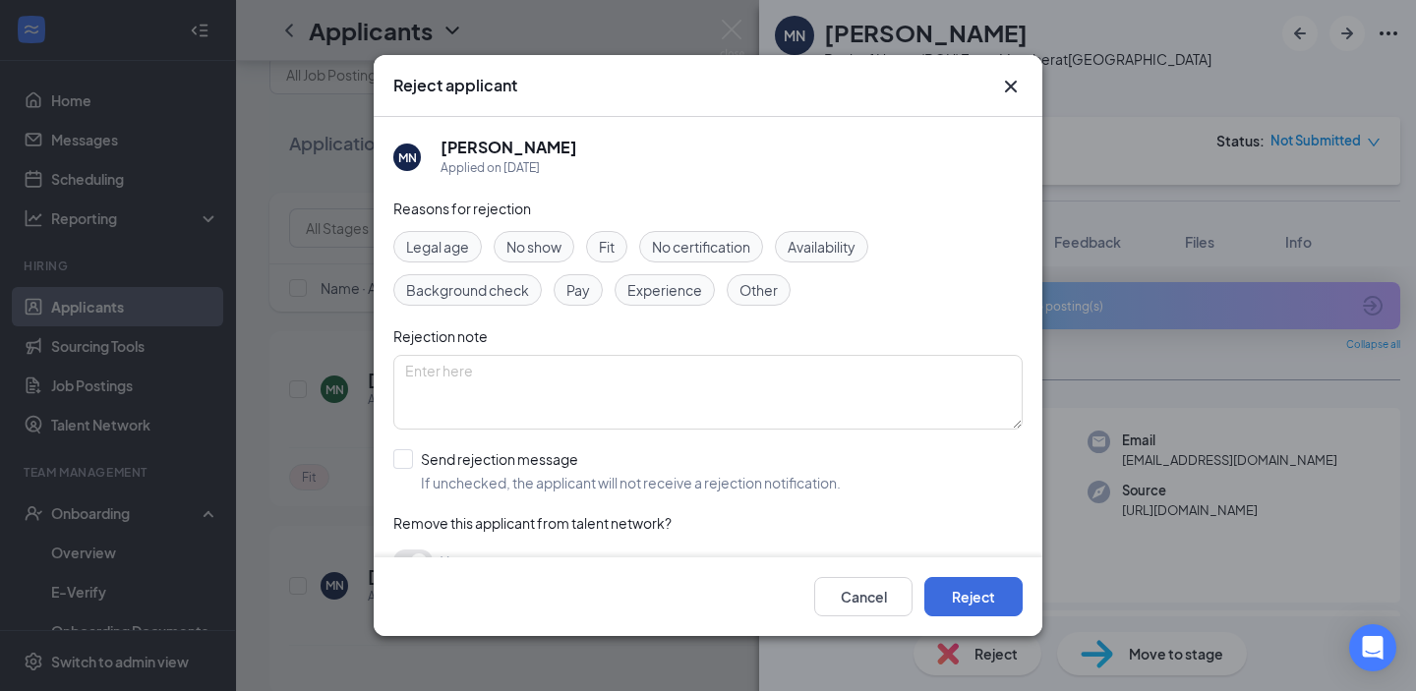
click at [606, 267] on div "Legal age No show Fit No certification Availability Background check Pay Experi…" at bounding box center [707, 268] width 629 height 75
click at [606, 247] on span "Fit" at bounding box center [607, 247] width 16 height 22
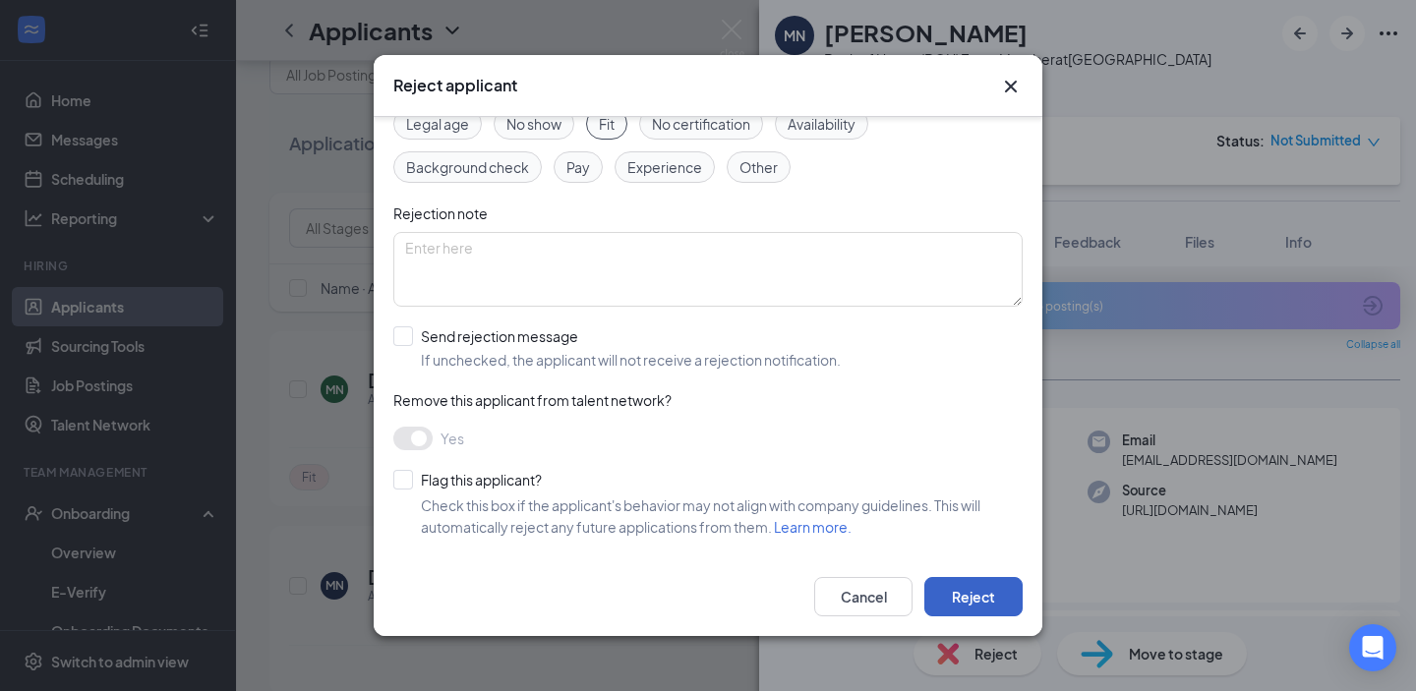
click at [985, 594] on button "Reject" at bounding box center [973, 596] width 98 height 39
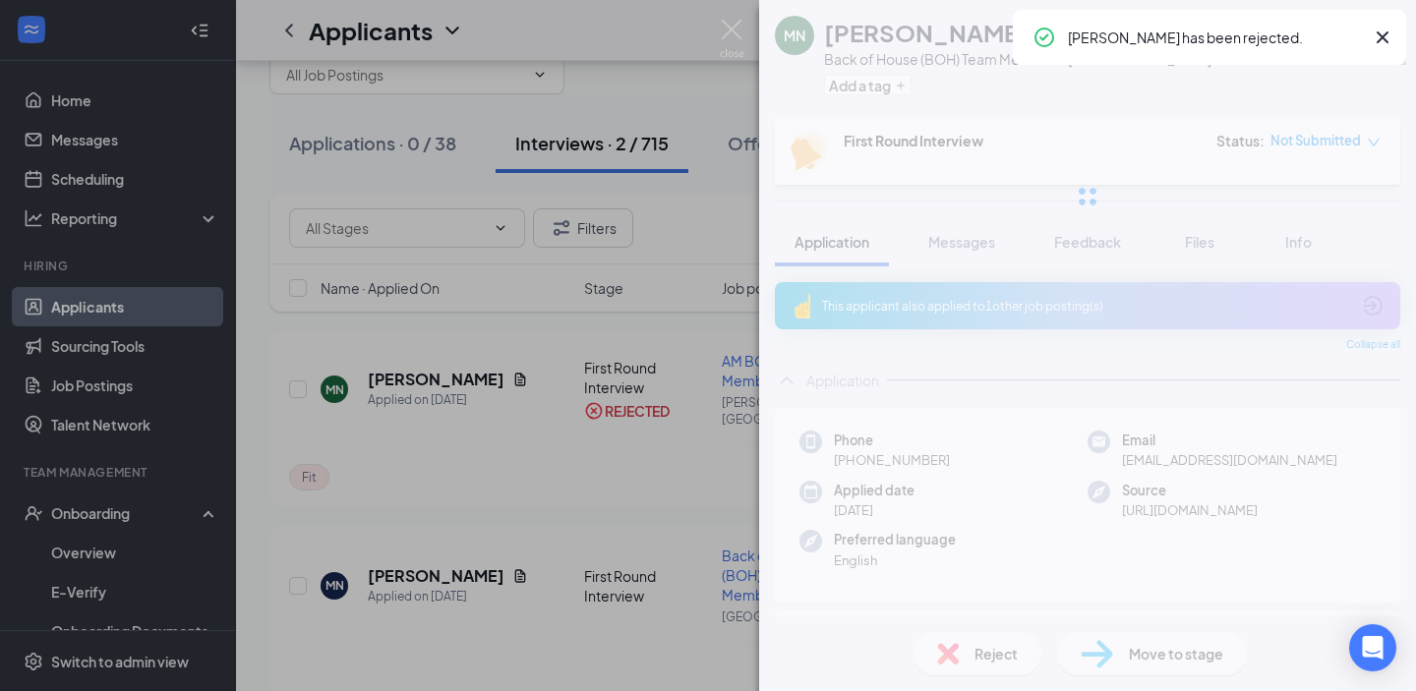
scroll to position [41, 0]
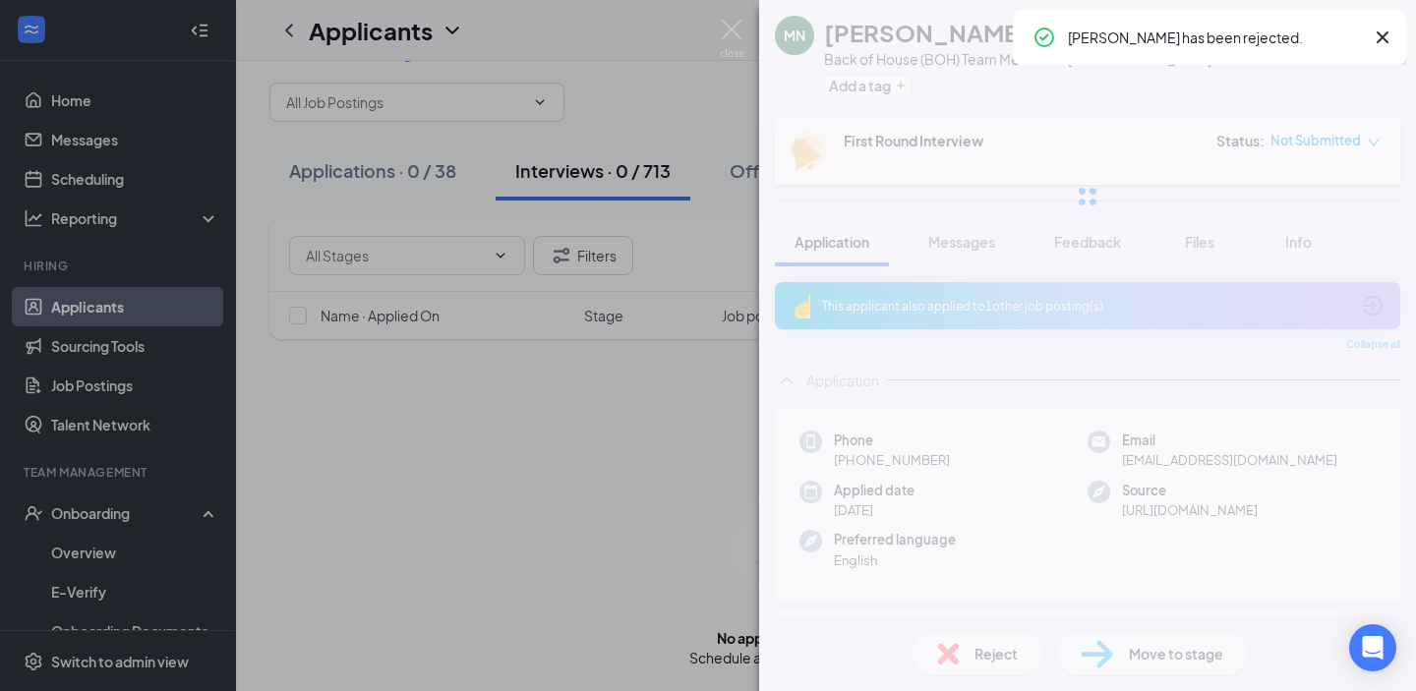
click at [346, 163] on div "MN [PERSON_NAME] Back of House (BOH) Team Member at [GEOGRAPHIC_DATA] Add a tag…" at bounding box center [708, 345] width 1416 height 691
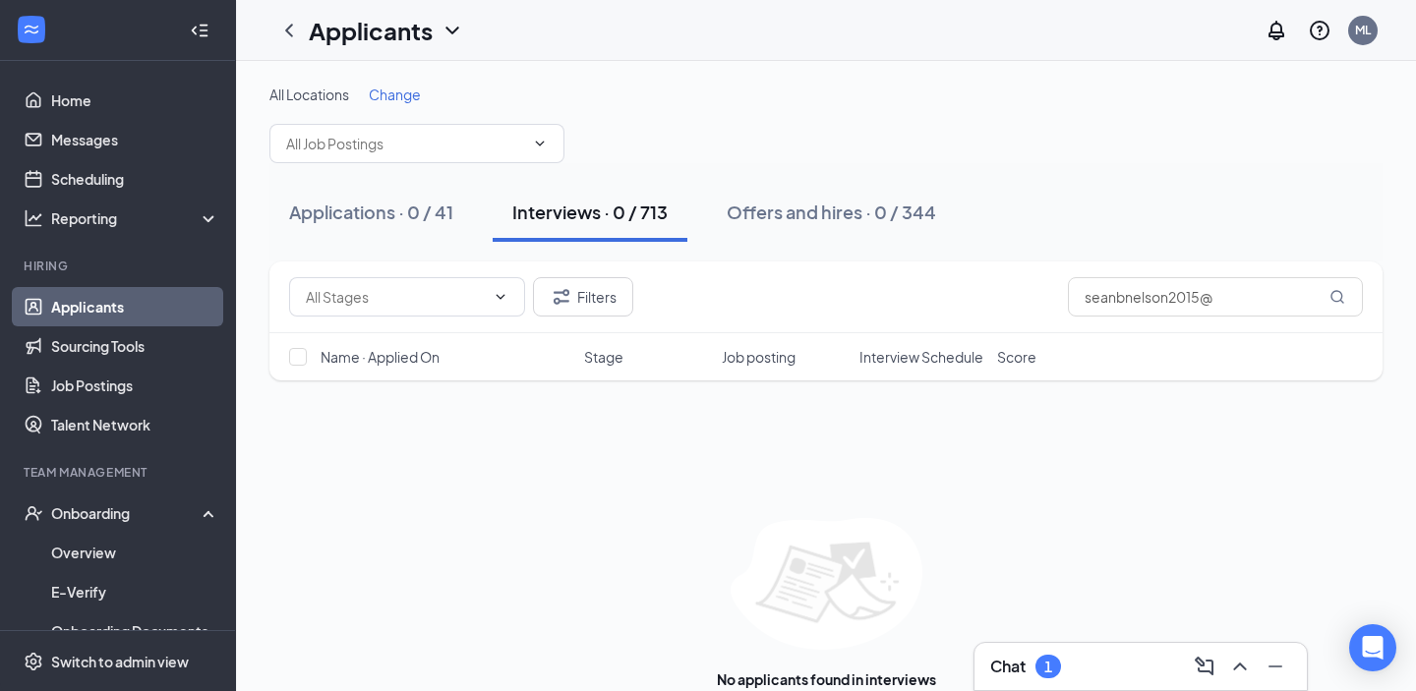
click at [1019, 664] on h3 "Chat" at bounding box center [1007, 667] width 35 height 22
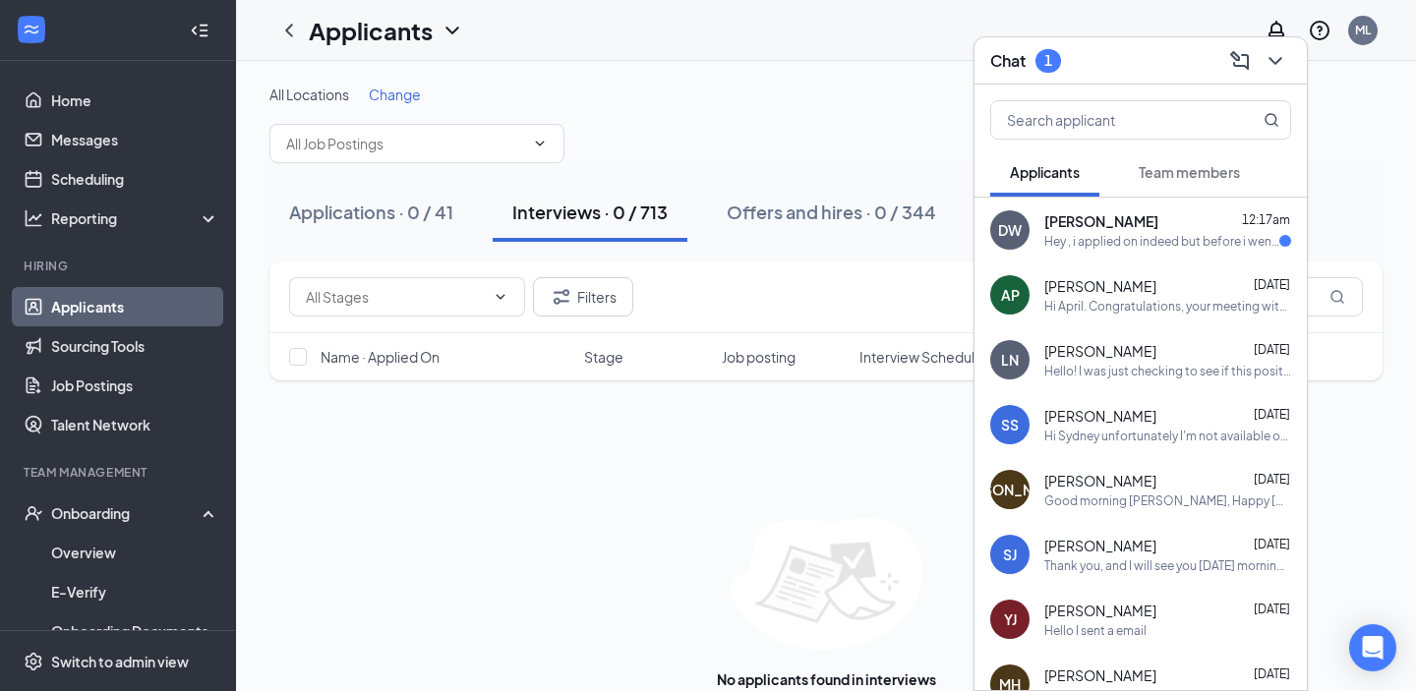
click at [1215, 237] on div "Hey , i applied on indeed but before i went any further i just wanted to let yo…" at bounding box center [1161, 241] width 235 height 17
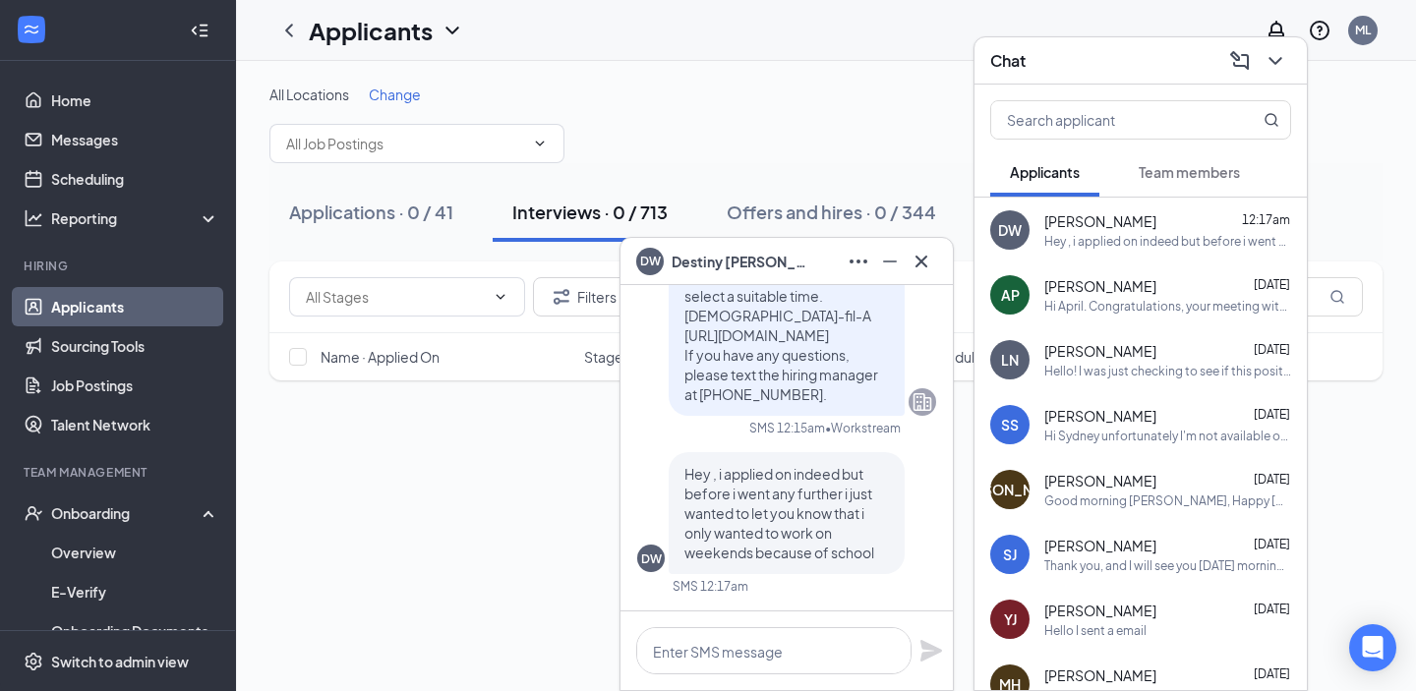
click at [918, 252] on icon "Cross" at bounding box center [922, 262] width 24 height 24
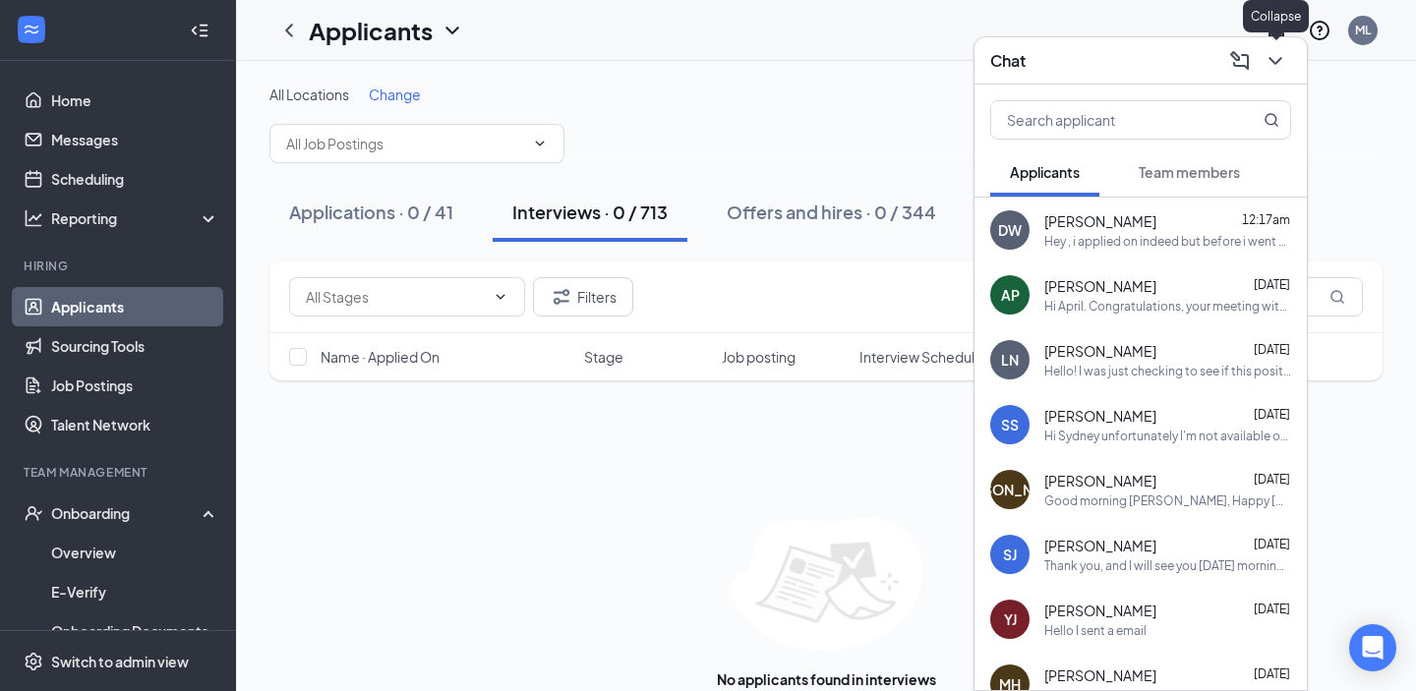
click at [1268, 63] on icon "ChevronDown" at bounding box center [1276, 61] width 24 height 24
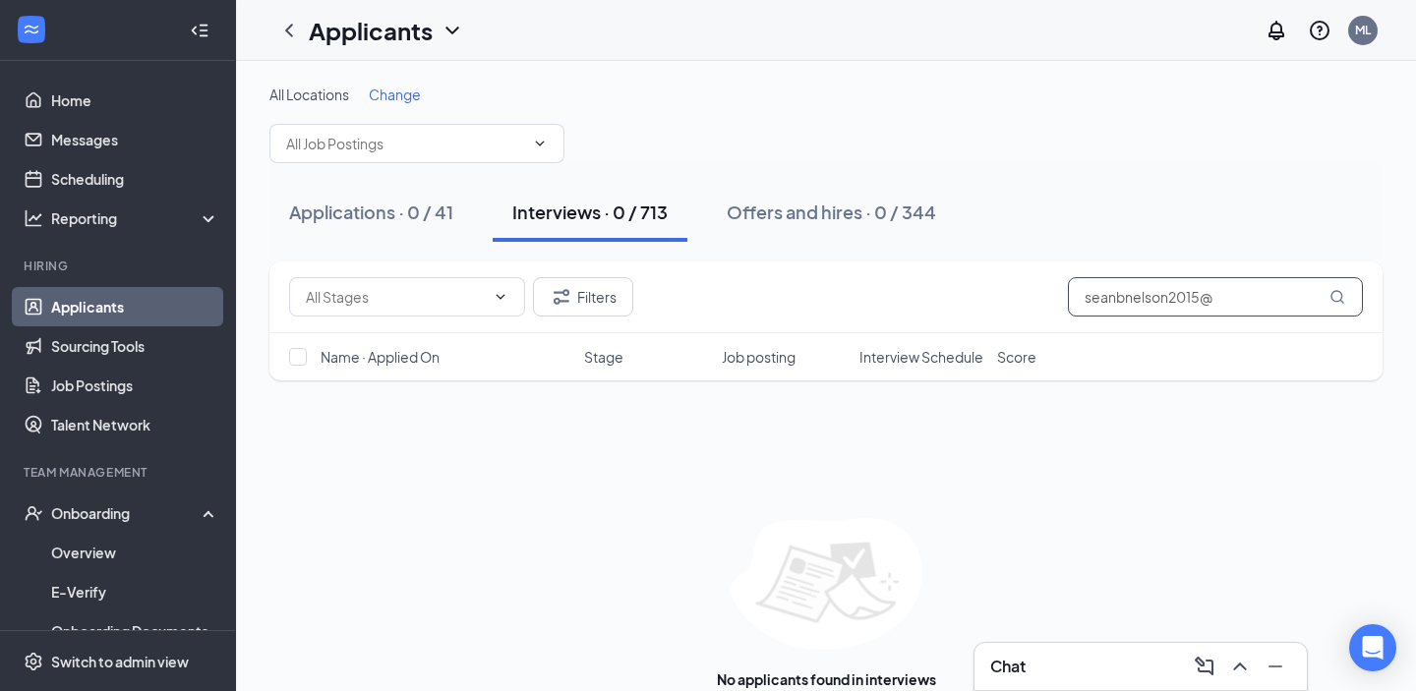
click at [1136, 299] on input "seanbnelson2015@" at bounding box center [1215, 296] width 295 height 39
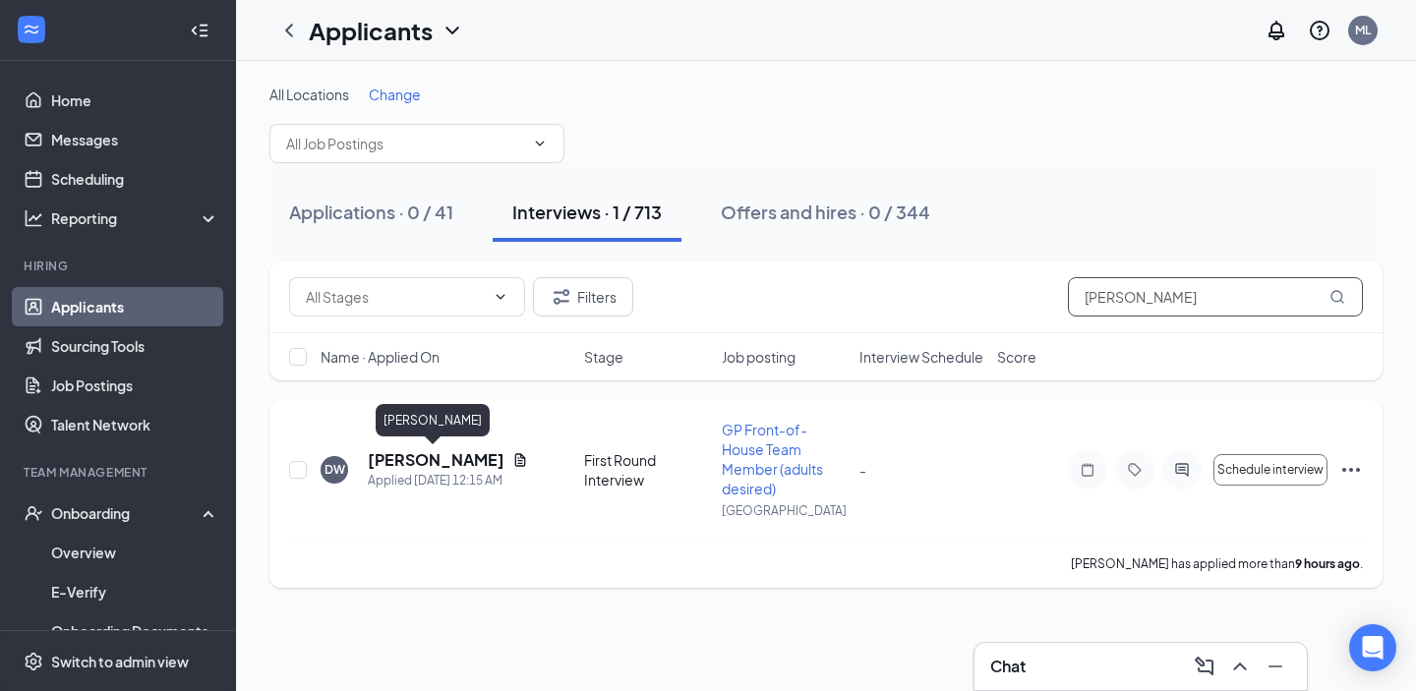
type input "[PERSON_NAME]"
click at [458, 462] on h5 "[PERSON_NAME]" at bounding box center [436, 460] width 137 height 22
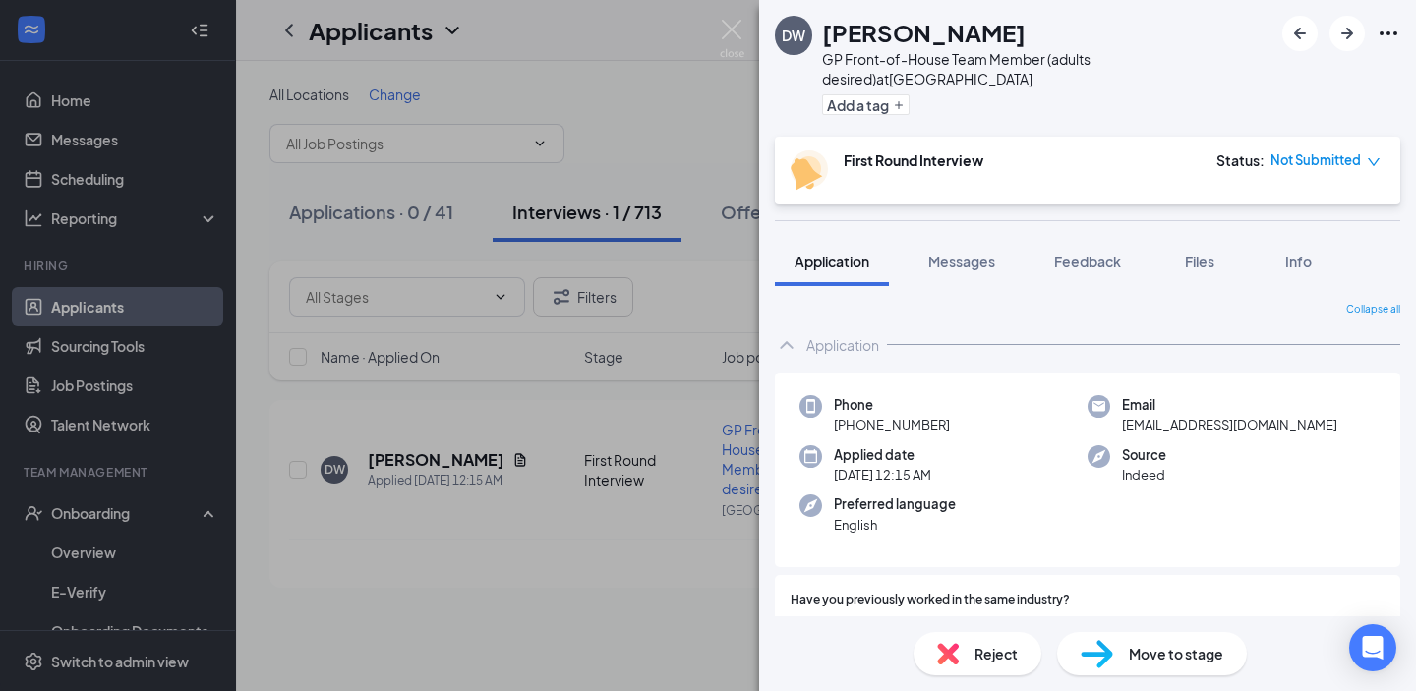
click at [976, 668] on div "Reject" at bounding box center [978, 653] width 128 height 43
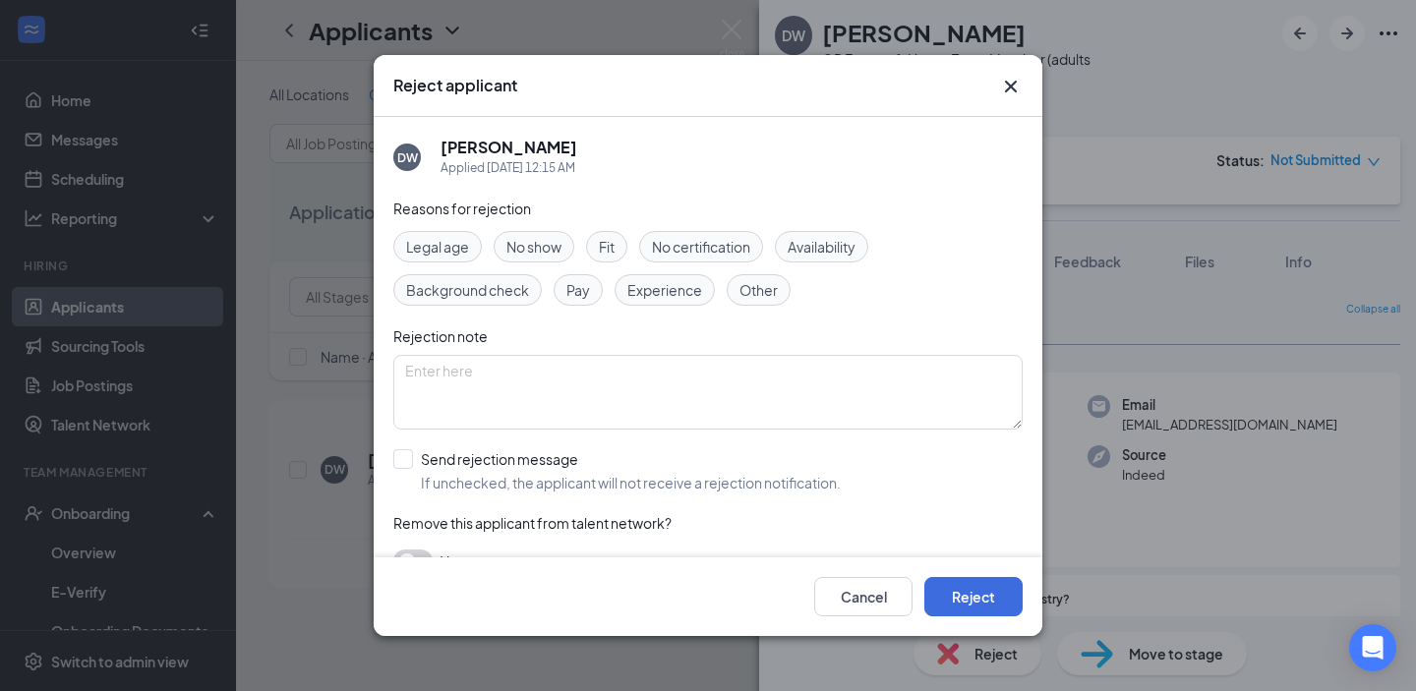
click at [608, 255] on span "Fit" at bounding box center [607, 247] width 16 height 22
click at [518, 474] on input "Send rejection message If unchecked, the applicant will not receive a rejection…" at bounding box center [616, 470] width 447 height 43
checkbox input "true"
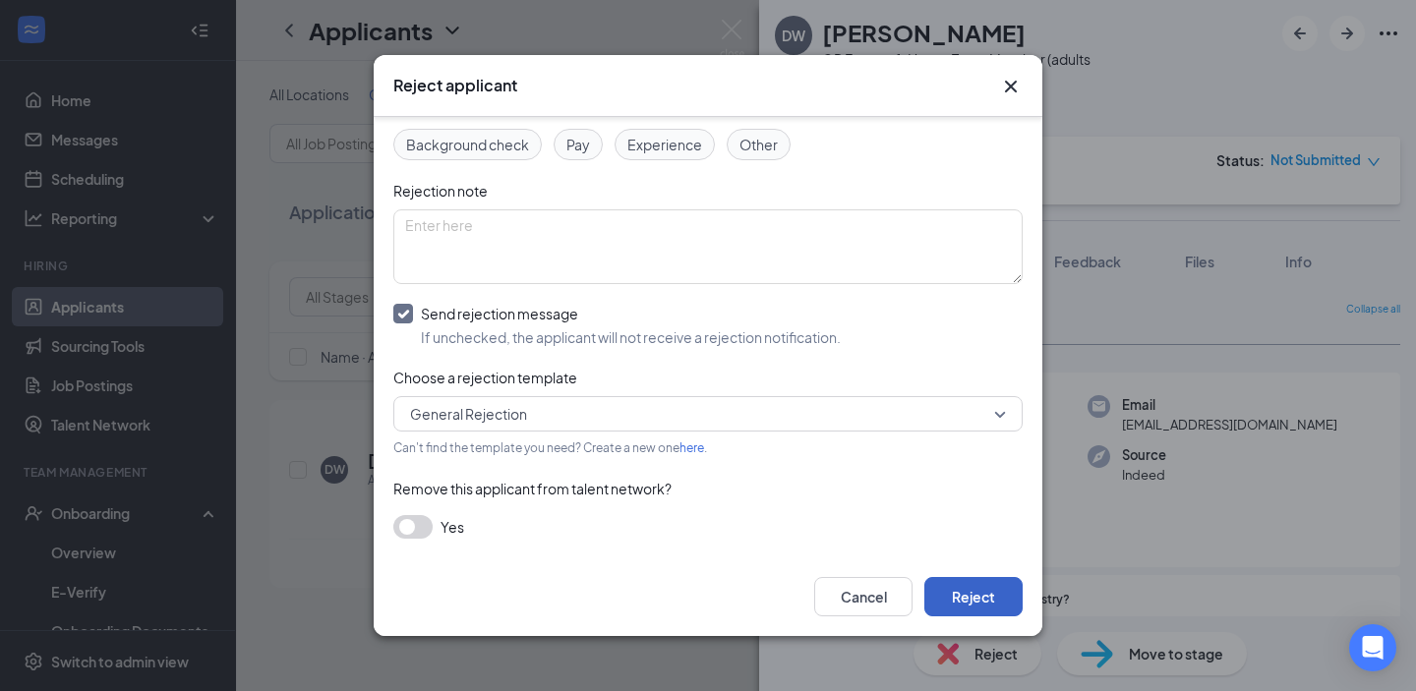
click at [991, 603] on button "Reject" at bounding box center [973, 596] width 98 height 39
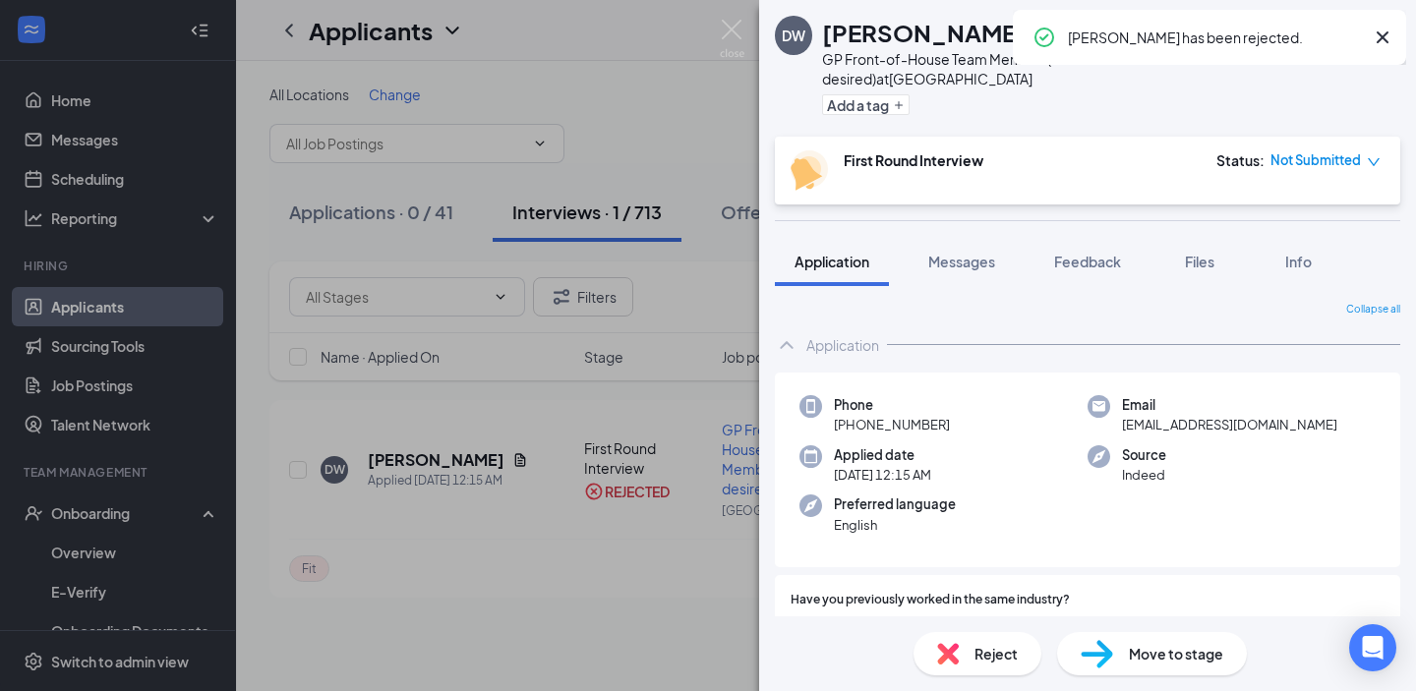
click at [360, 512] on div "DW [PERSON_NAME] GP Front-of-House Team Member (adults desired) at [GEOGRAPHIC_…" at bounding box center [708, 345] width 1416 height 691
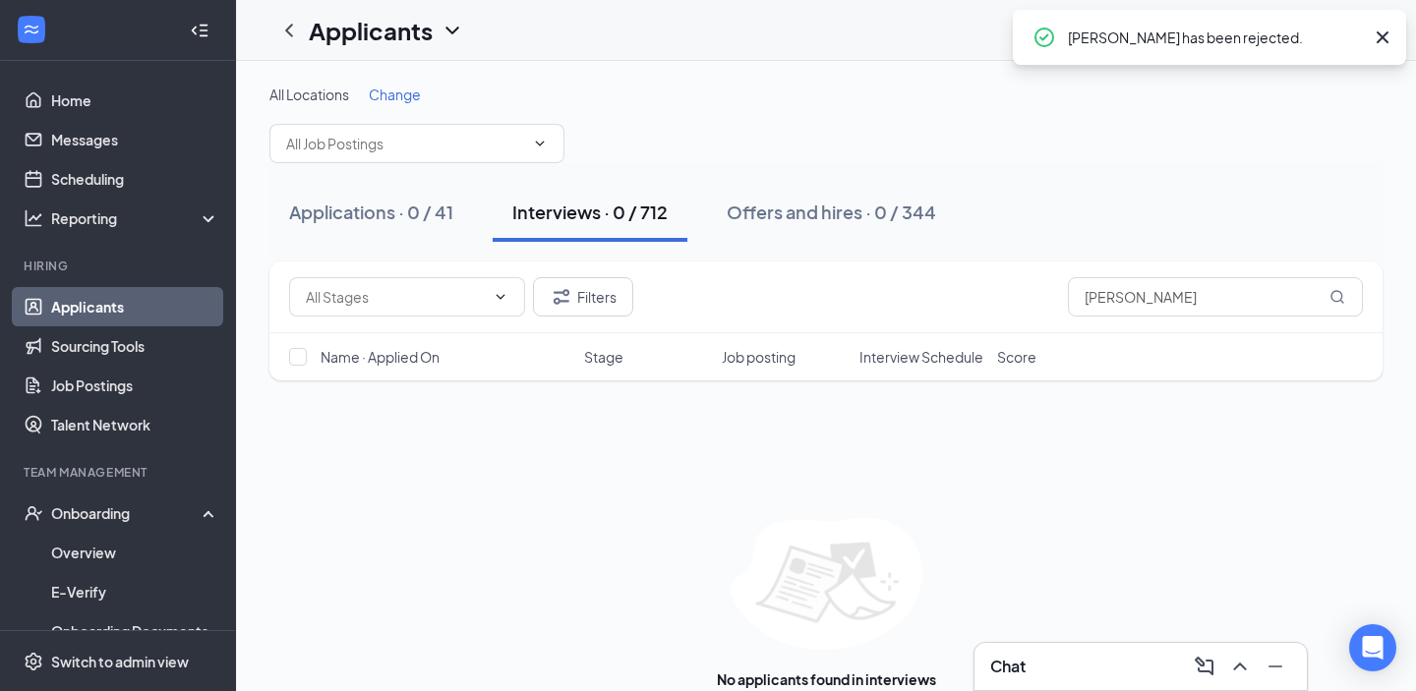
click at [1043, 659] on div "Chat" at bounding box center [1140, 666] width 301 height 31
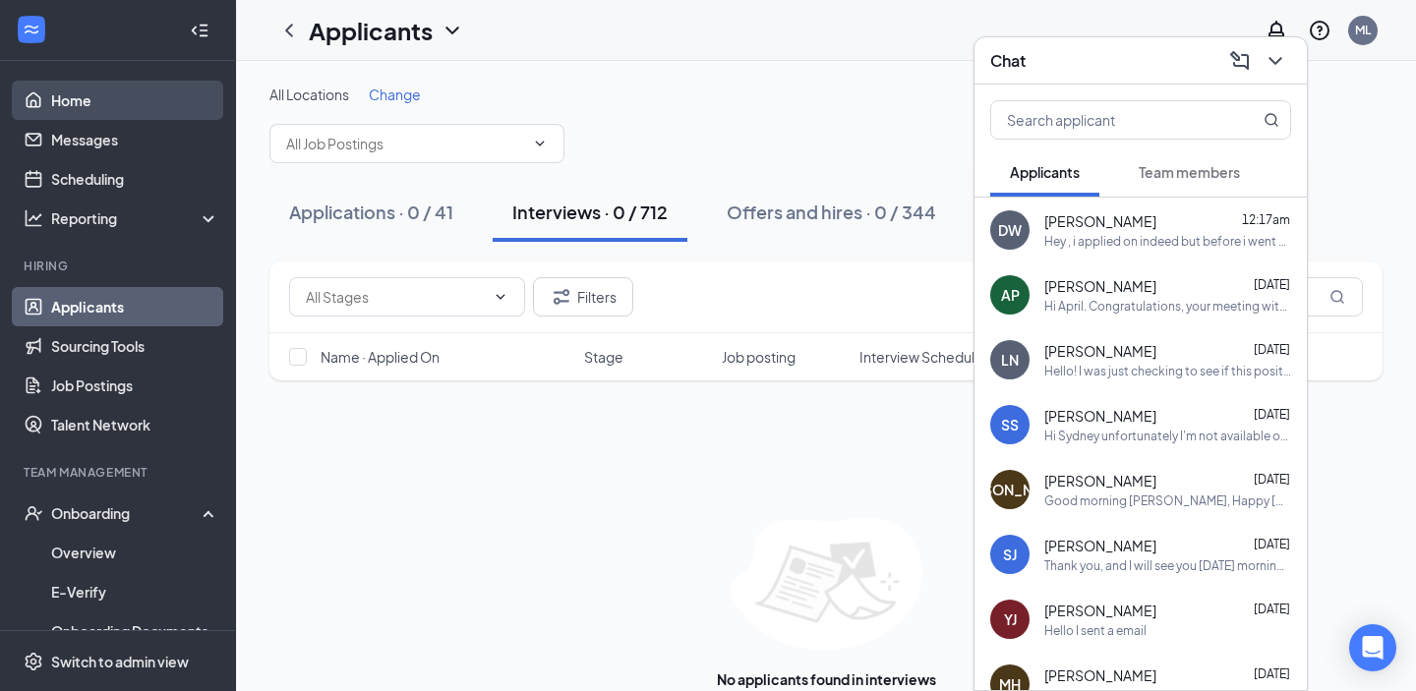
click at [145, 91] on link "Home" at bounding box center [135, 100] width 168 height 39
